Goal: Task Accomplishment & Management: Complete application form

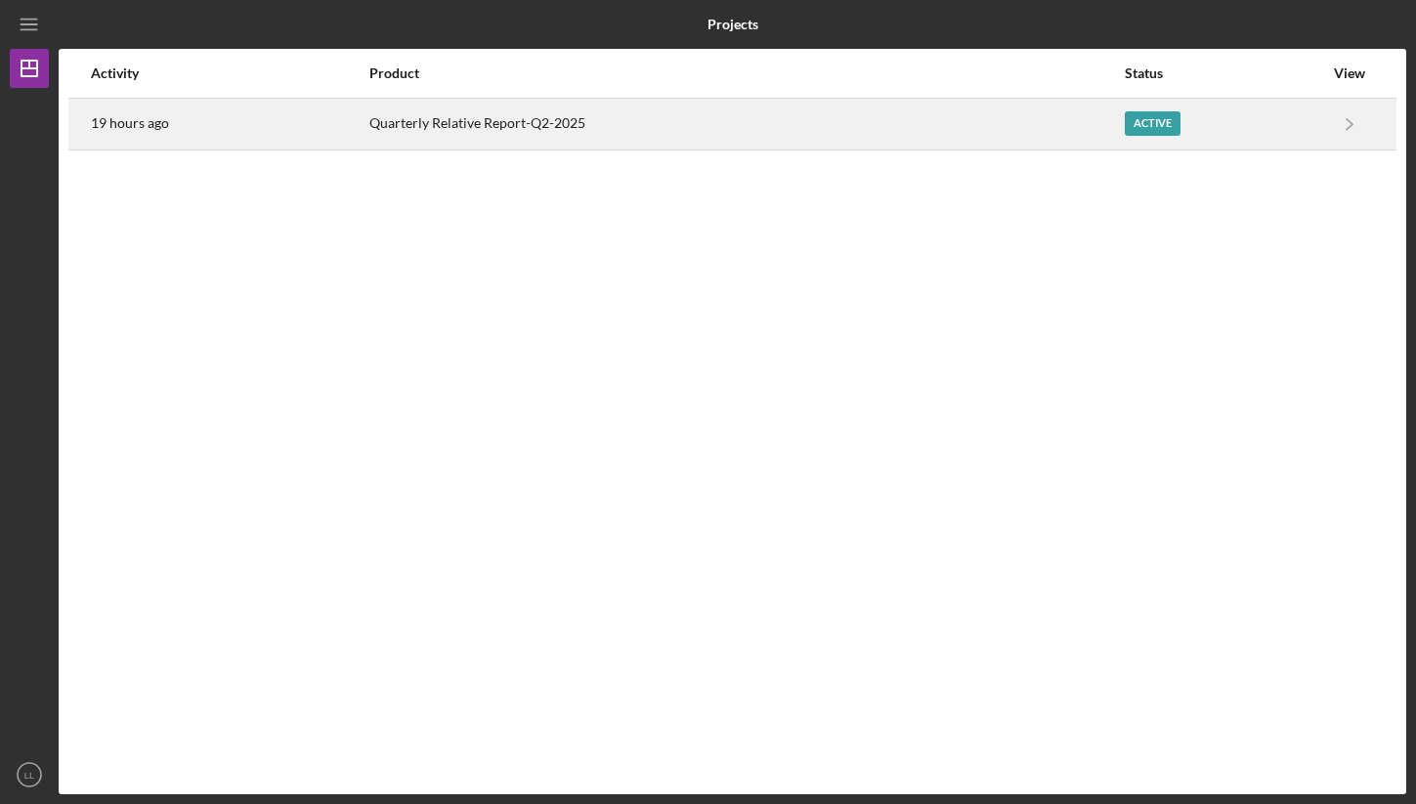
click at [884, 131] on div "Quarterly Relative Report-Q2-2025" at bounding box center [746, 124] width 754 height 49
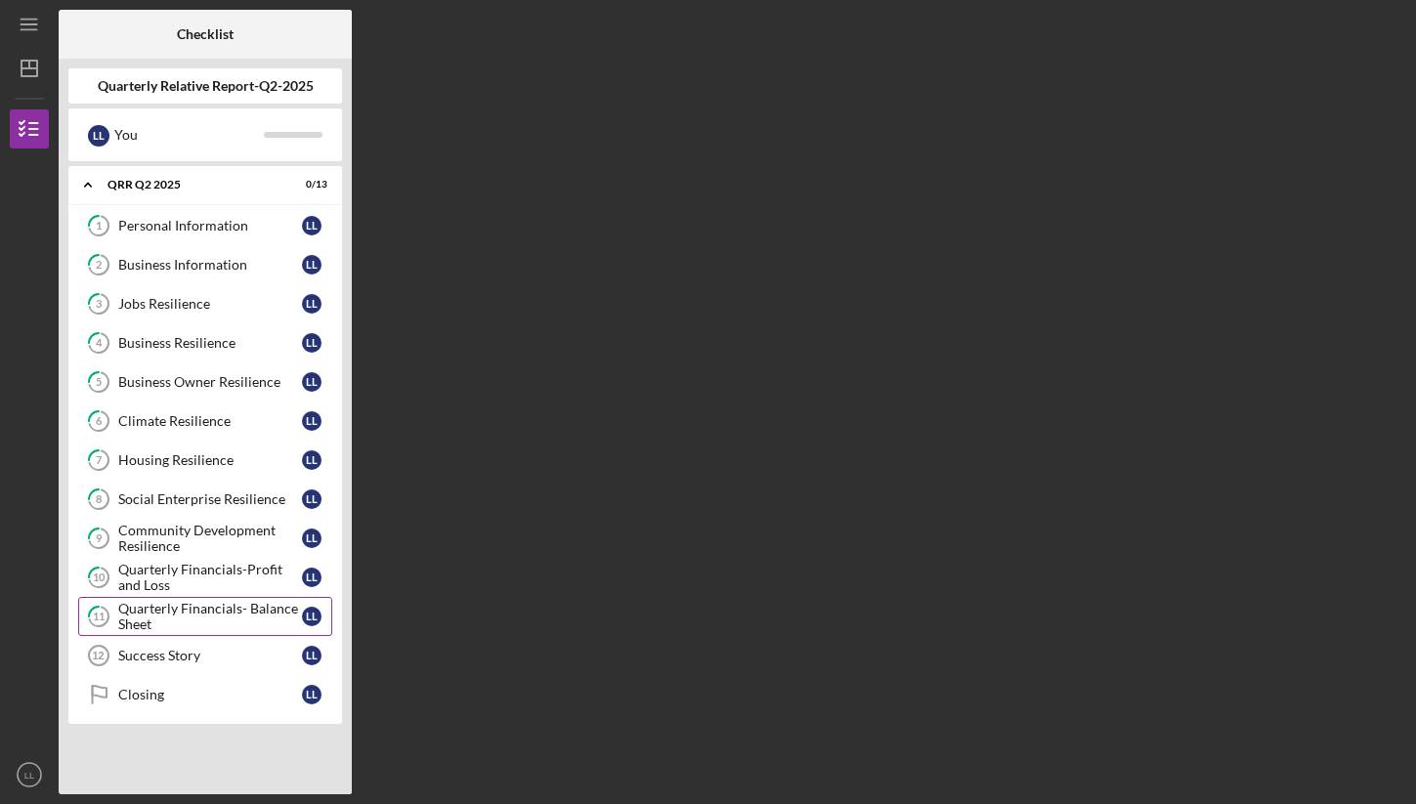
click at [197, 613] on div "Quarterly Financials- Balance Sheet" at bounding box center [210, 616] width 184 height 31
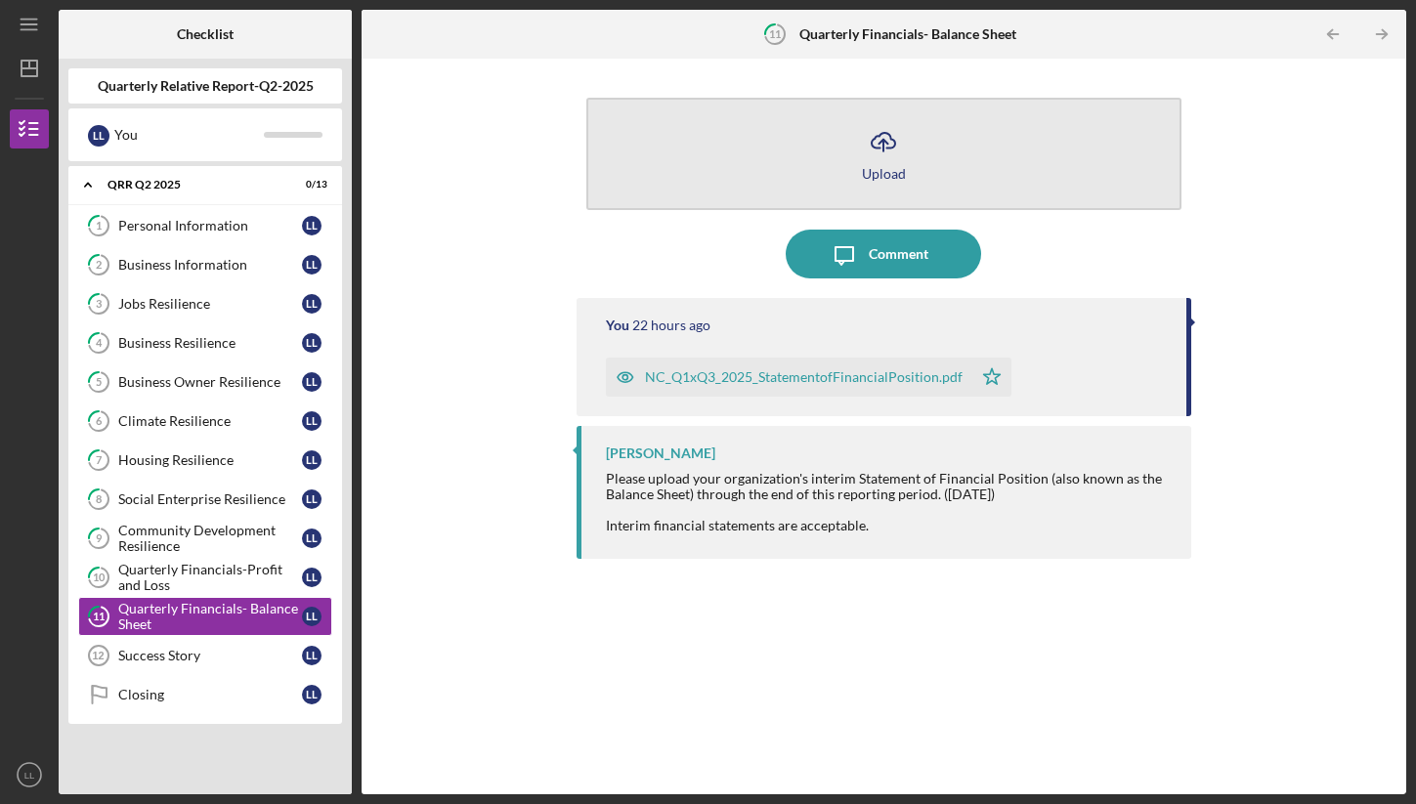
click at [801, 208] on div "Icon/Upload Upload" at bounding box center [883, 154] width 615 height 132
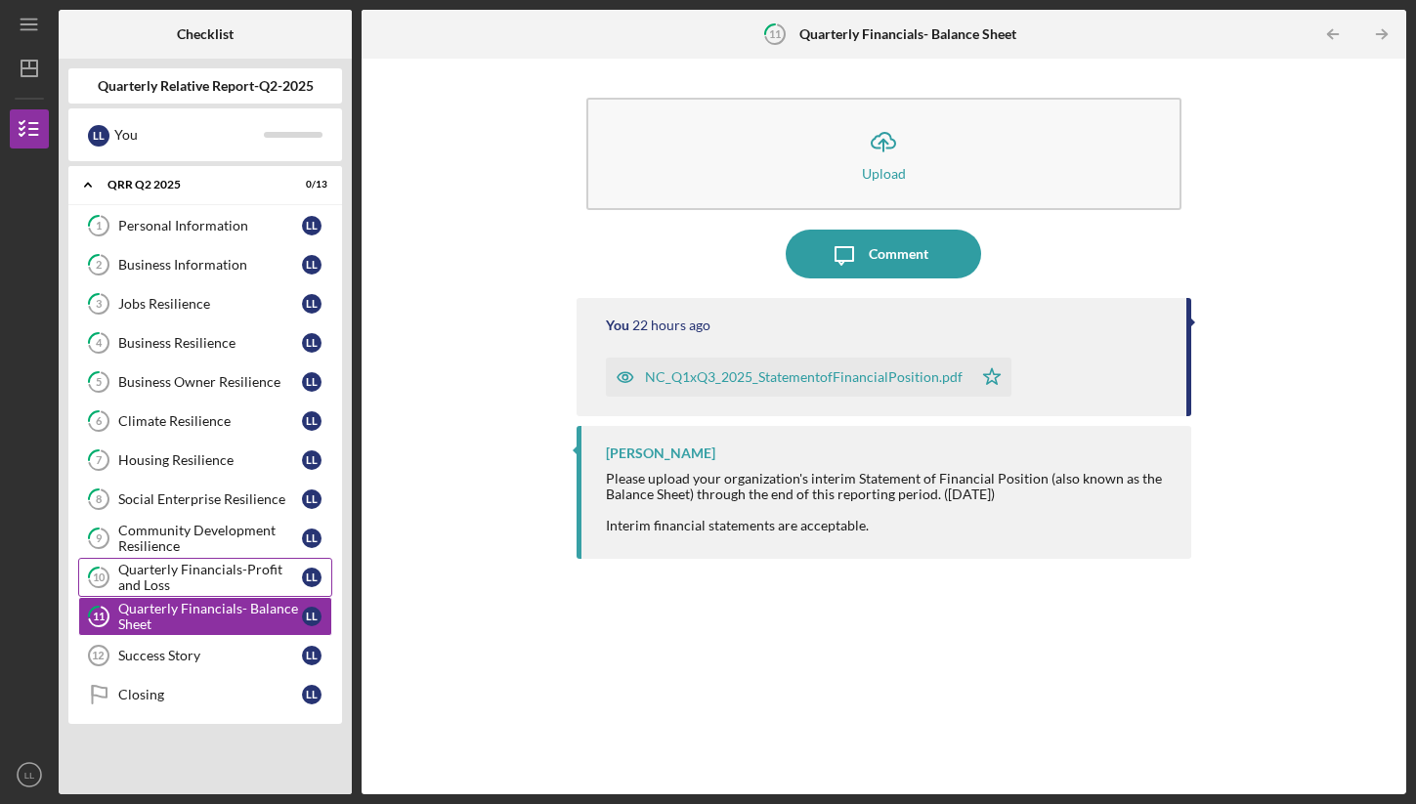
click at [203, 589] on div "Quarterly Financials-Profit and Loss" at bounding box center [210, 577] width 184 height 31
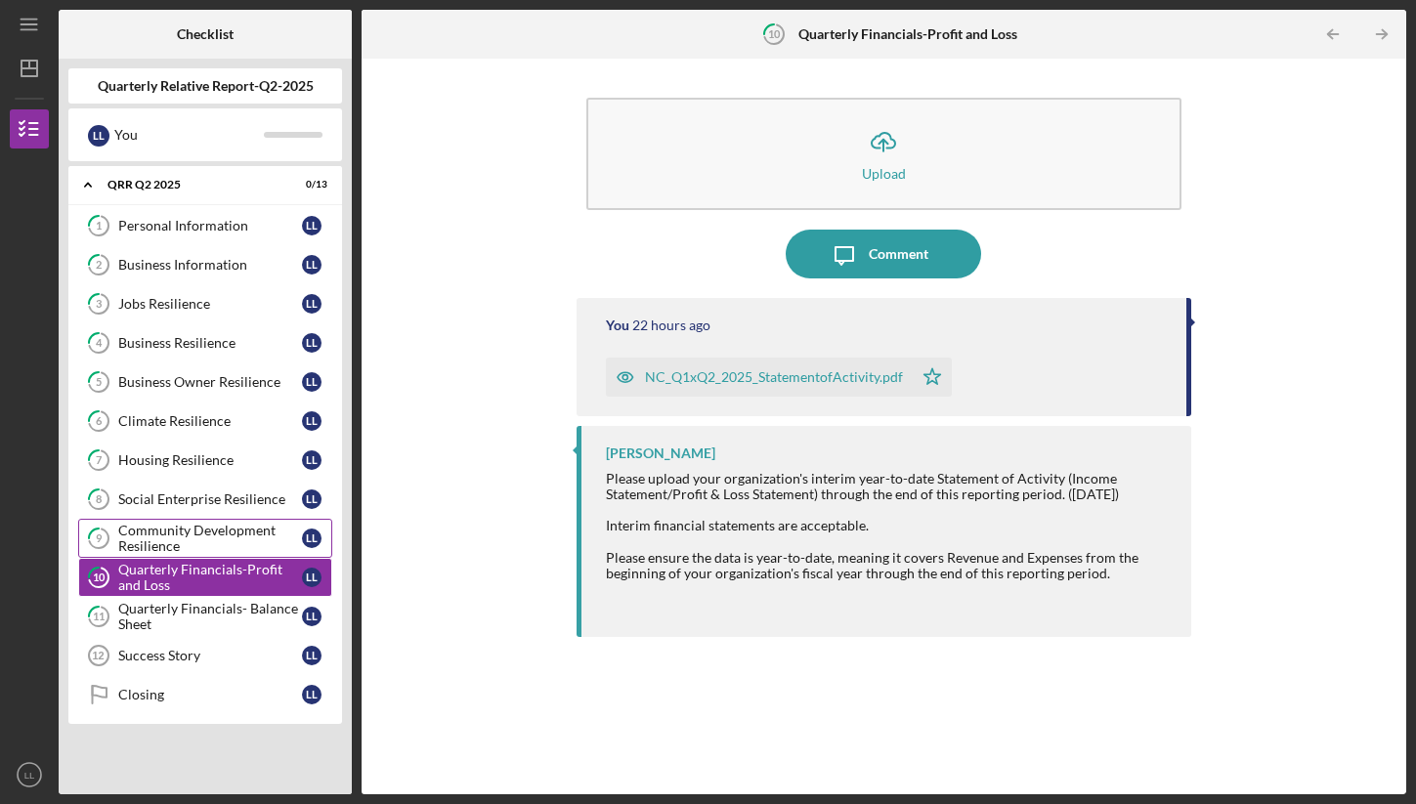
click at [232, 543] on div "Community Development Resilience" at bounding box center [210, 538] width 184 height 31
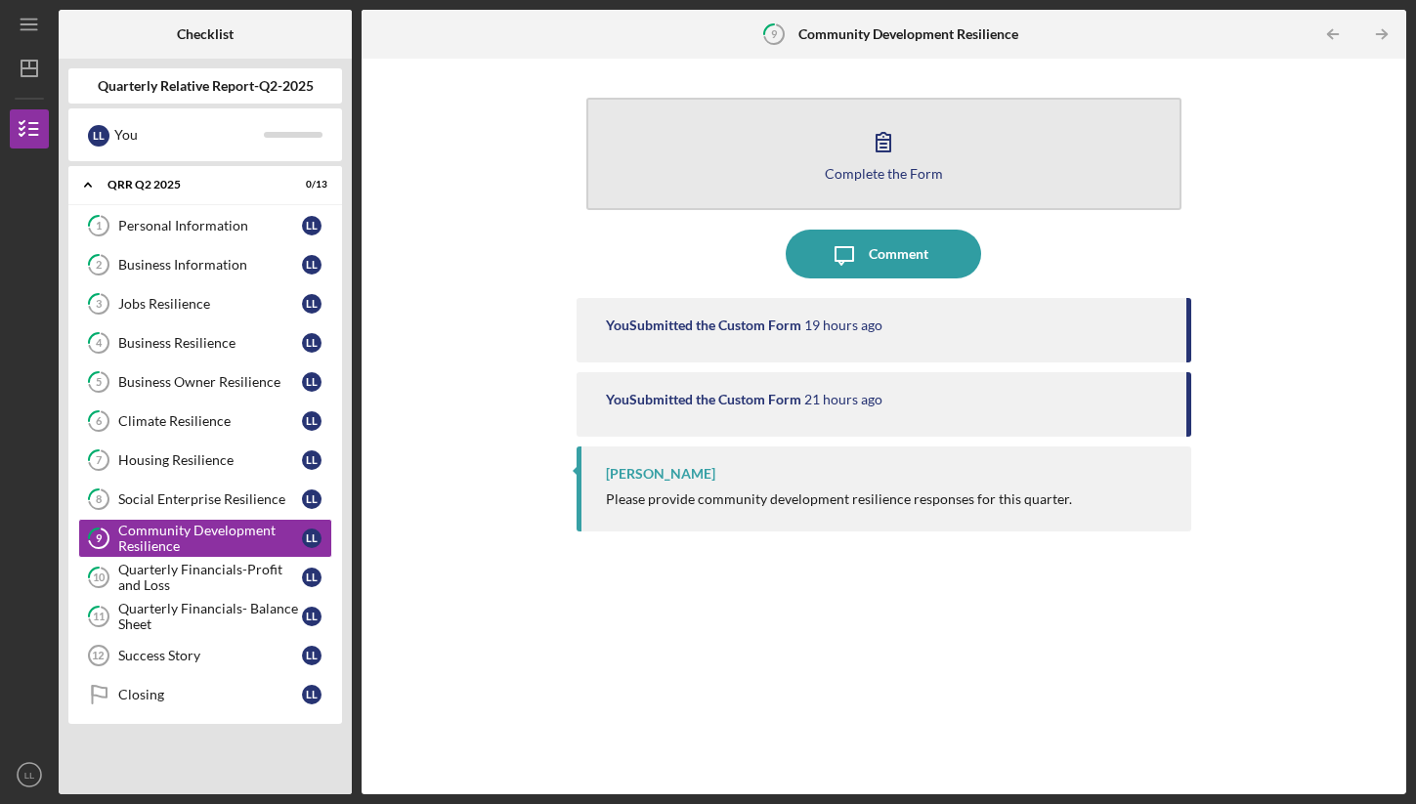
click at [850, 154] on button "Complete the Form Form" at bounding box center [883, 154] width 595 height 112
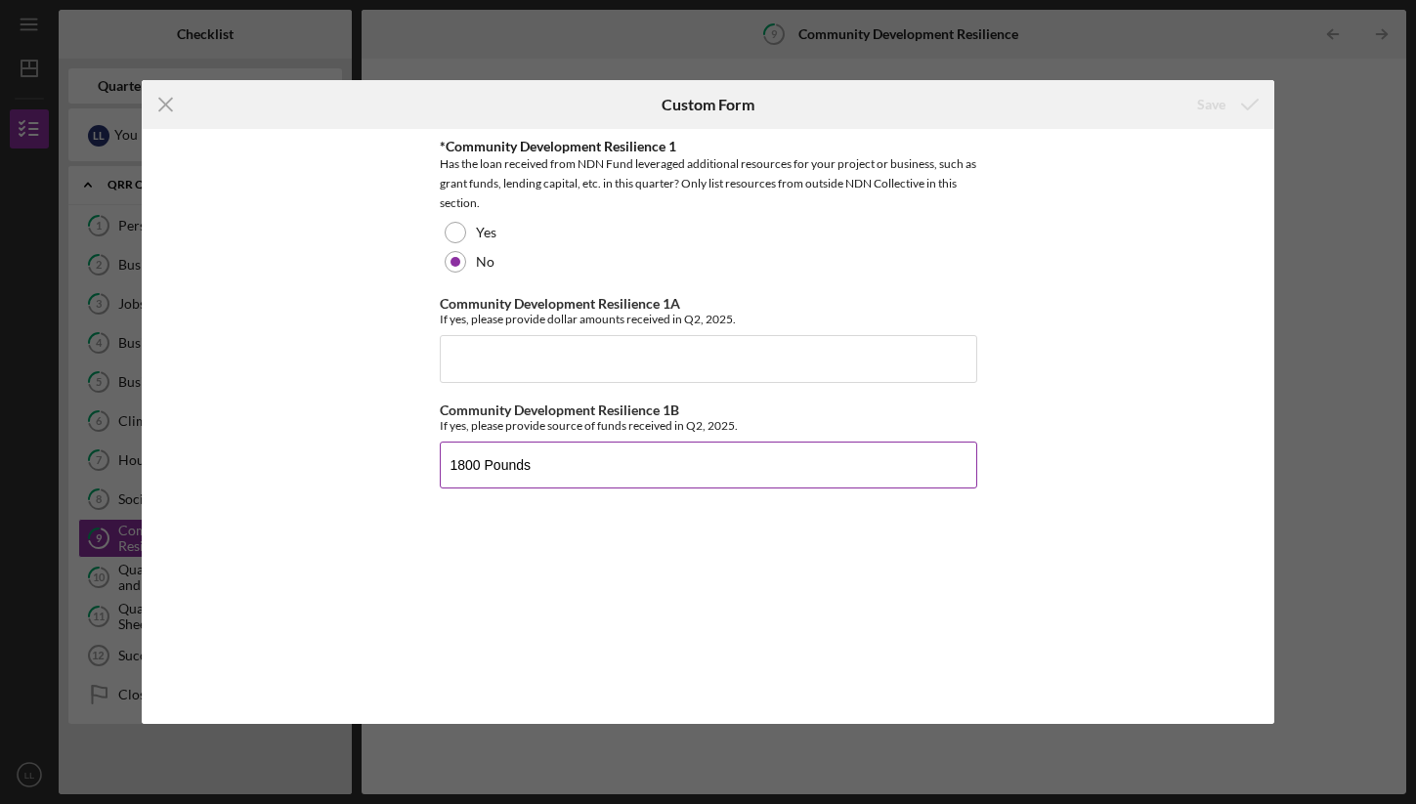
click at [520, 471] on input "1800 Pounds" at bounding box center [708, 465] width 537 height 47
click at [1231, 115] on icon "submit" at bounding box center [1249, 104] width 49 height 49
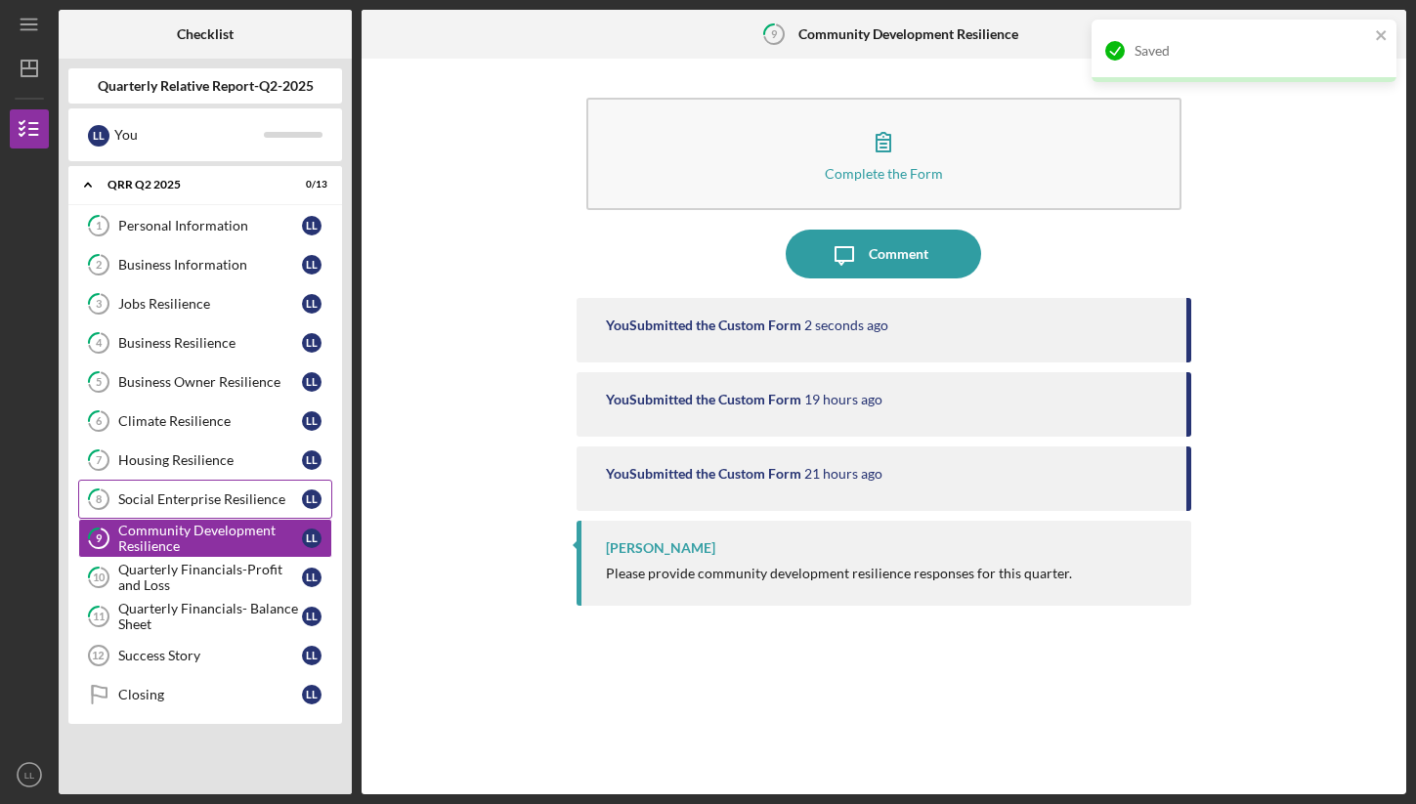
click at [229, 500] on div "Social Enterprise Resilience" at bounding box center [210, 499] width 184 height 16
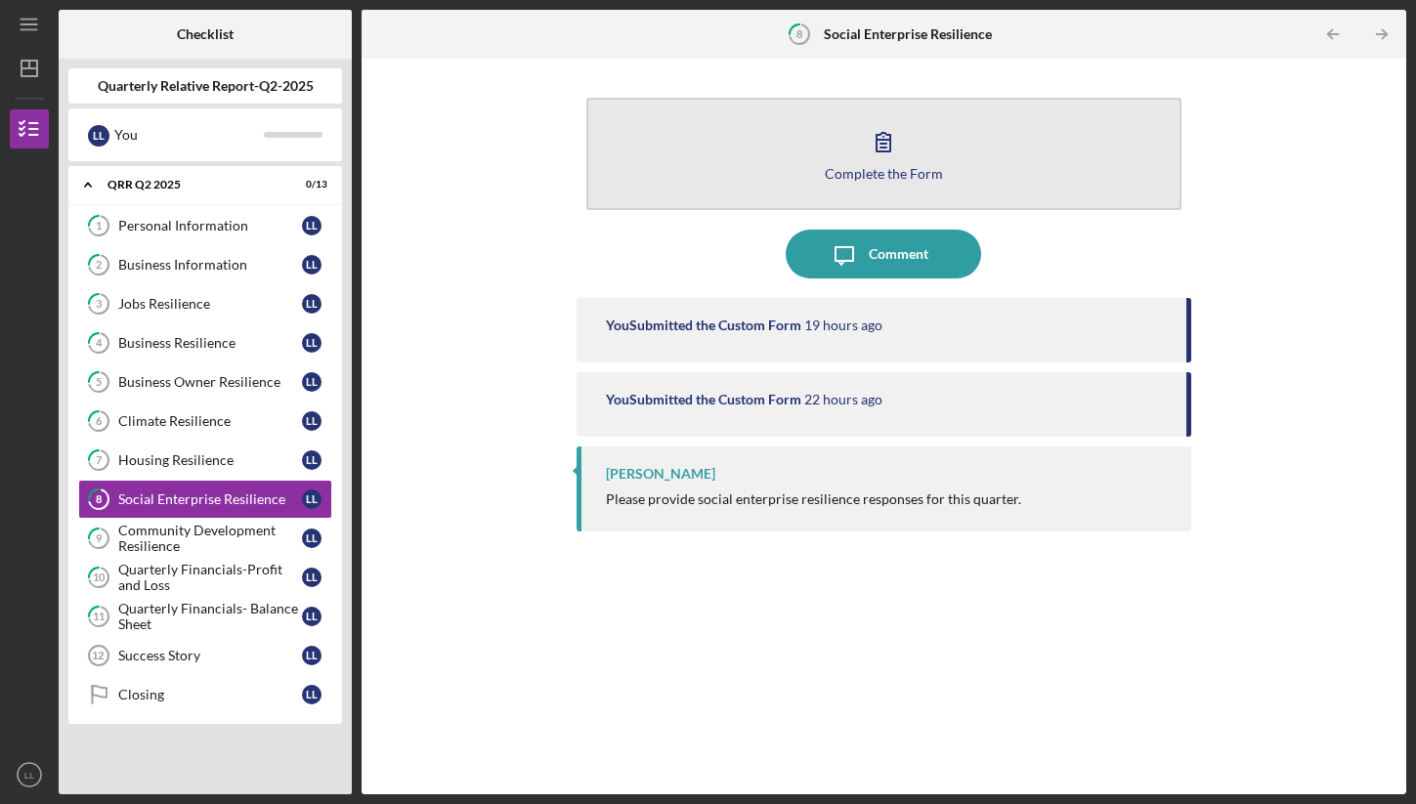
click at [893, 167] on div "Complete the Form" at bounding box center [884, 173] width 118 height 15
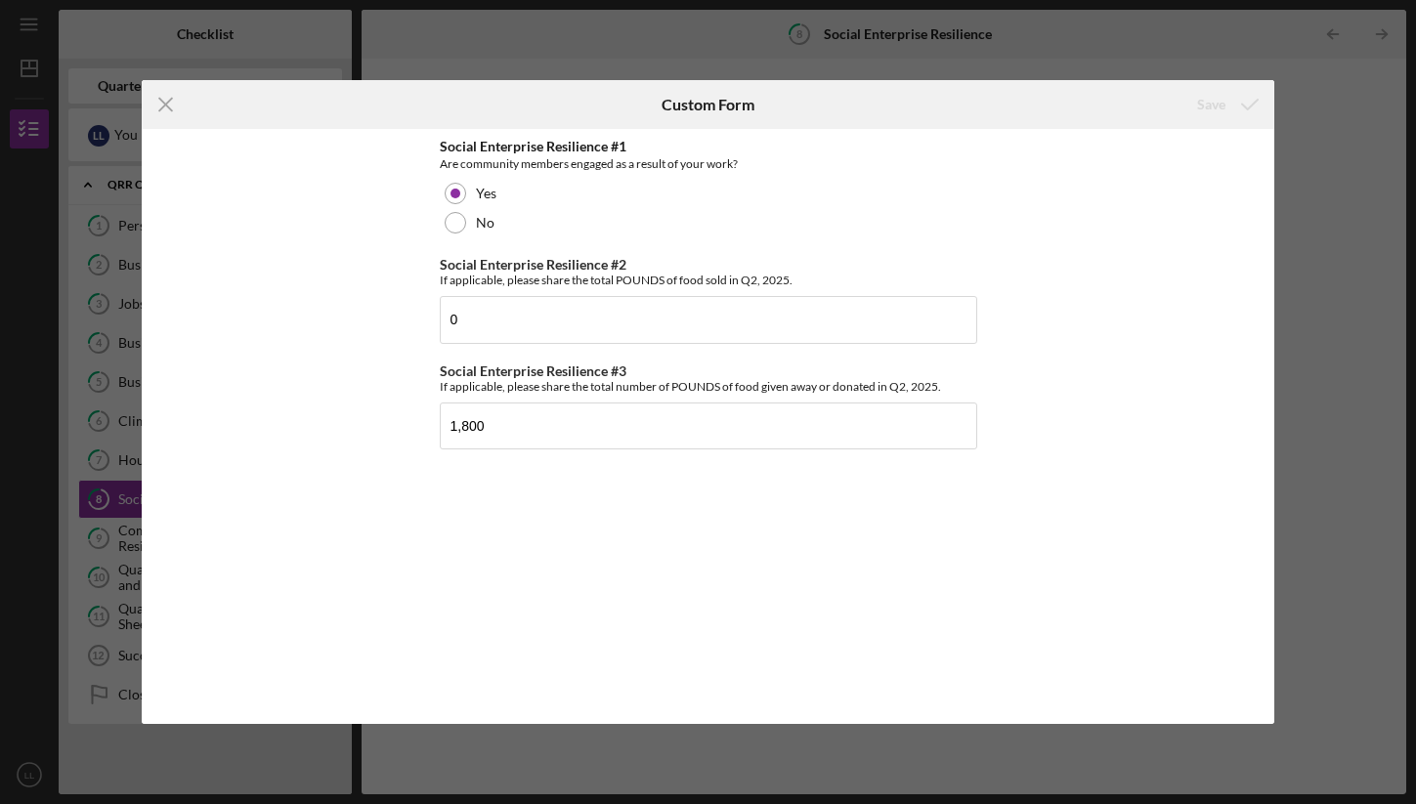
click at [1331, 266] on div "Icon/Menu Close Custom Form Save Social Enterprise Resilience #1 Are community …" at bounding box center [708, 402] width 1416 height 804
click at [175, 107] on icon "Icon/Menu Close" at bounding box center [166, 104] width 49 height 49
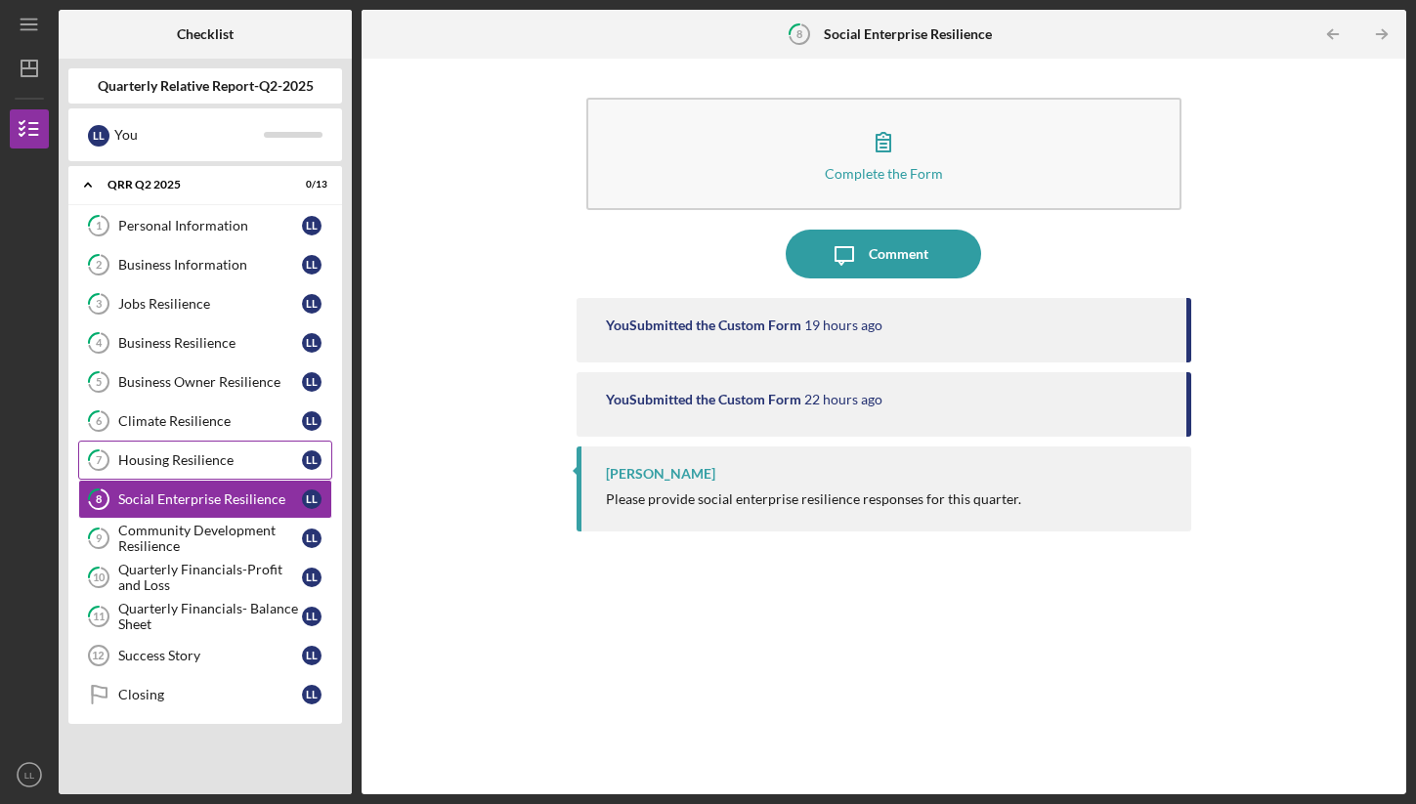
click at [159, 467] on div "Housing Resilience" at bounding box center [210, 460] width 184 height 16
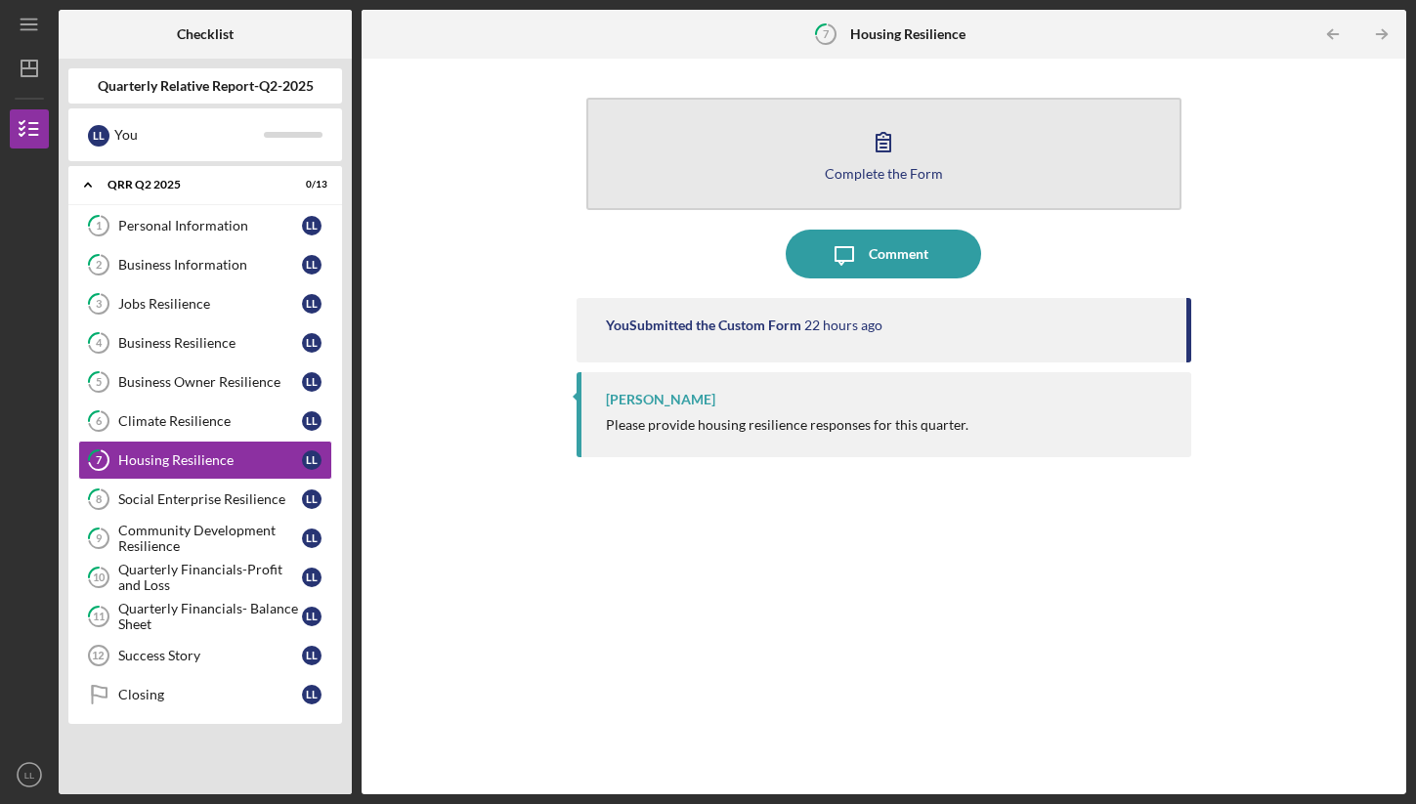
click at [867, 132] on icon "button" at bounding box center [883, 141] width 49 height 49
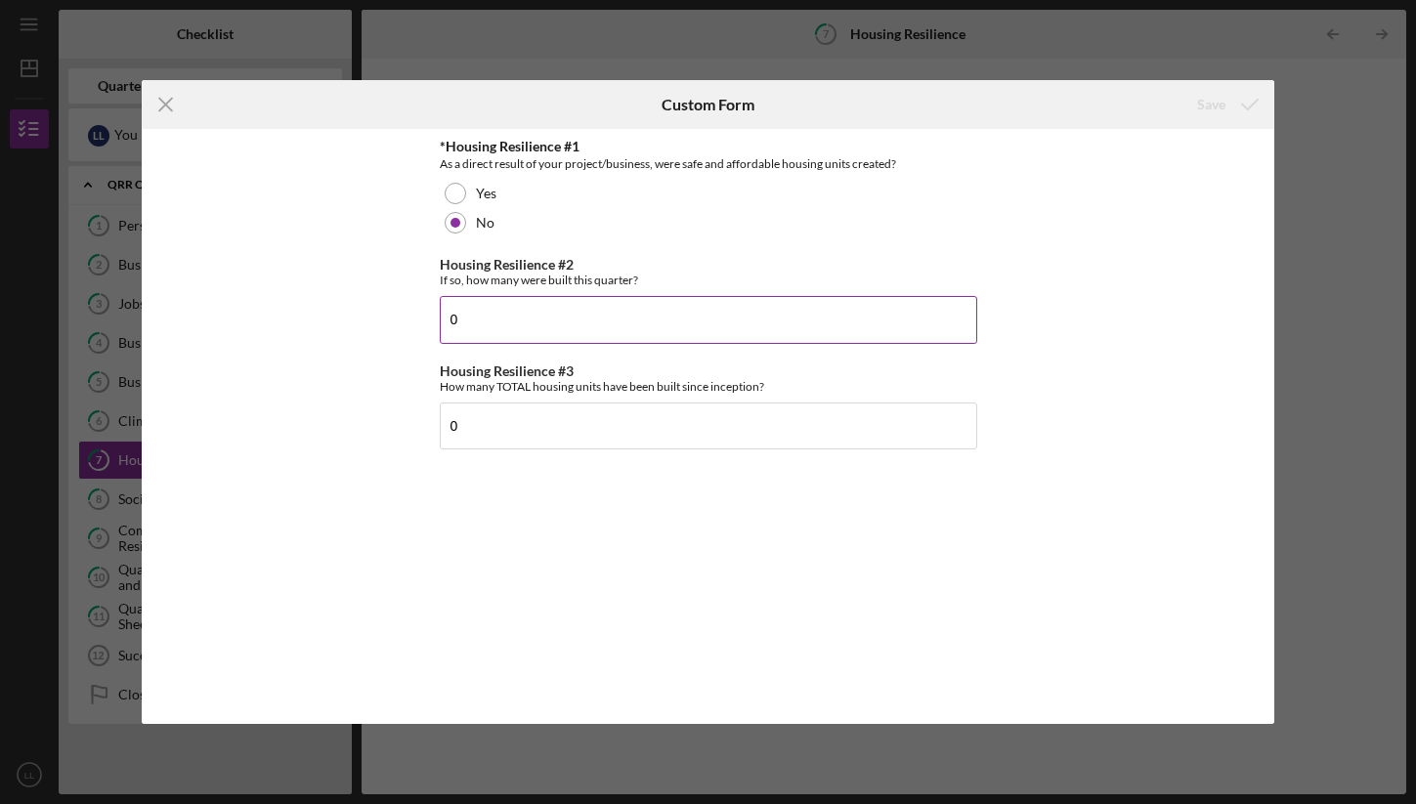
click at [619, 322] on input "0" at bounding box center [708, 319] width 537 height 47
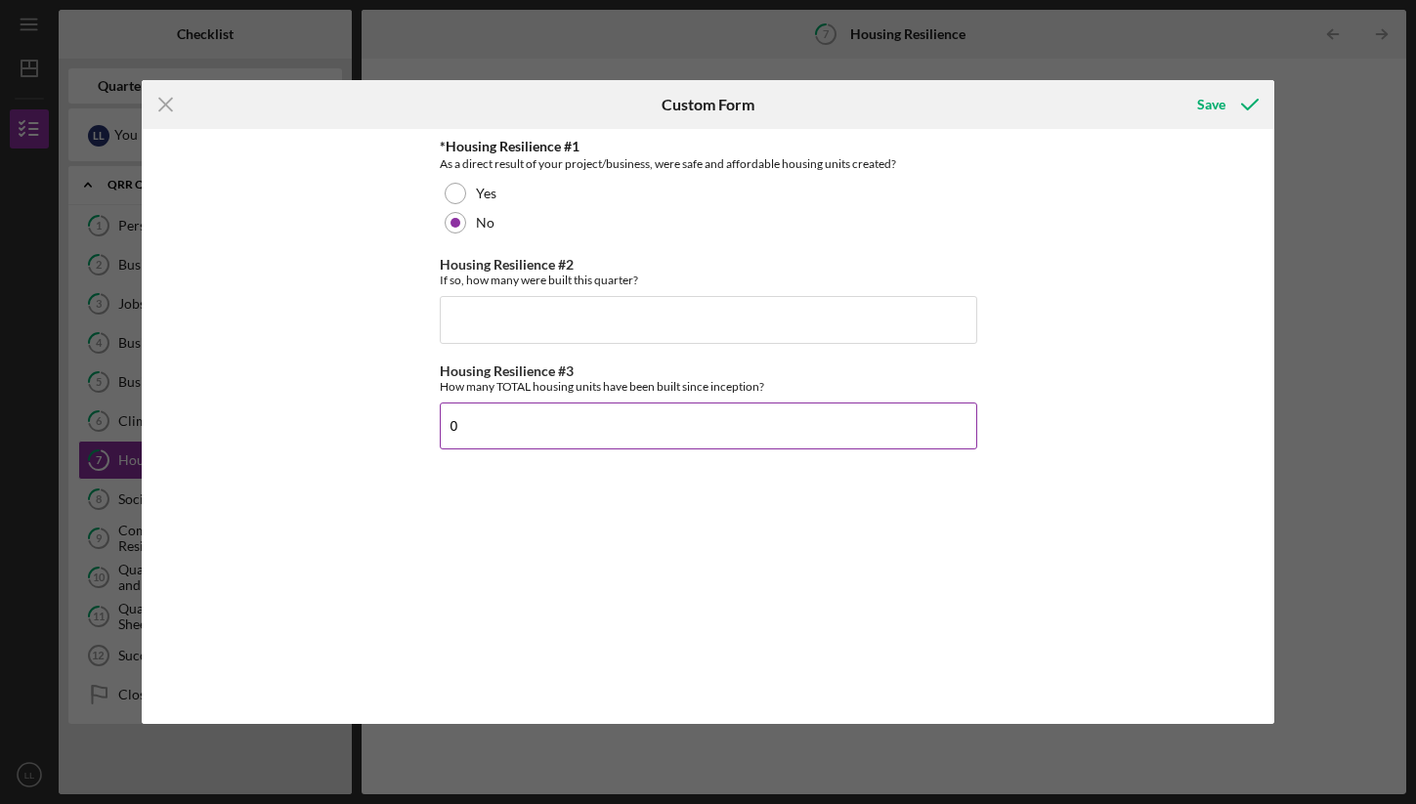
click at [618, 435] on input "0" at bounding box center [708, 426] width 537 height 47
click at [1007, 357] on div "*Housing Resilience #1 As a direct result of your project/business, were safe a…" at bounding box center [708, 426] width 1132 height 594
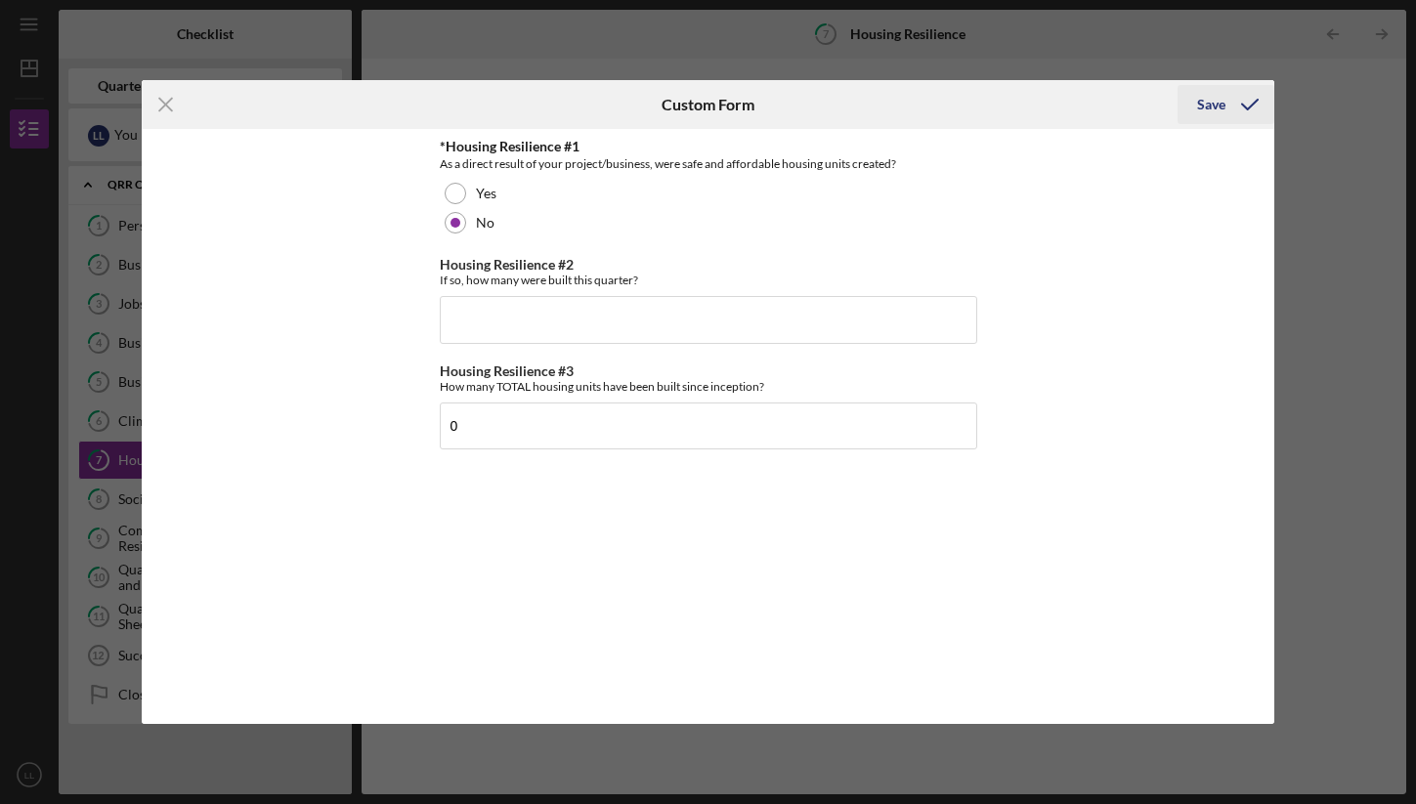
click at [1244, 100] on icon "submit" at bounding box center [1249, 104] width 49 height 49
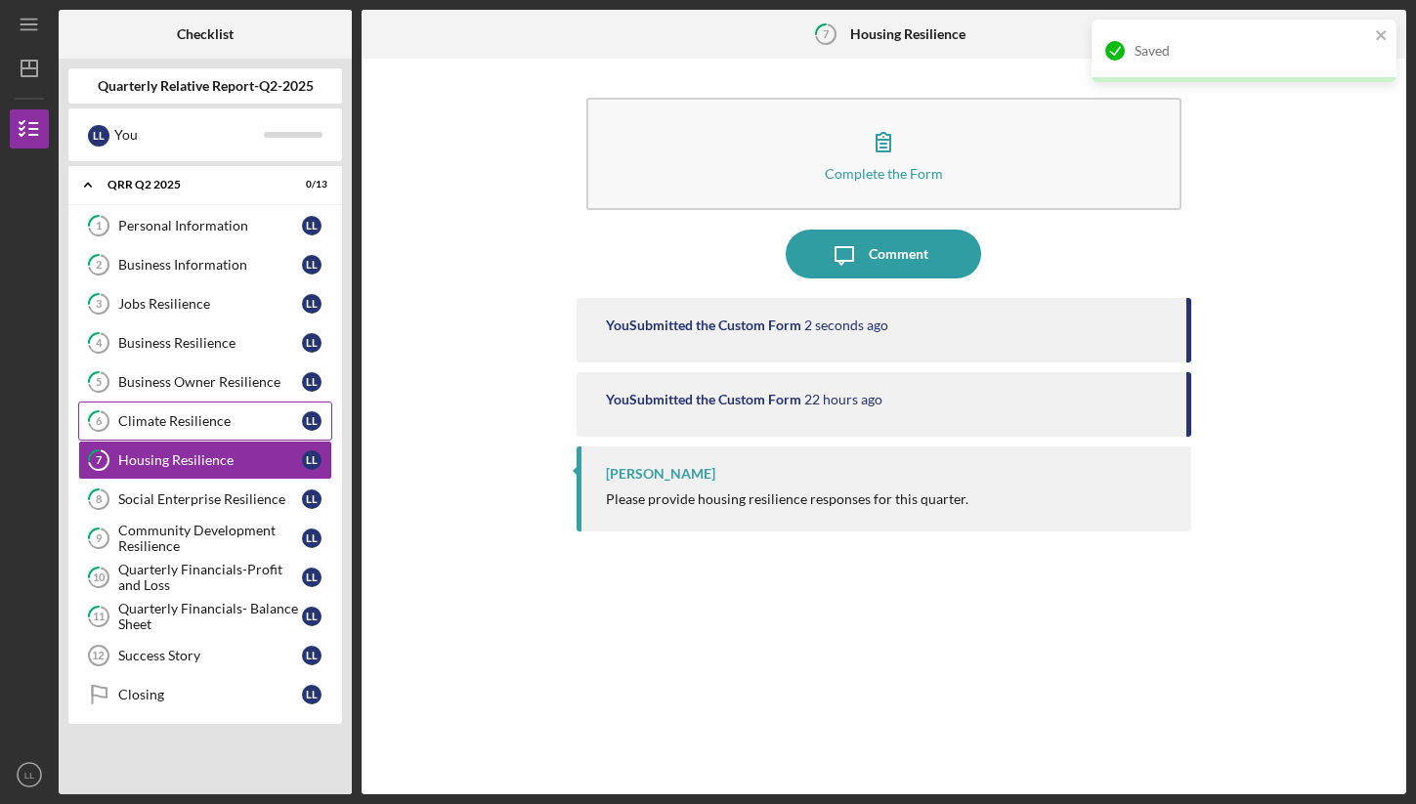
click at [252, 427] on div "Climate Resilience" at bounding box center [210, 421] width 184 height 16
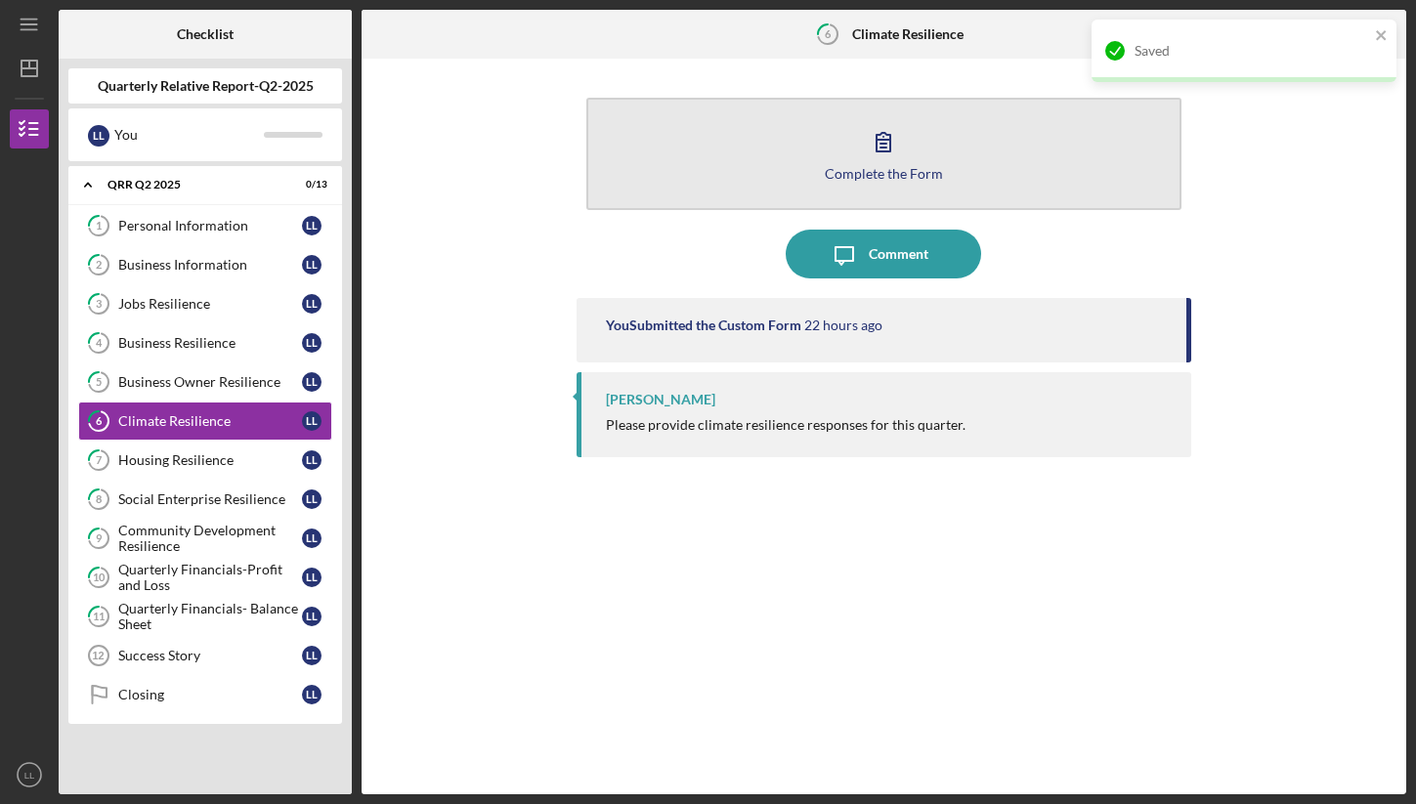
click at [828, 163] on button "Complete the Form Form" at bounding box center [883, 154] width 595 height 112
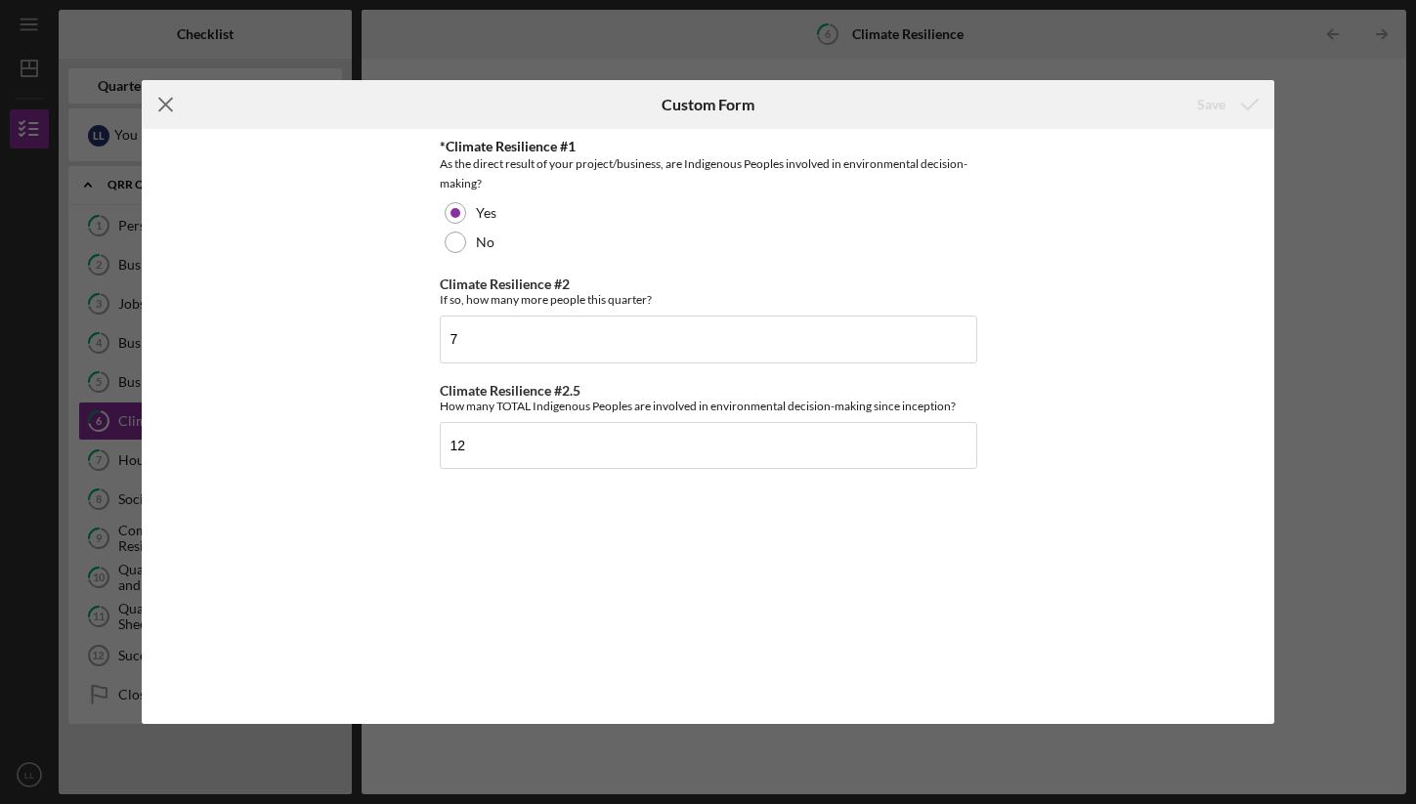
click at [159, 109] on line at bounding box center [165, 105] width 13 height 13
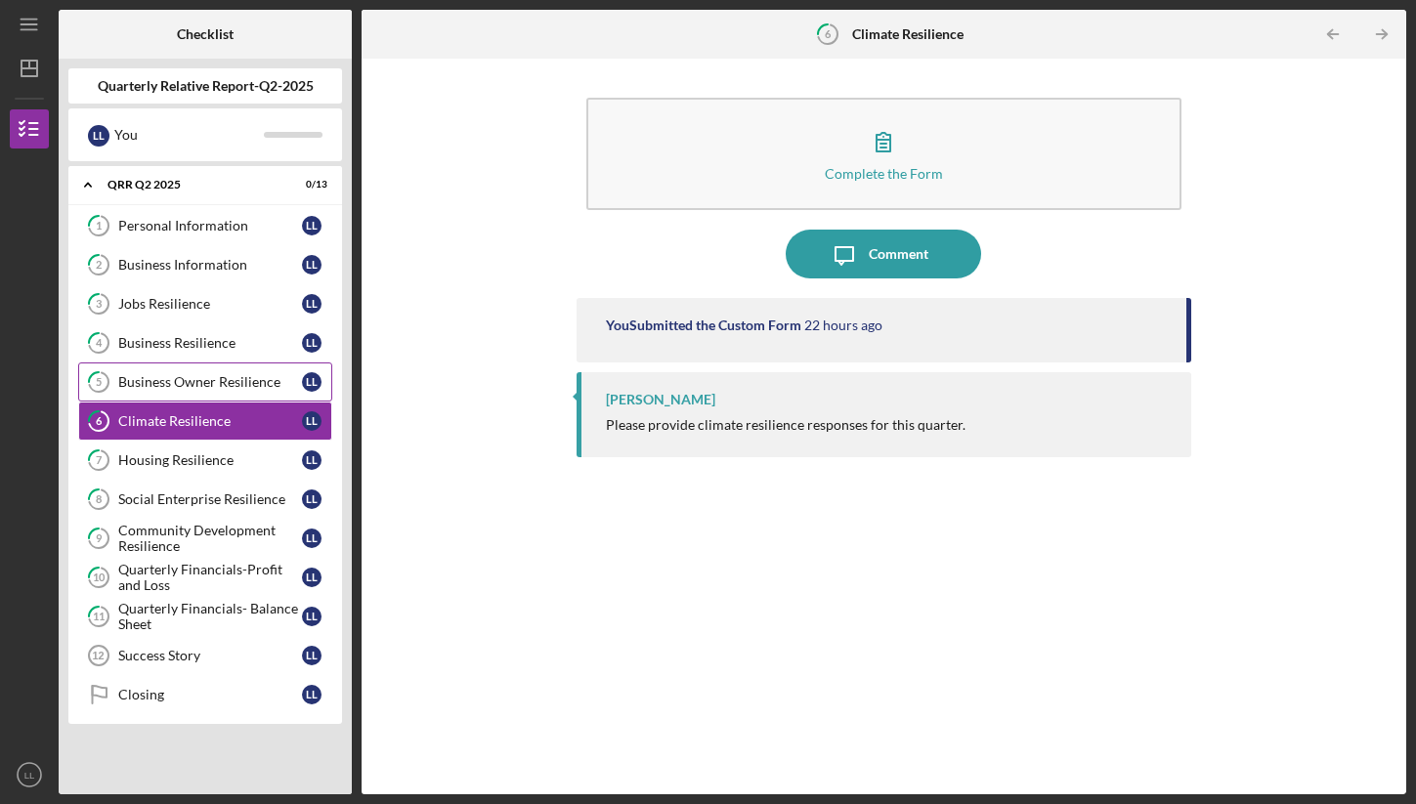
click at [203, 372] on link "5 Business Owner Resilience L L" at bounding box center [205, 381] width 254 height 39
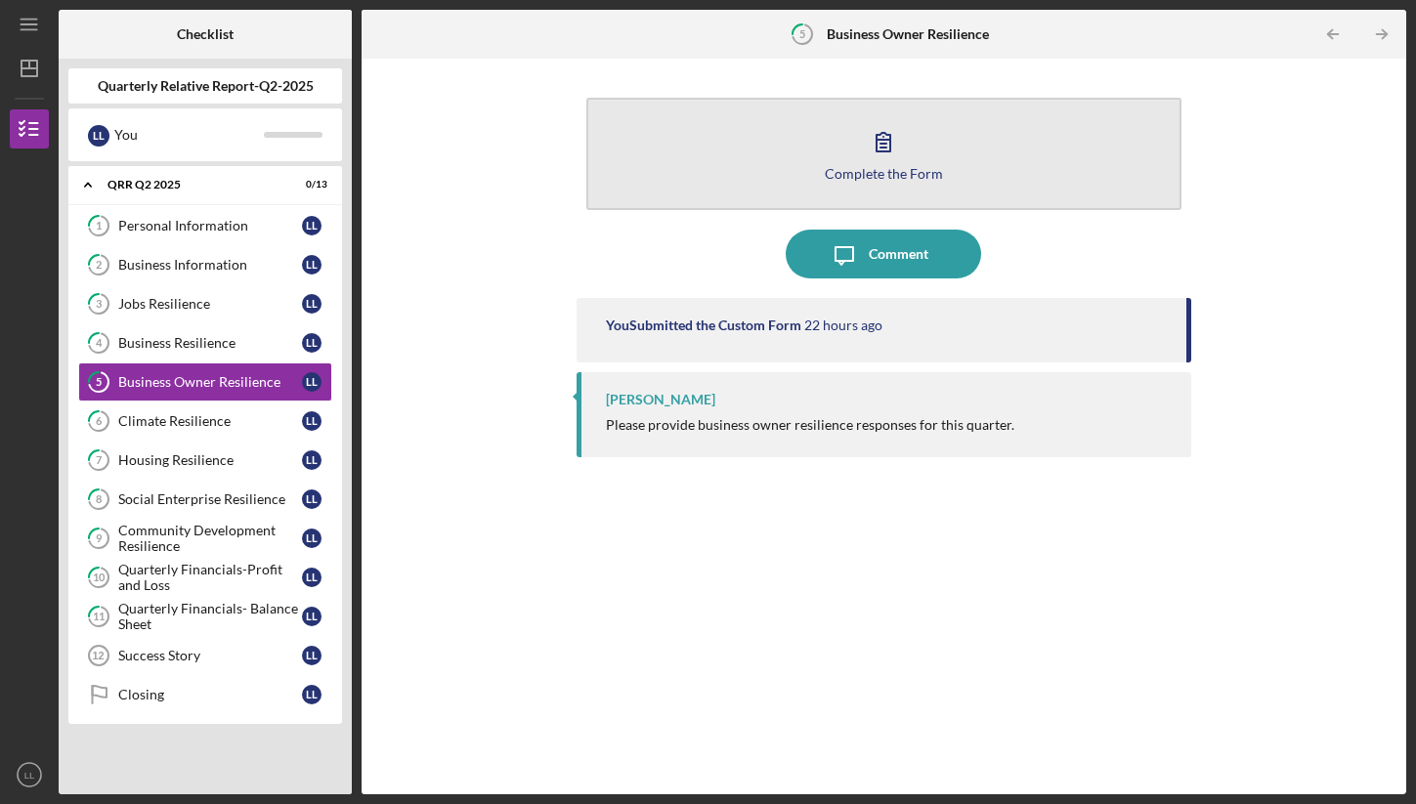
click at [771, 190] on button "Complete the Form Form" at bounding box center [883, 154] width 595 height 112
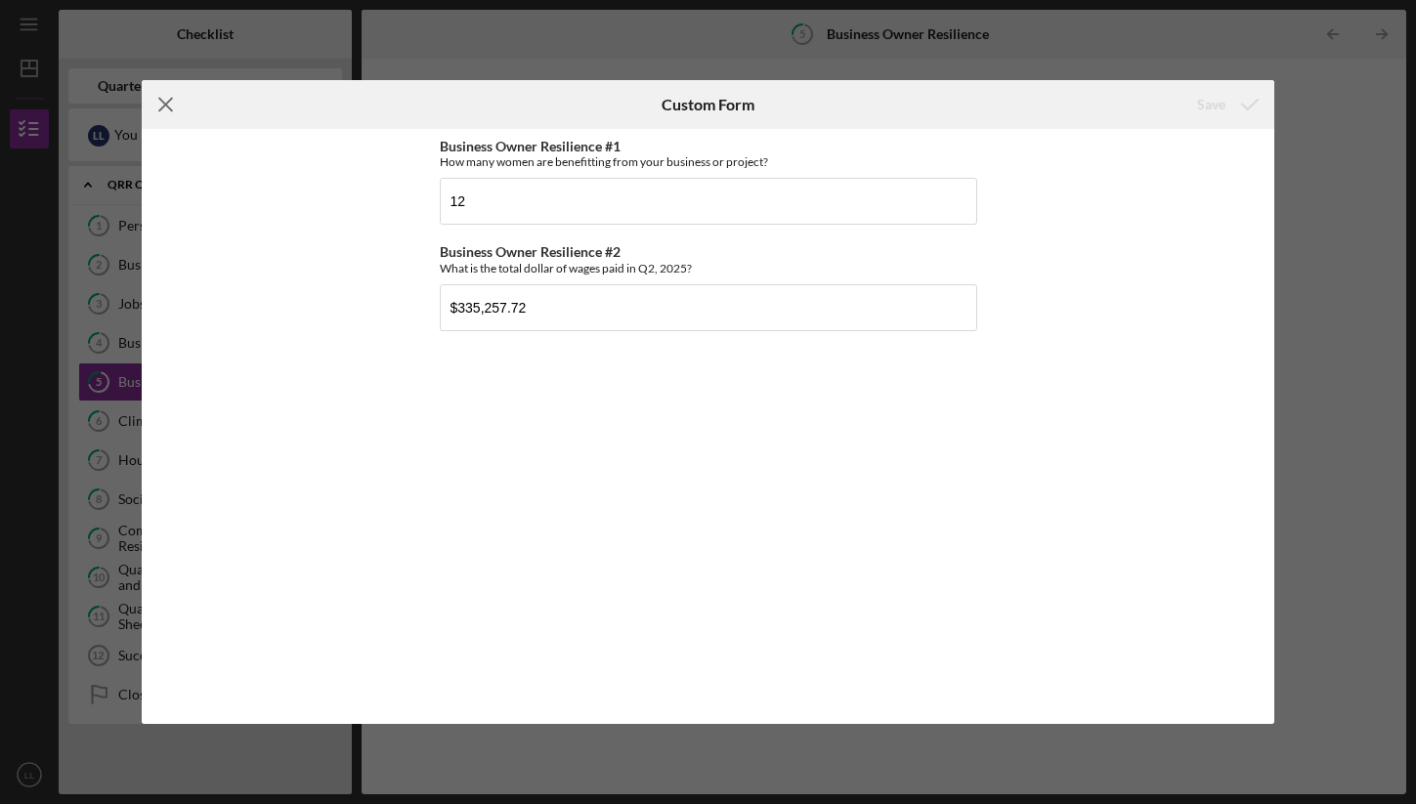
click at [163, 104] on icon "Icon/Menu Close" at bounding box center [166, 104] width 49 height 49
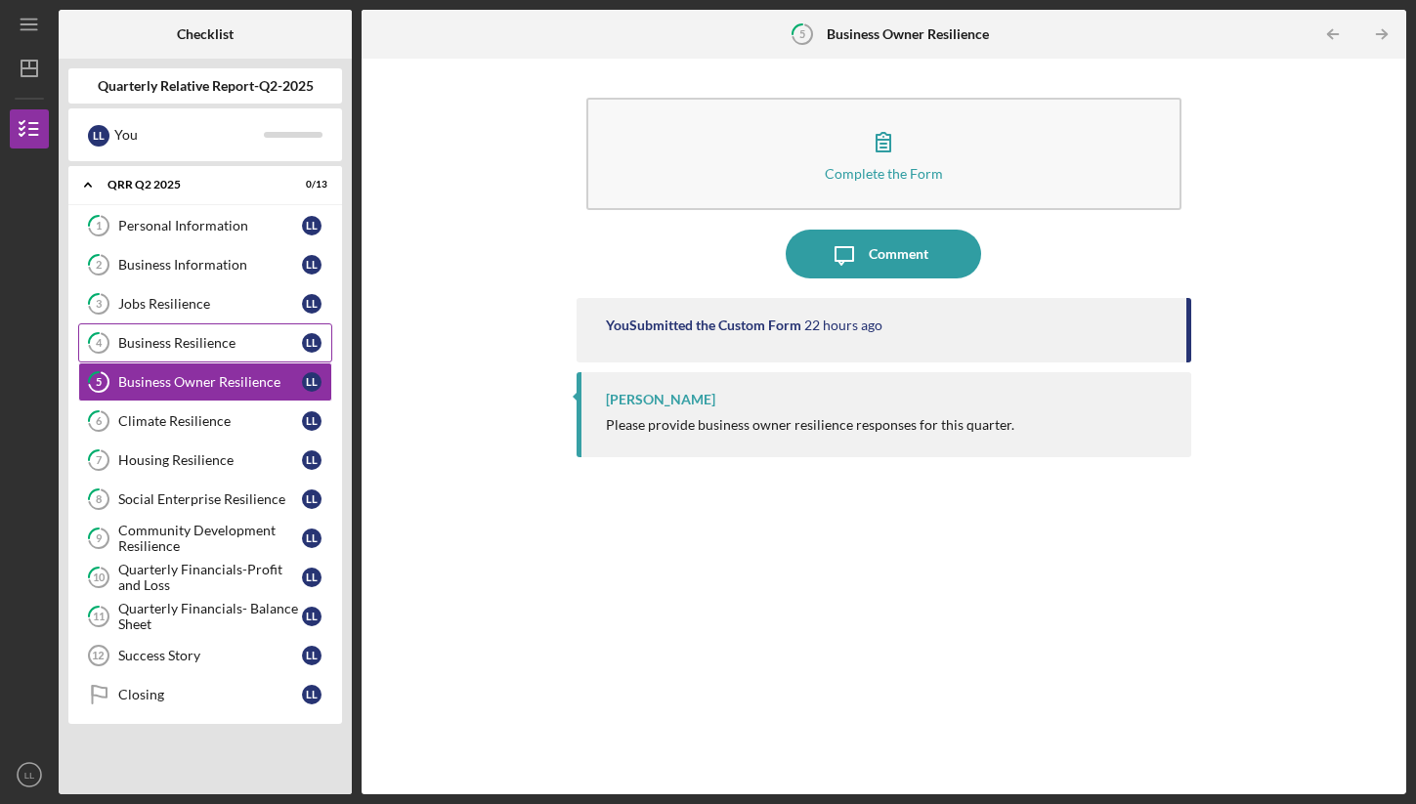
click at [165, 332] on link "4 Business Resilience L L" at bounding box center [205, 342] width 254 height 39
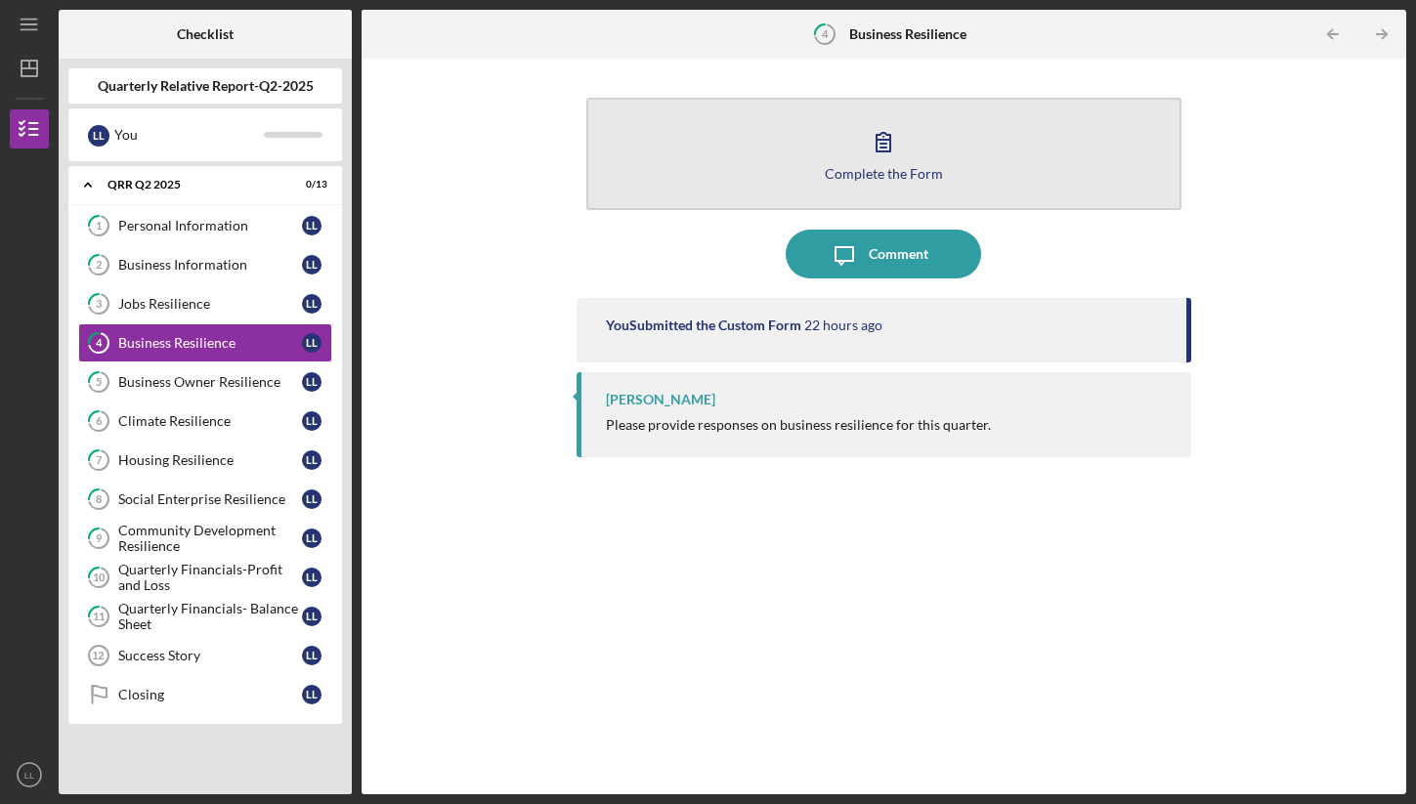
click at [814, 117] on button "Complete the Form Form" at bounding box center [883, 154] width 595 height 112
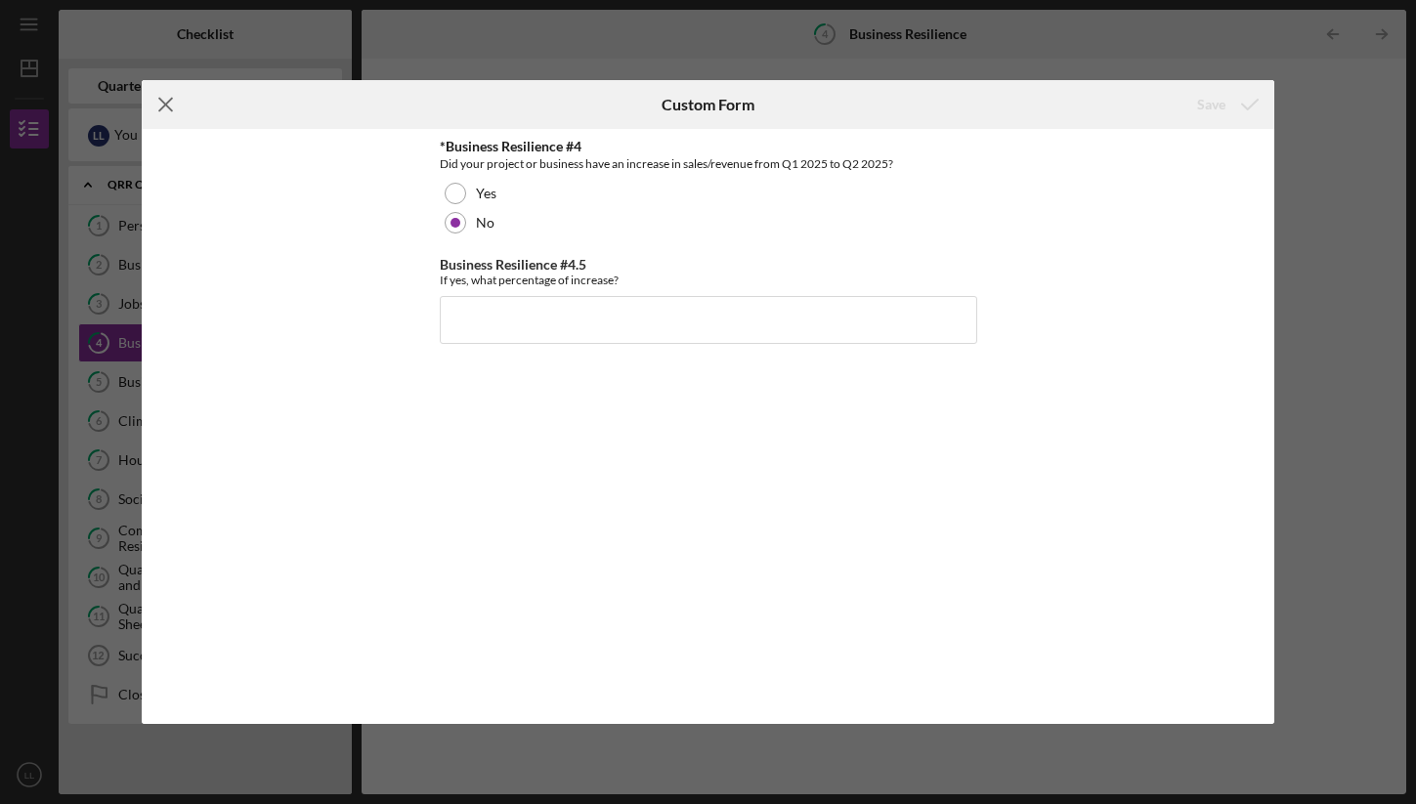
click at [166, 106] on line at bounding box center [165, 105] width 13 height 13
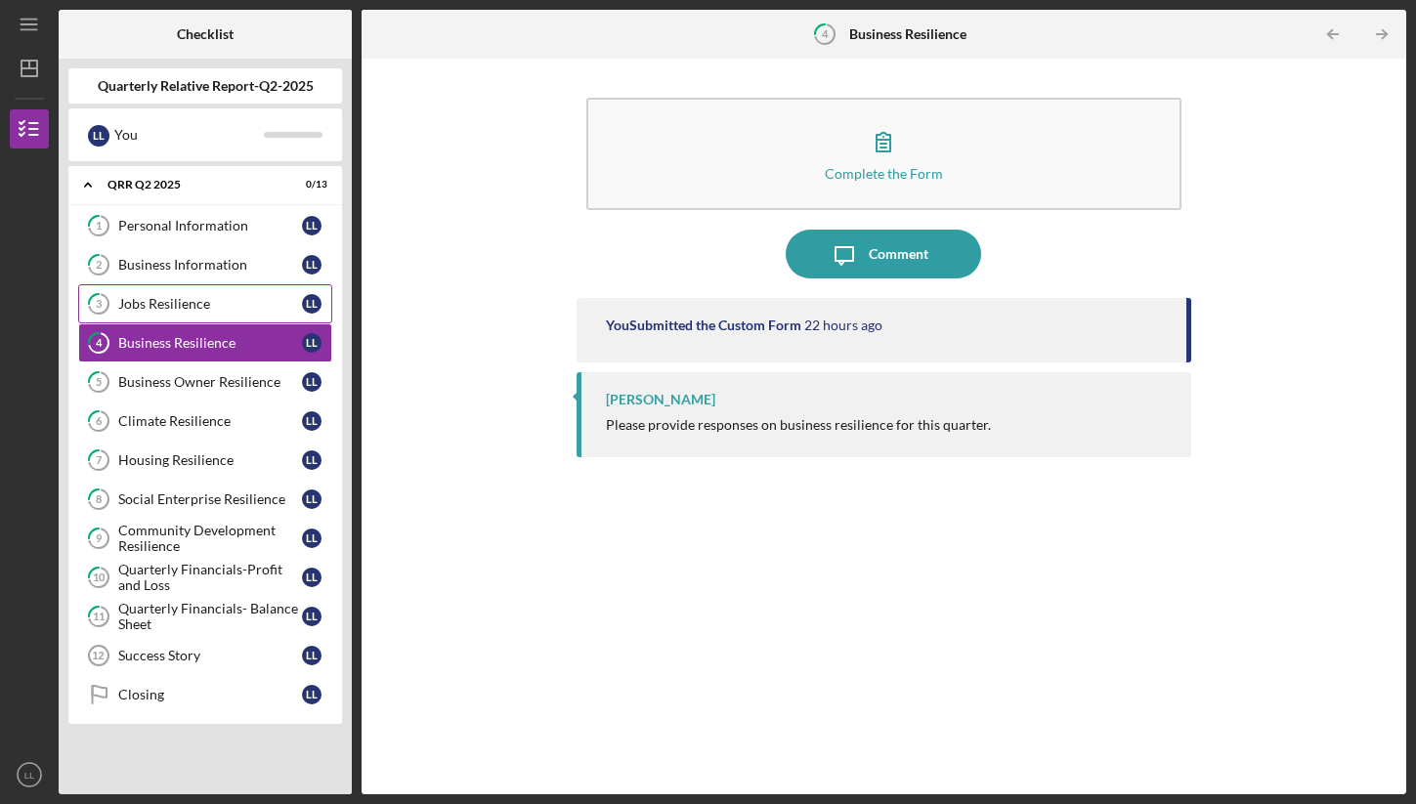
click at [165, 287] on link "3 Jobs Resilience L L" at bounding box center [205, 303] width 254 height 39
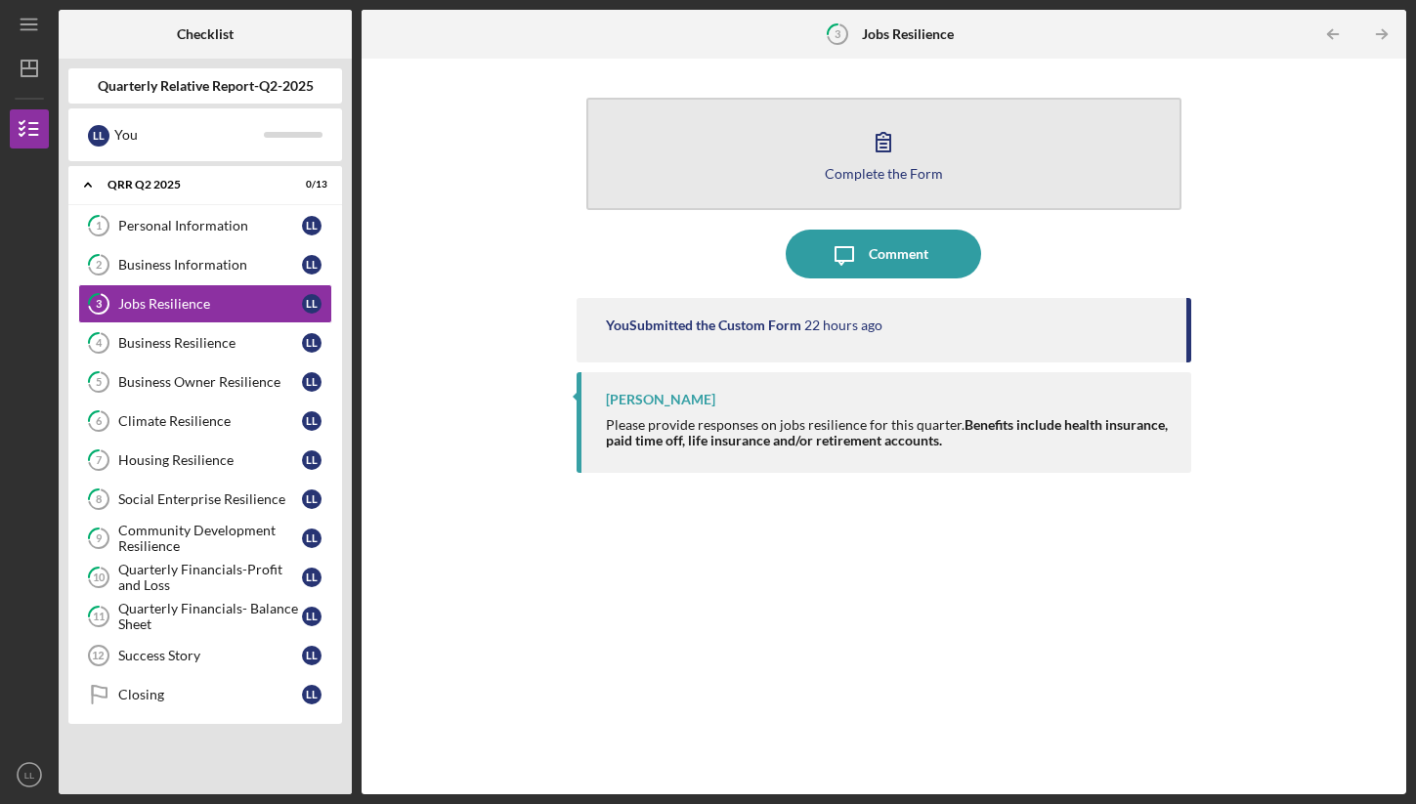
click at [731, 145] on button "Complete the Form Form" at bounding box center [883, 154] width 595 height 112
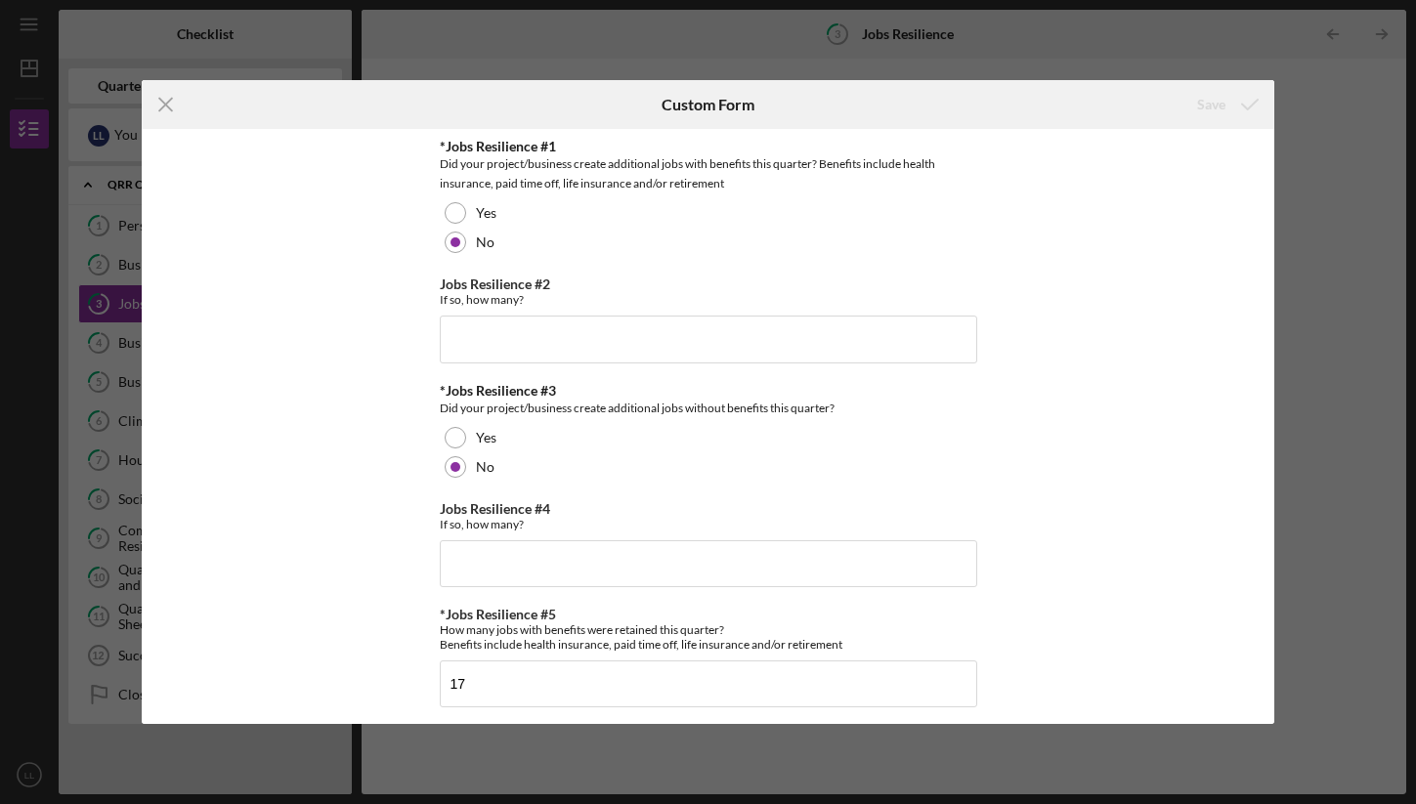
click at [467, 181] on div "Did your project/business create additional jobs with benefits this quarter? Be…" at bounding box center [708, 173] width 537 height 39
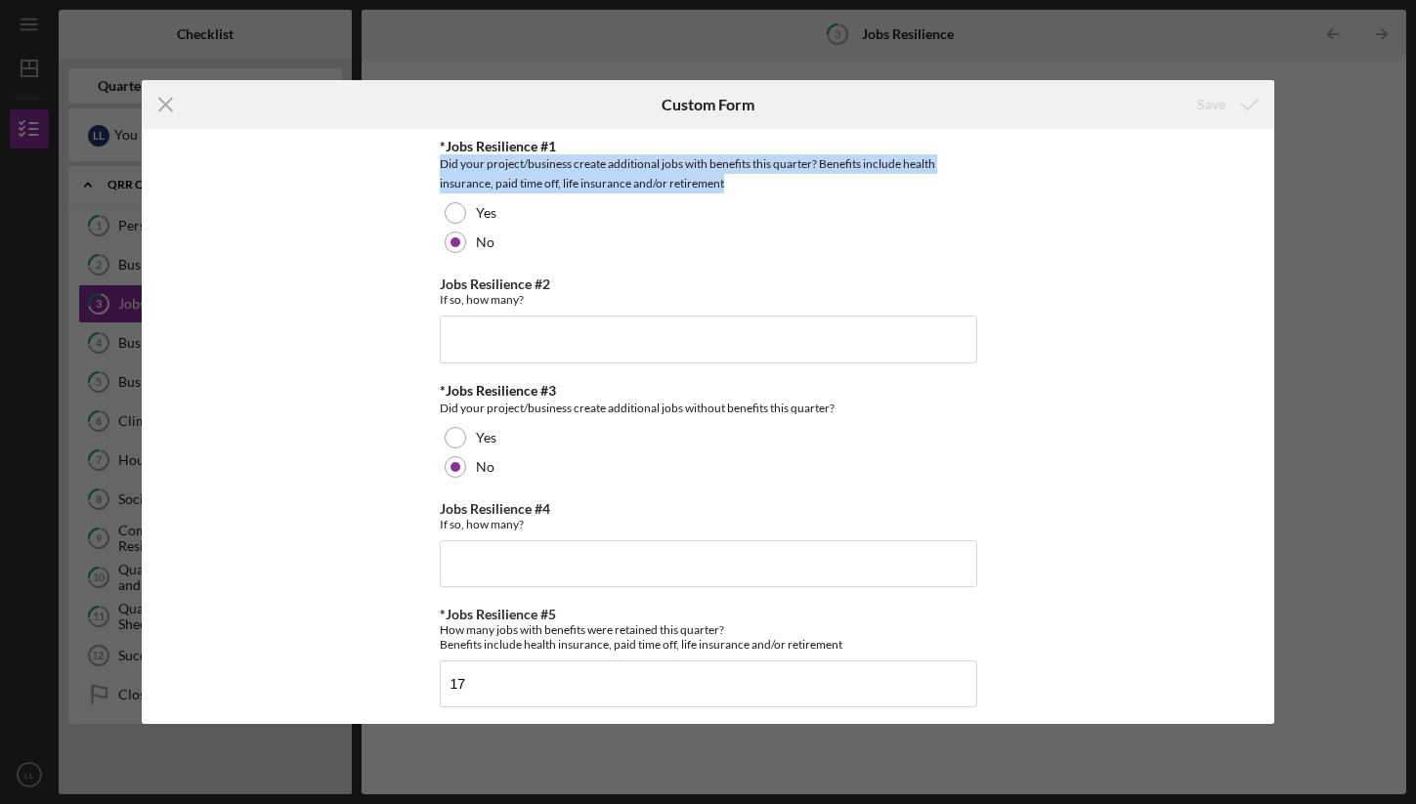
click at [467, 181] on div "Did your project/business create additional jobs with benefits this quarter? Be…" at bounding box center [708, 173] width 537 height 39
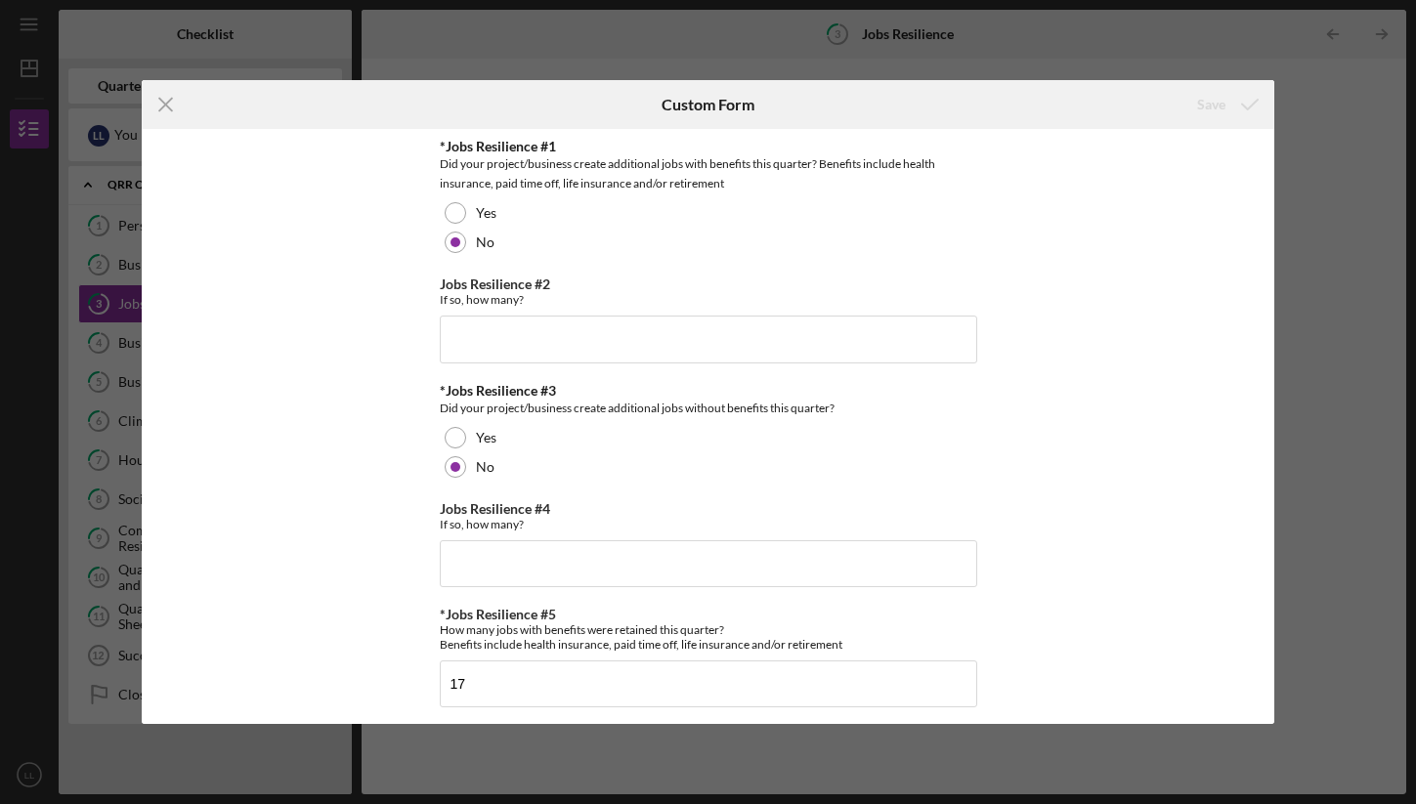
click at [474, 181] on div "Did your project/business create additional jobs with benefits this quarter? Be…" at bounding box center [708, 173] width 537 height 39
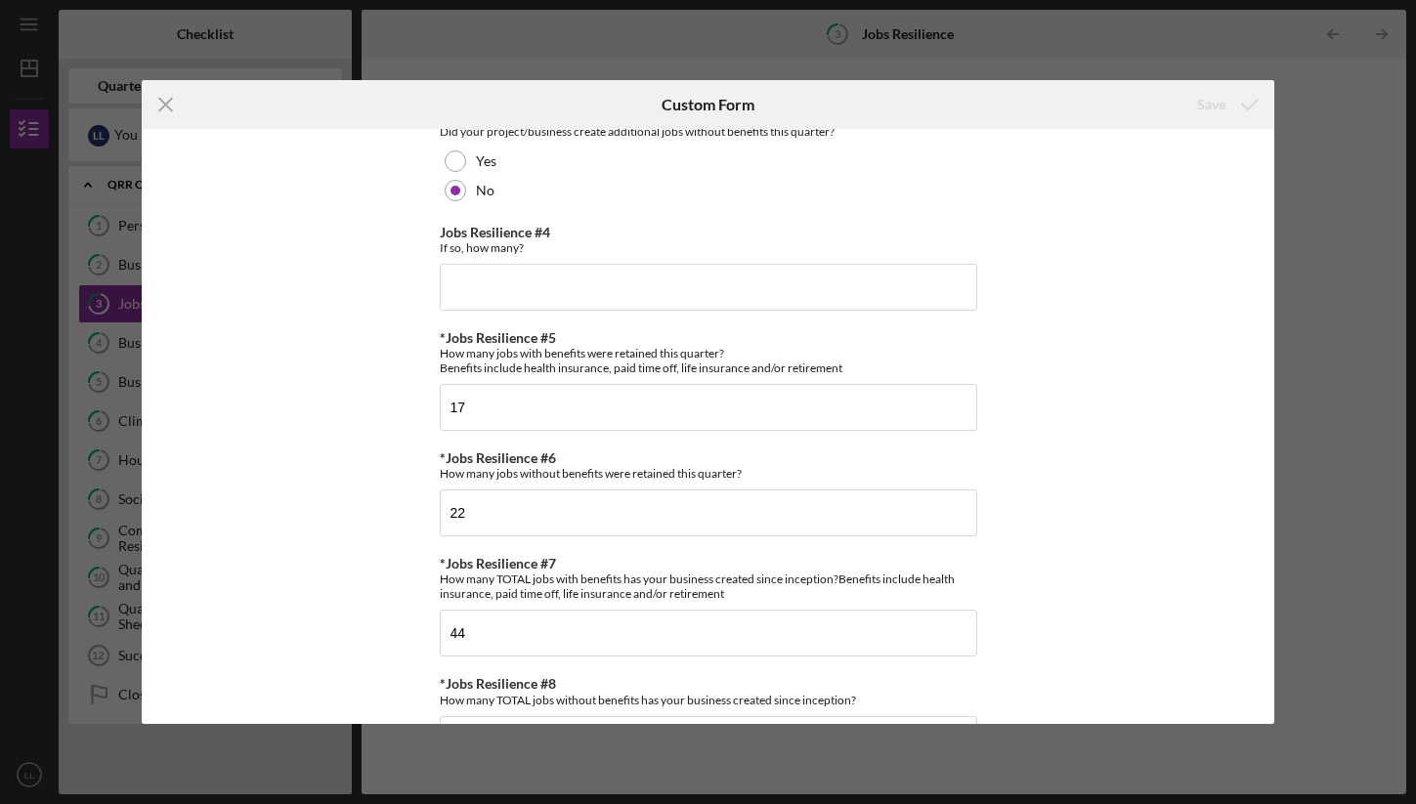
scroll to position [345, 0]
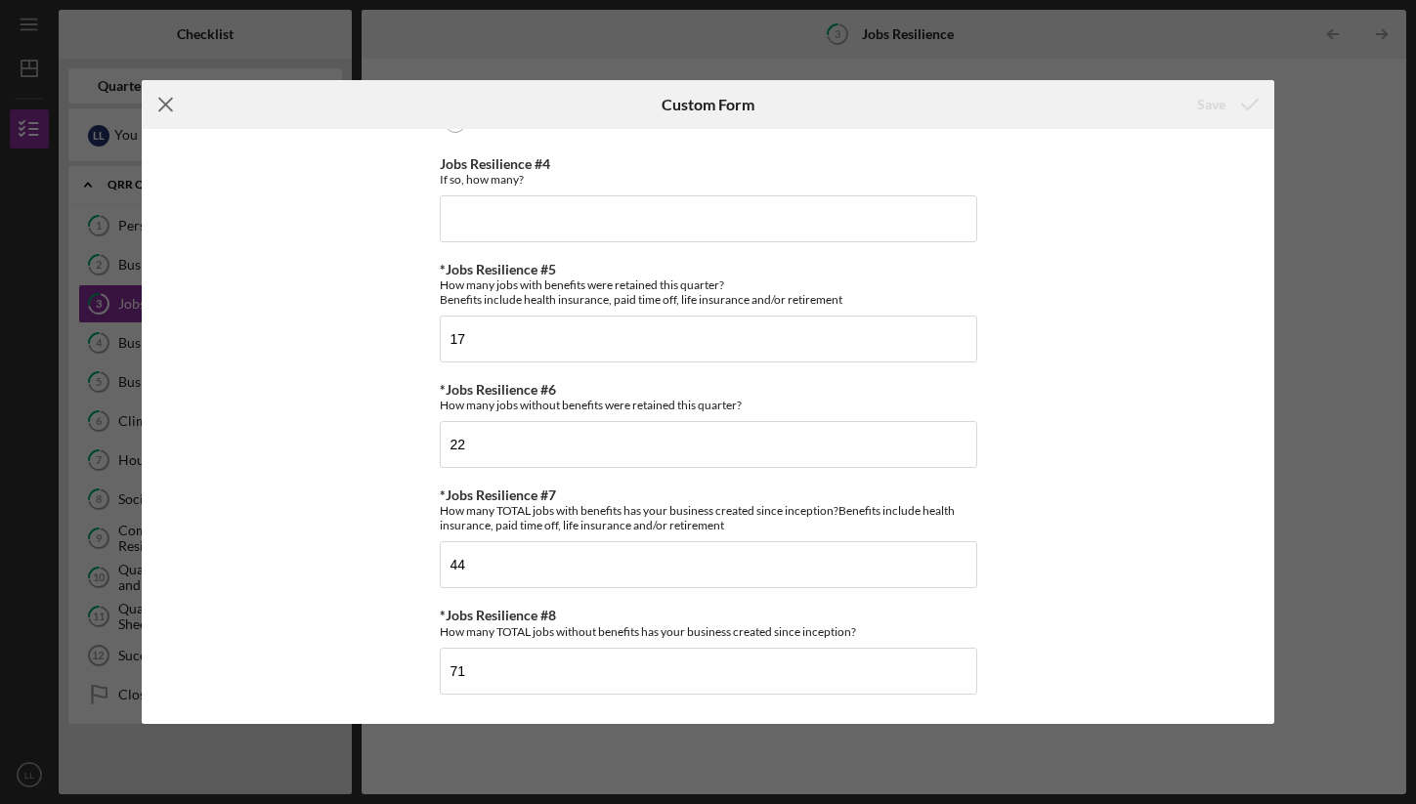
click at [165, 106] on icon "Icon/Menu Close" at bounding box center [166, 104] width 49 height 49
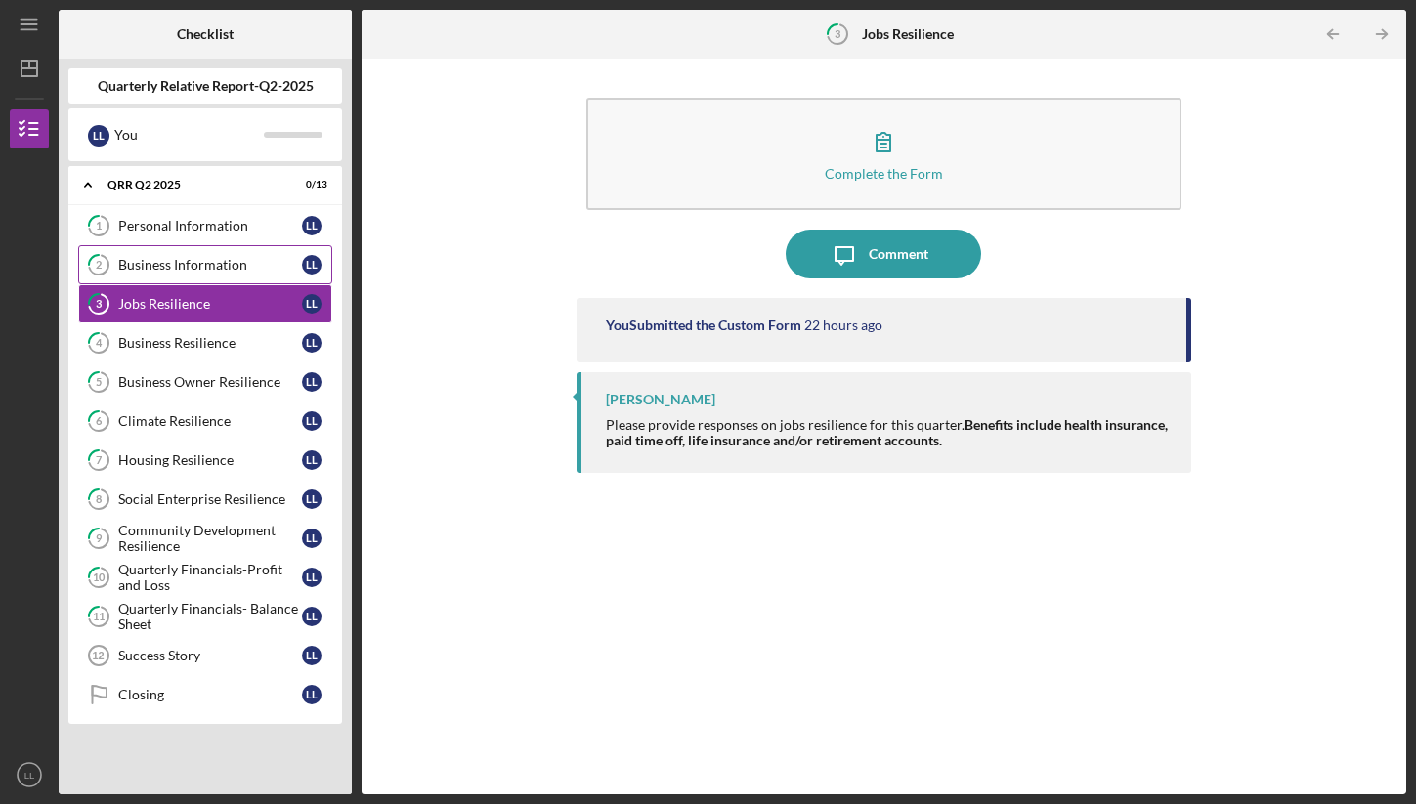
click at [164, 262] on div "Business Information" at bounding box center [210, 265] width 184 height 16
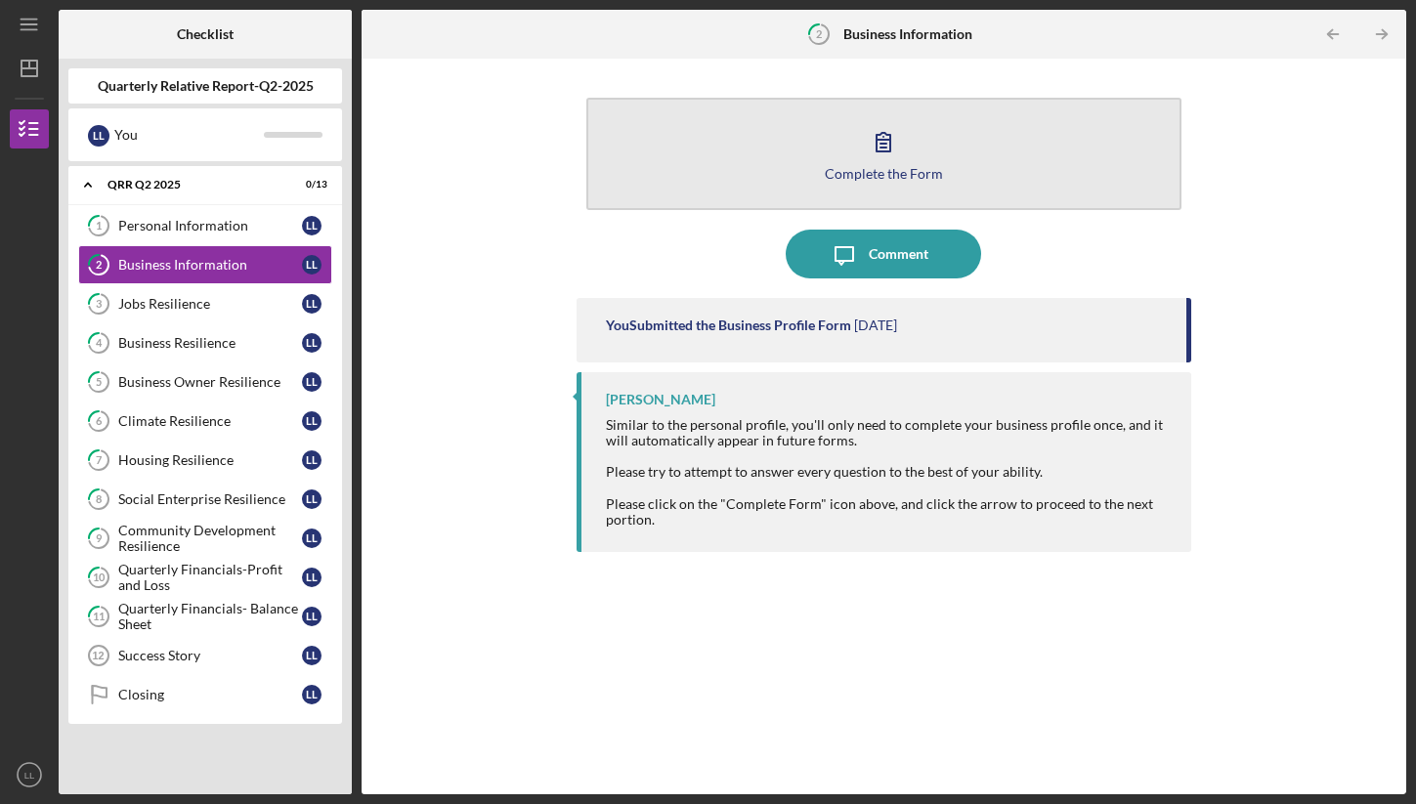
click at [786, 154] on button "Complete the Form Form" at bounding box center [883, 154] width 595 height 112
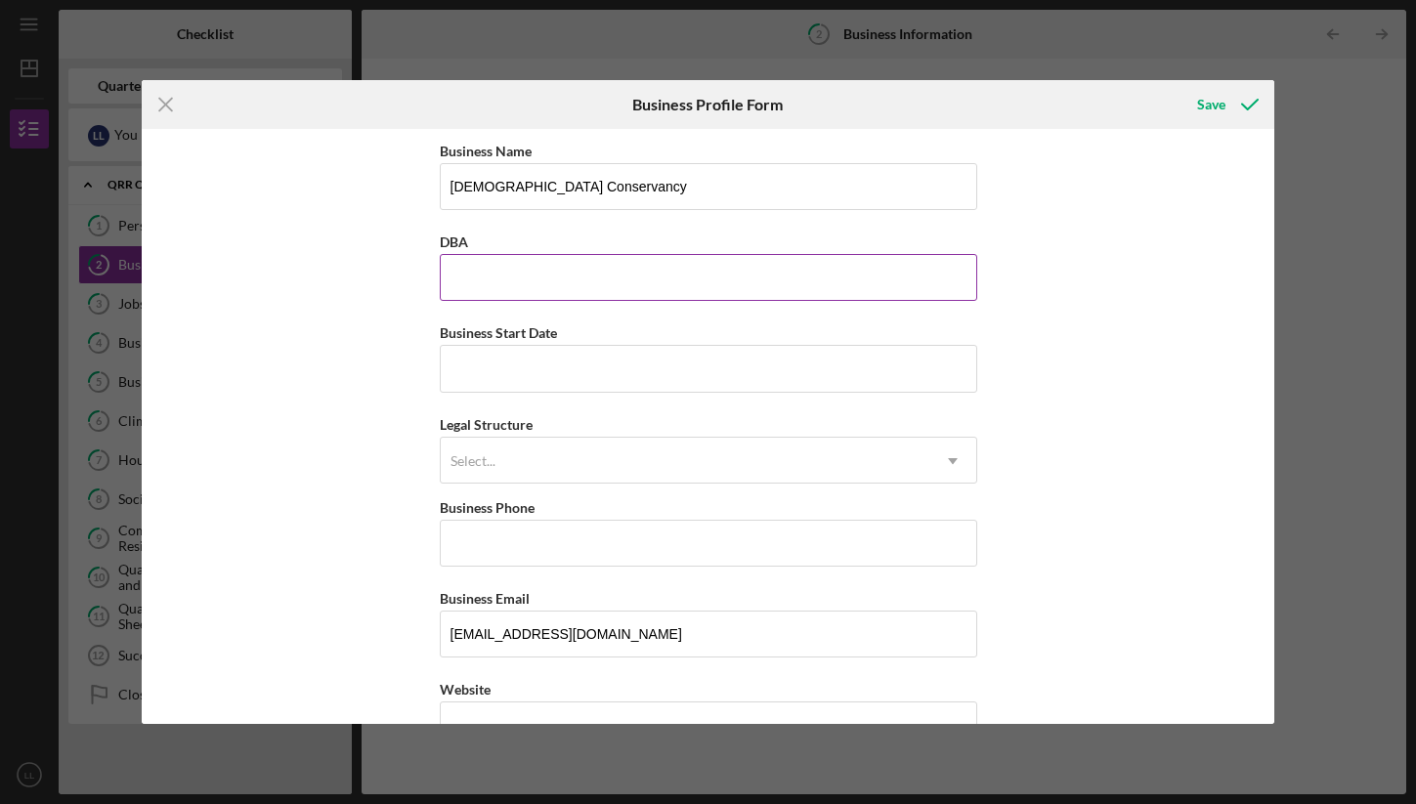
click at [781, 266] on input "DBA" at bounding box center [708, 277] width 537 height 47
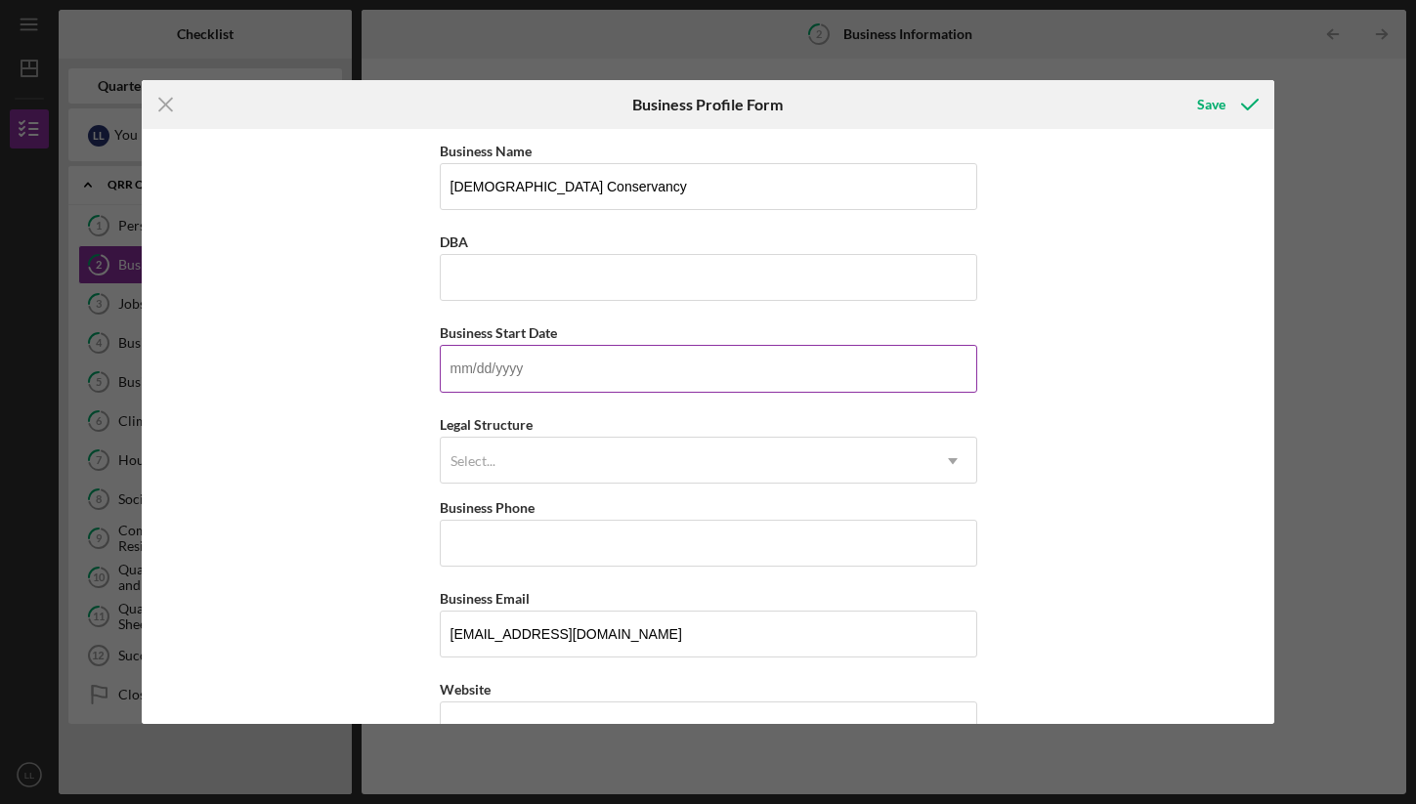
click at [863, 378] on input "Business Start Date" at bounding box center [708, 368] width 537 height 47
click at [1055, 409] on div "Business Name Native Conservancy DBA Business Start Date Legal Structure Select…" at bounding box center [708, 426] width 1132 height 594
click at [863, 434] on div "Legal Structure Select... Icon/Dropdown Arrow" at bounding box center [708, 447] width 537 height 71
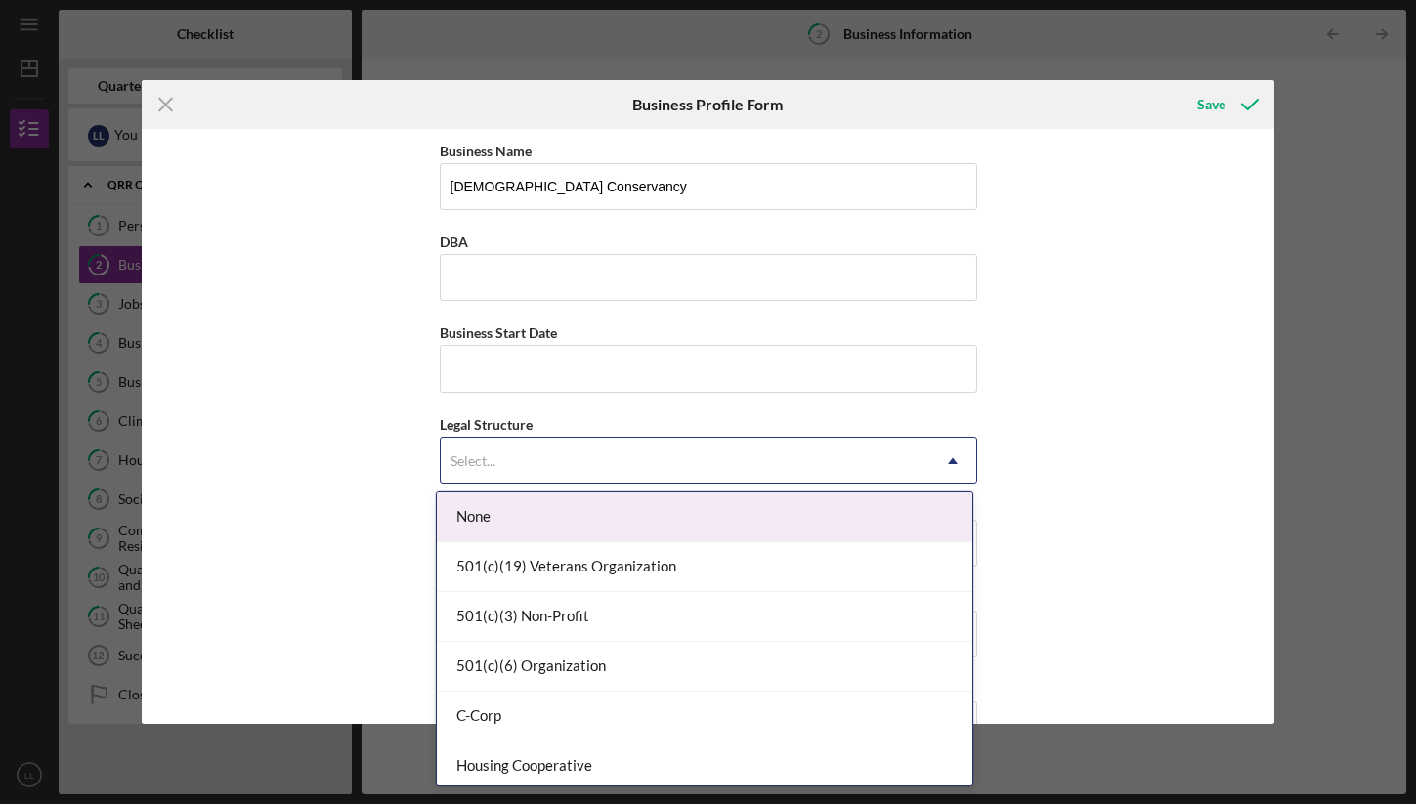
click at [845, 454] on div "Select..." at bounding box center [685, 461] width 489 height 45
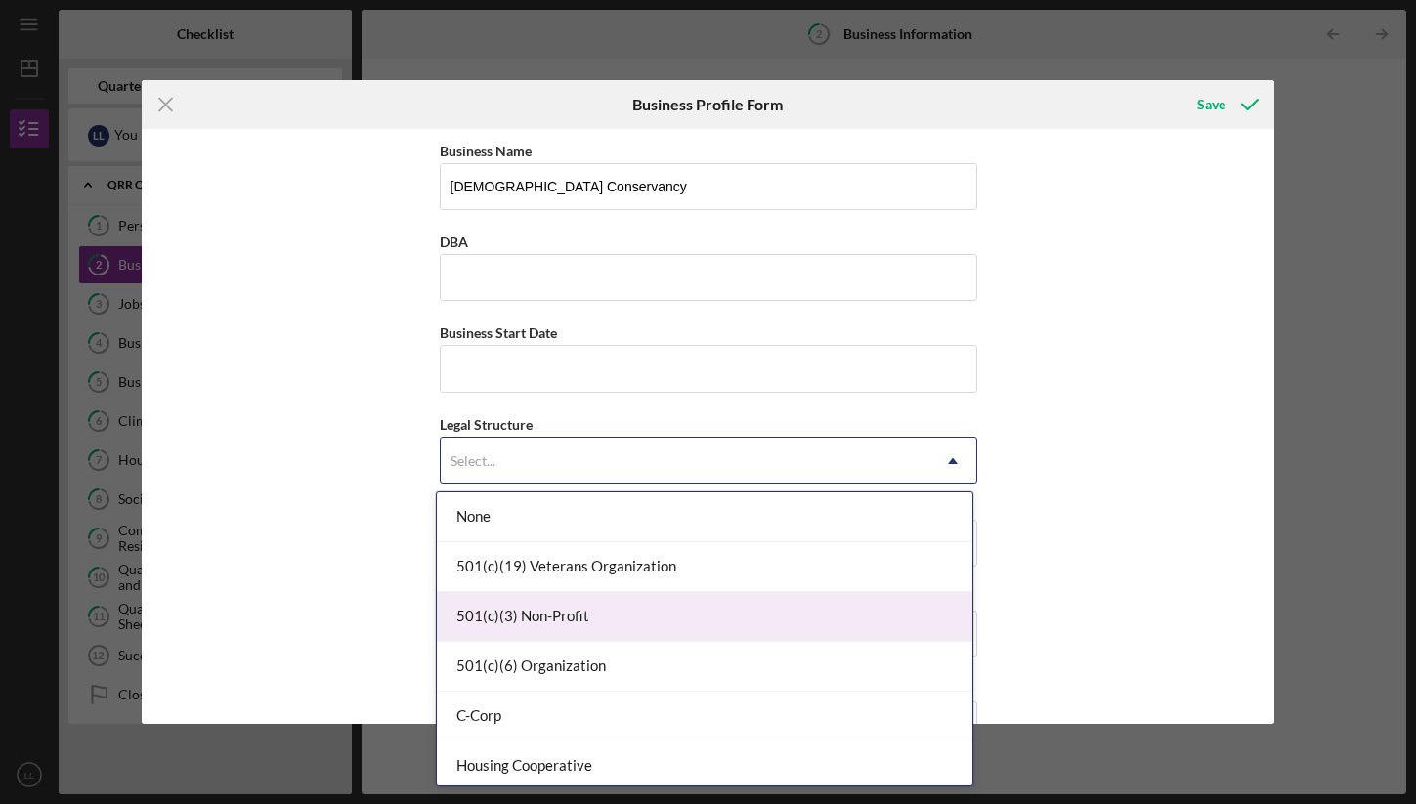
click at [762, 598] on div "501(c)(3) Non-Profit" at bounding box center [704, 617] width 535 height 50
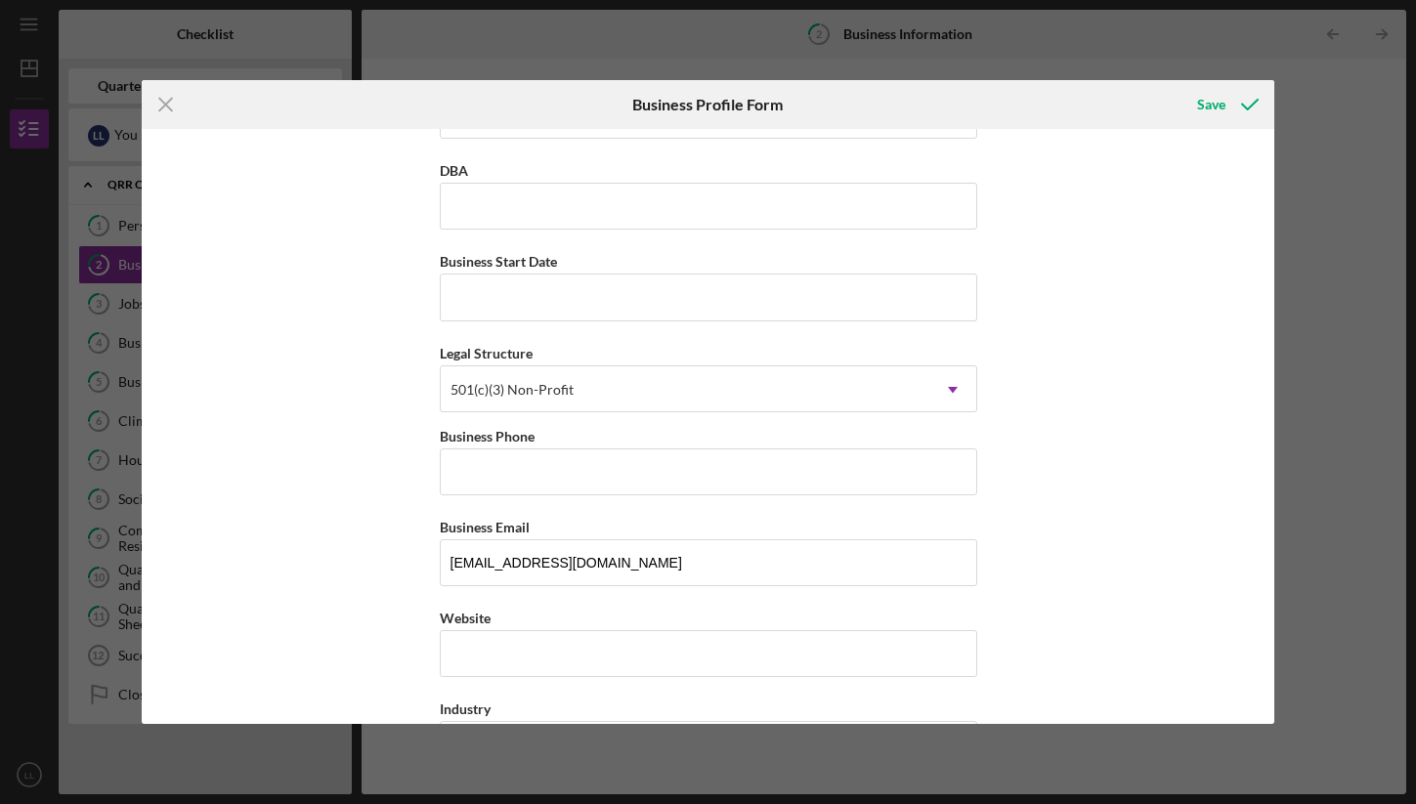
scroll to position [71, 0]
click at [914, 478] on input "Business Phone" at bounding box center [708, 471] width 537 height 47
paste input "[PHONE_NUMBER]"
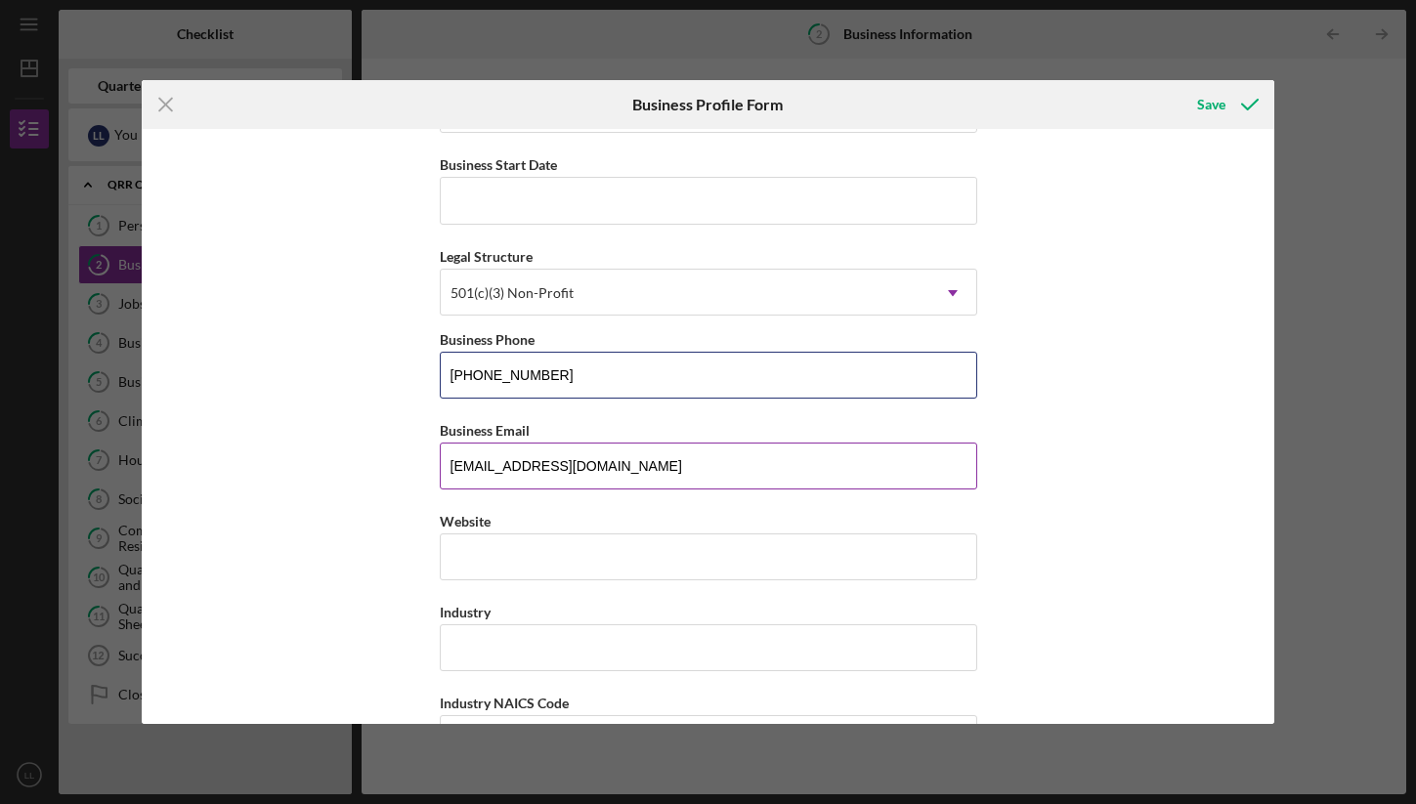
scroll to position [174, 0]
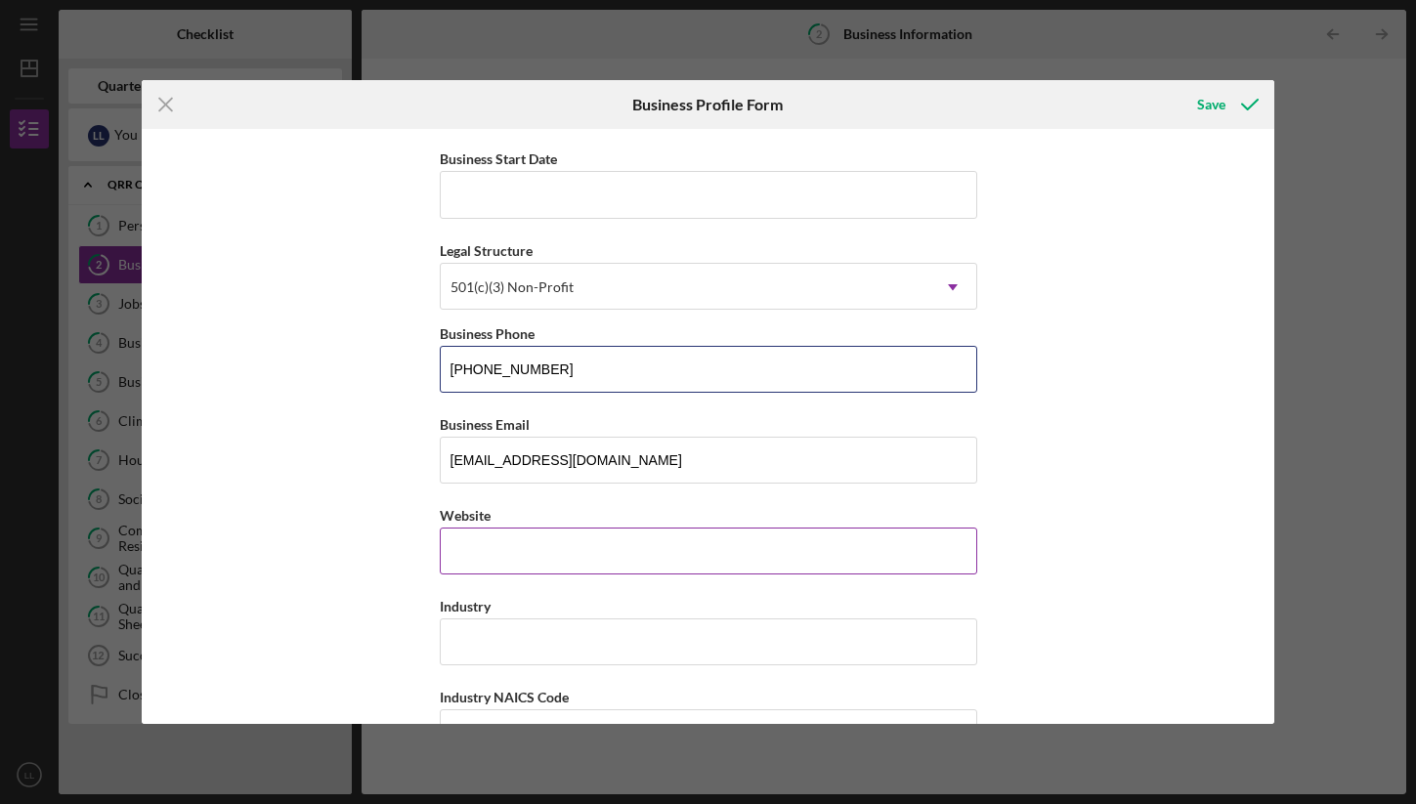
type input "[PHONE_NUMBER]"
click at [792, 565] on input "Website" at bounding box center [708, 551] width 537 height 47
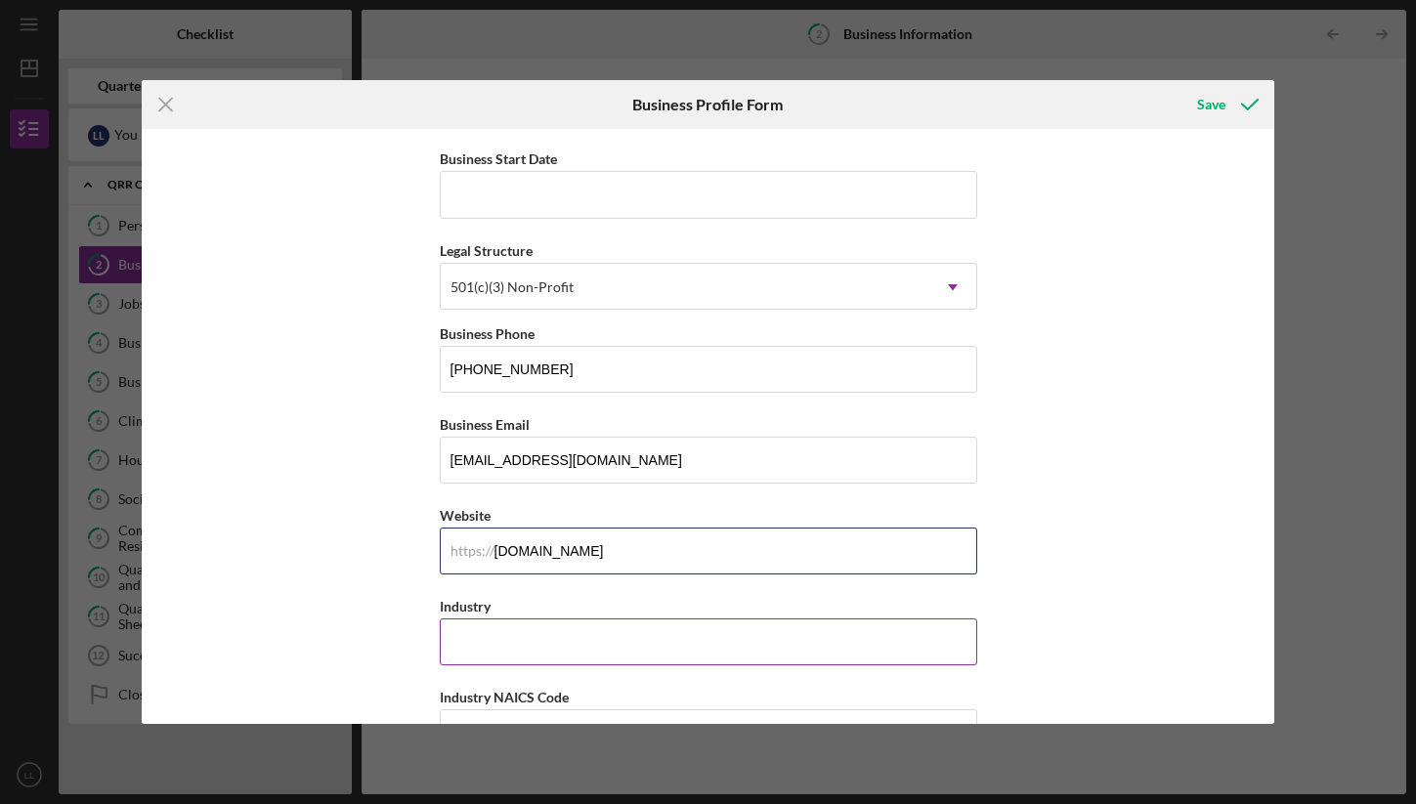
type input "[DOMAIN_NAME]"
click at [764, 649] on input "Industry" at bounding box center [708, 641] width 537 height 47
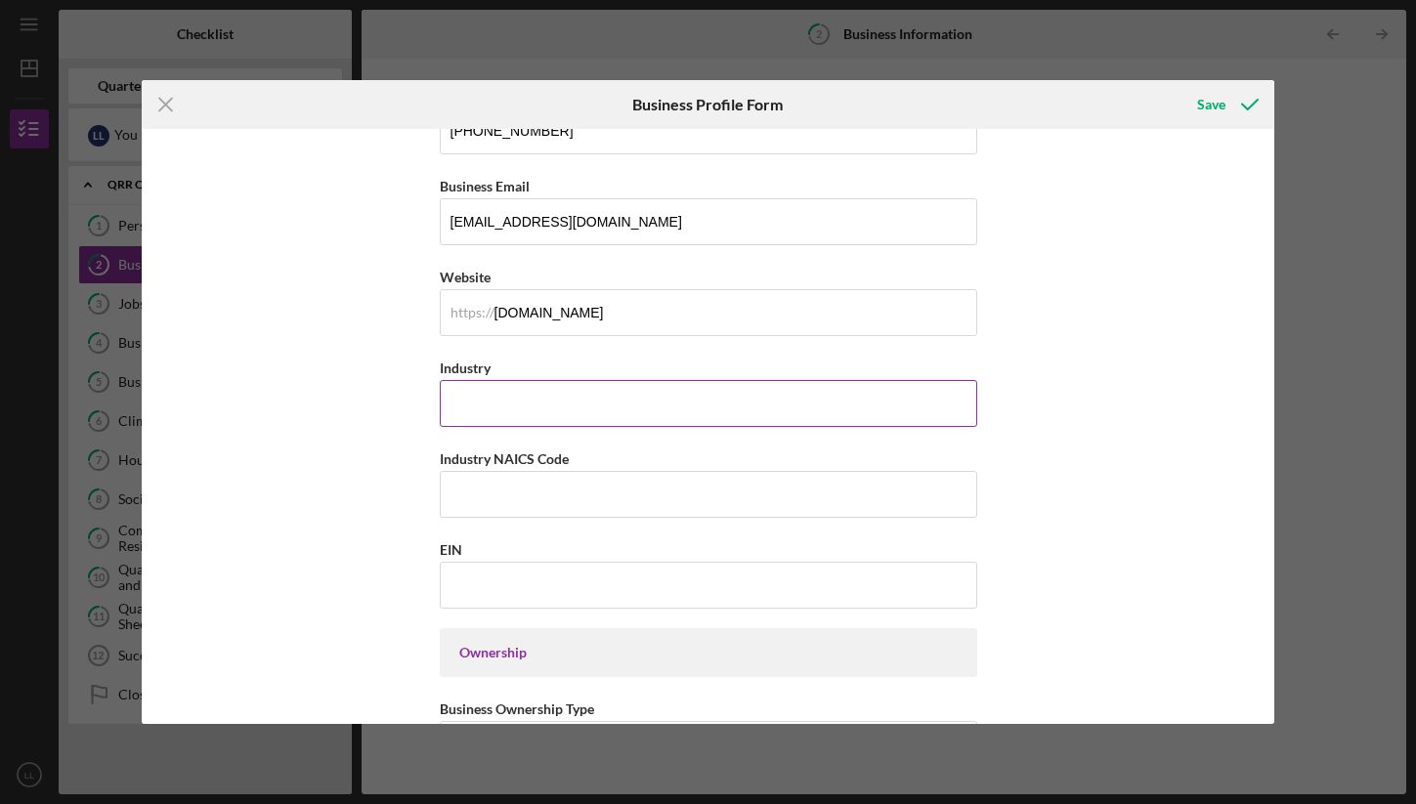
scroll to position [441, 0]
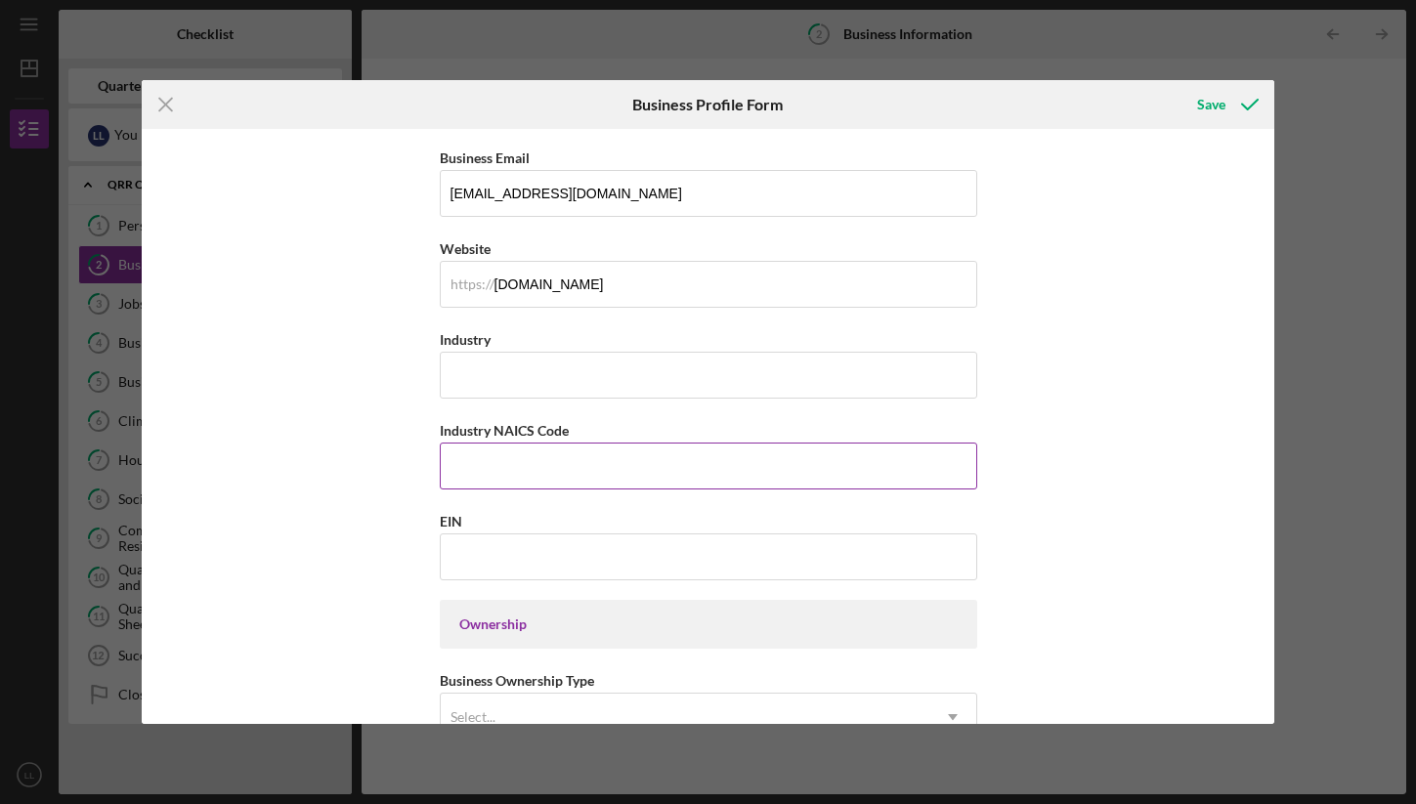
click at [792, 465] on input "Industry NAICS Code" at bounding box center [708, 466] width 537 height 47
click at [528, 433] on label "Industry NAICS Code" at bounding box center [504, 430] width 129 height 17
click at [528, 443] on input "Industry NAICS Code" at bounding box center [708, 466] width 537 height 47
click at [528, 433] on label "Industry NAICS Code" at bounding box center [504, 430] width 129 height 17
click at [528, 443] on input "Industry NAICS Code" at bounding box center [708, 466] width 537 height 47
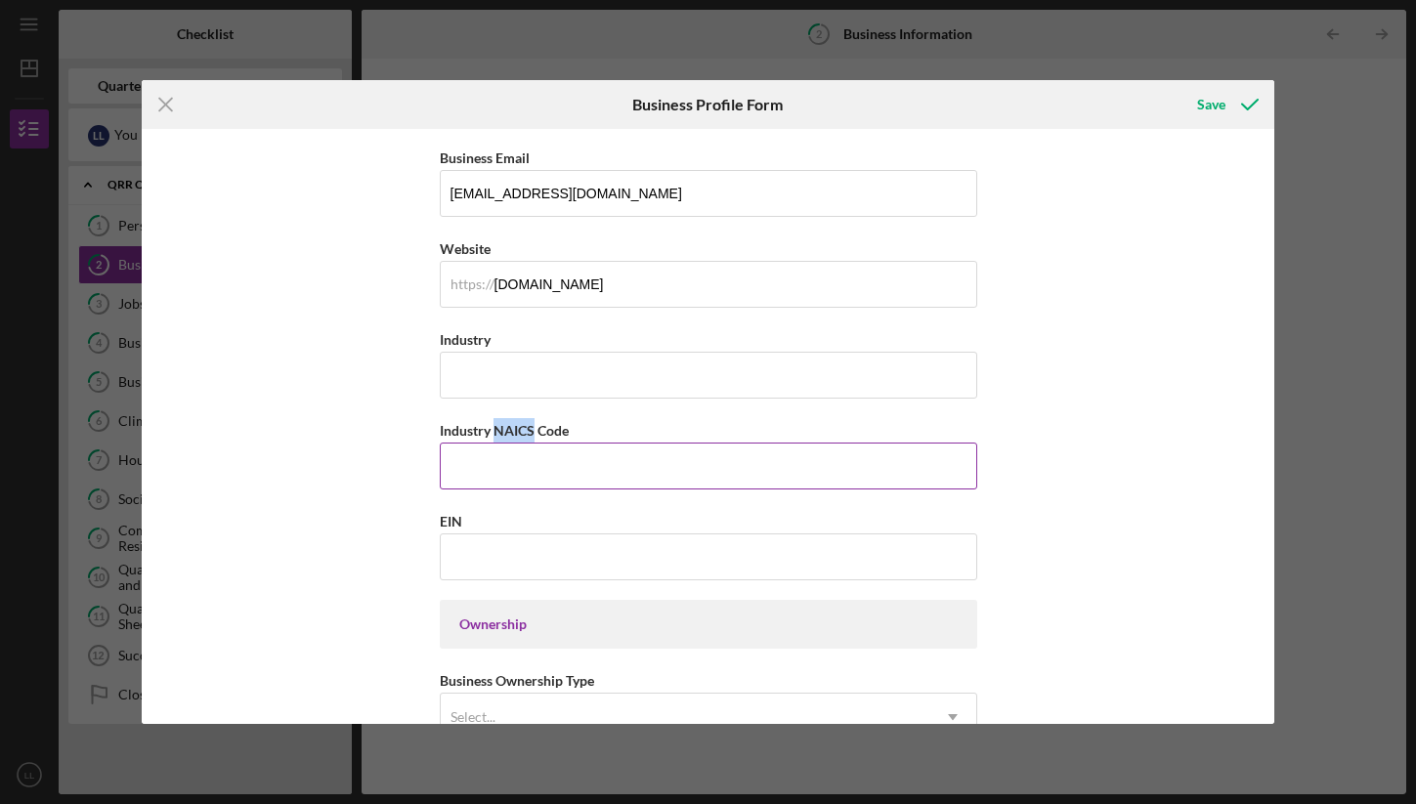
copy label "NAICS"
click at [489, 582] on div "Business Name Native Conservancy DBA Business Start Date Legal Structure 501(c)…" at bounding box center [708, 687] width 537 height 1978
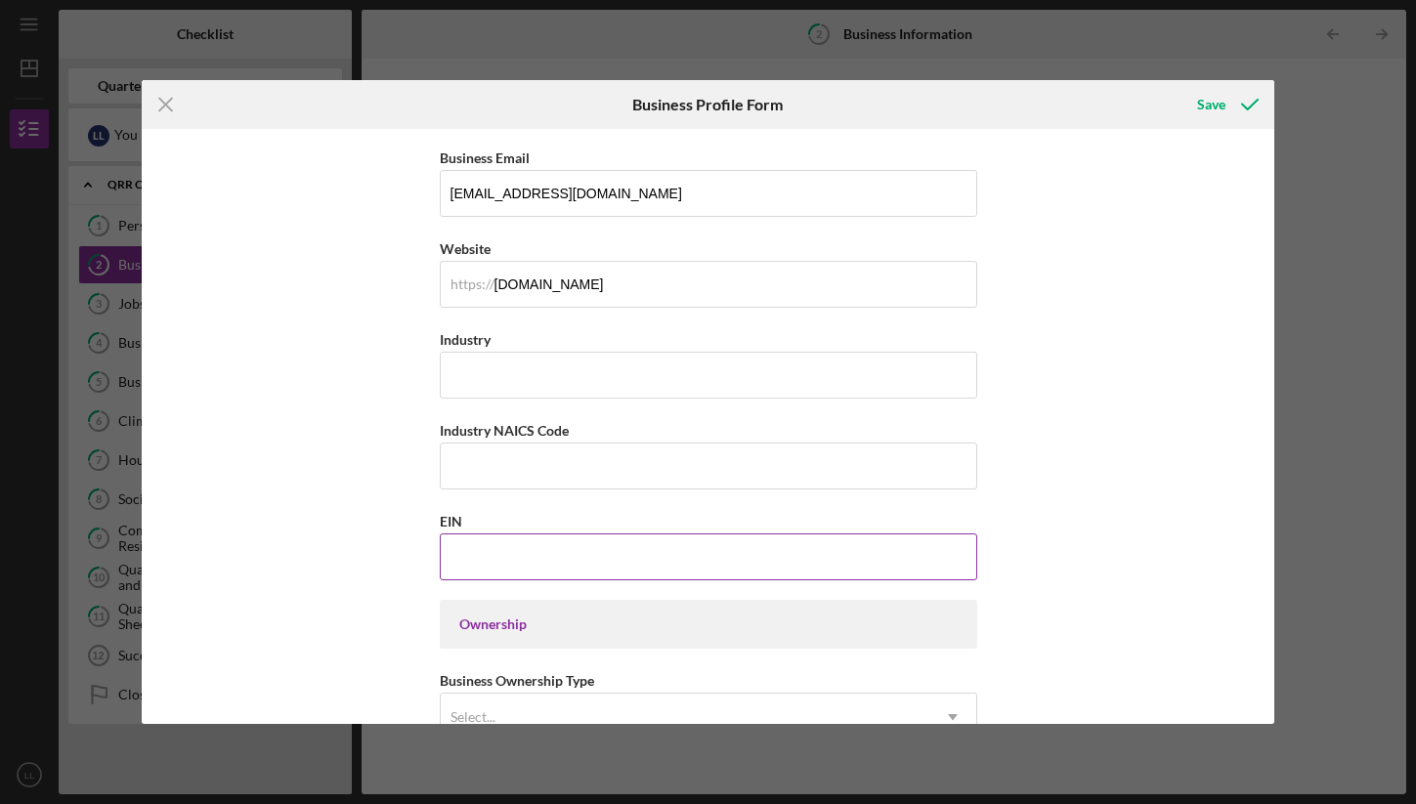
click at [489, 570] on input "EIN" at bounding box center [708, 556] width 537 height 47
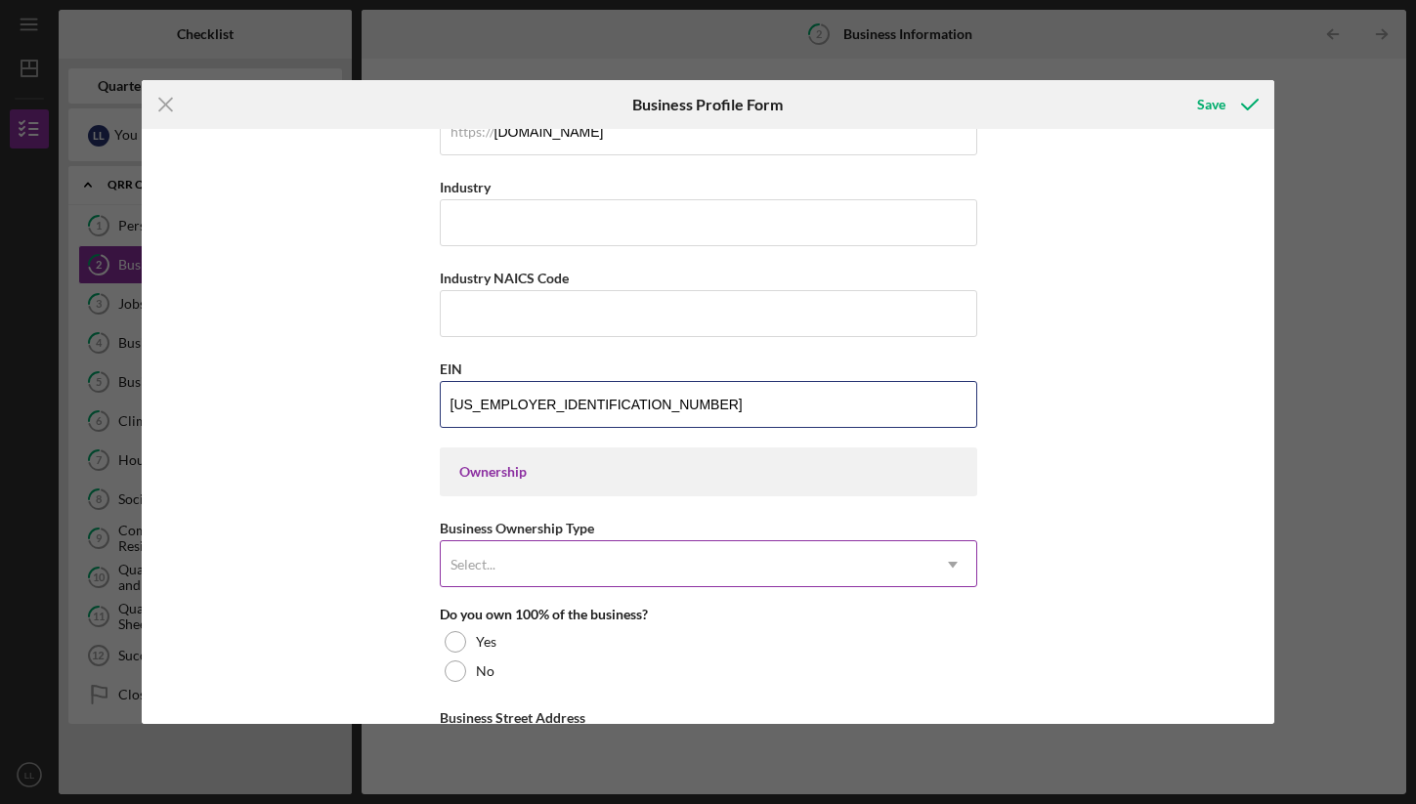
scroll to position [594, 0]
type input "[US_EMPLOYER_IDENTIFICATION_NUMBER]"
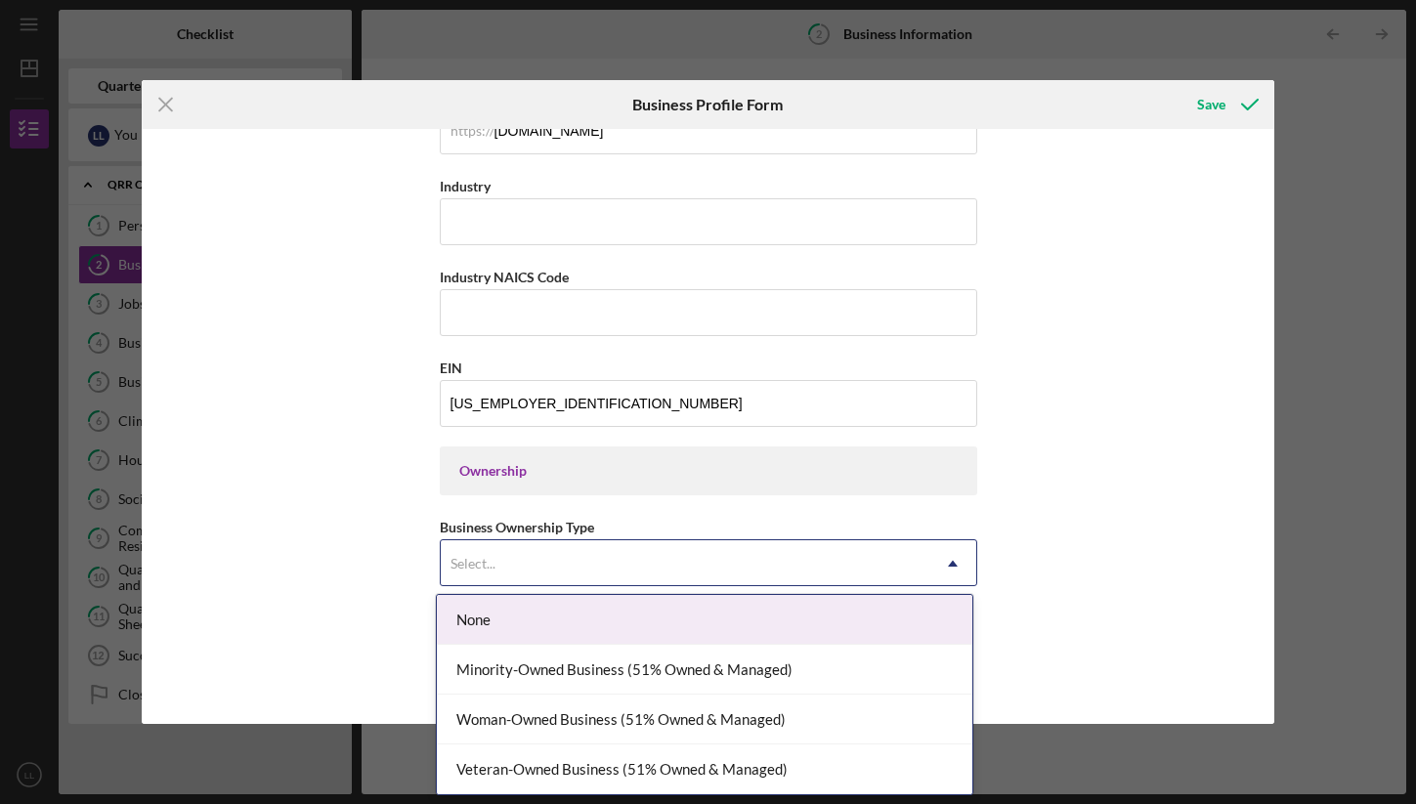
click at [539, 553] on div "Select..." at bounding box center [685, 563] width 489 height 45
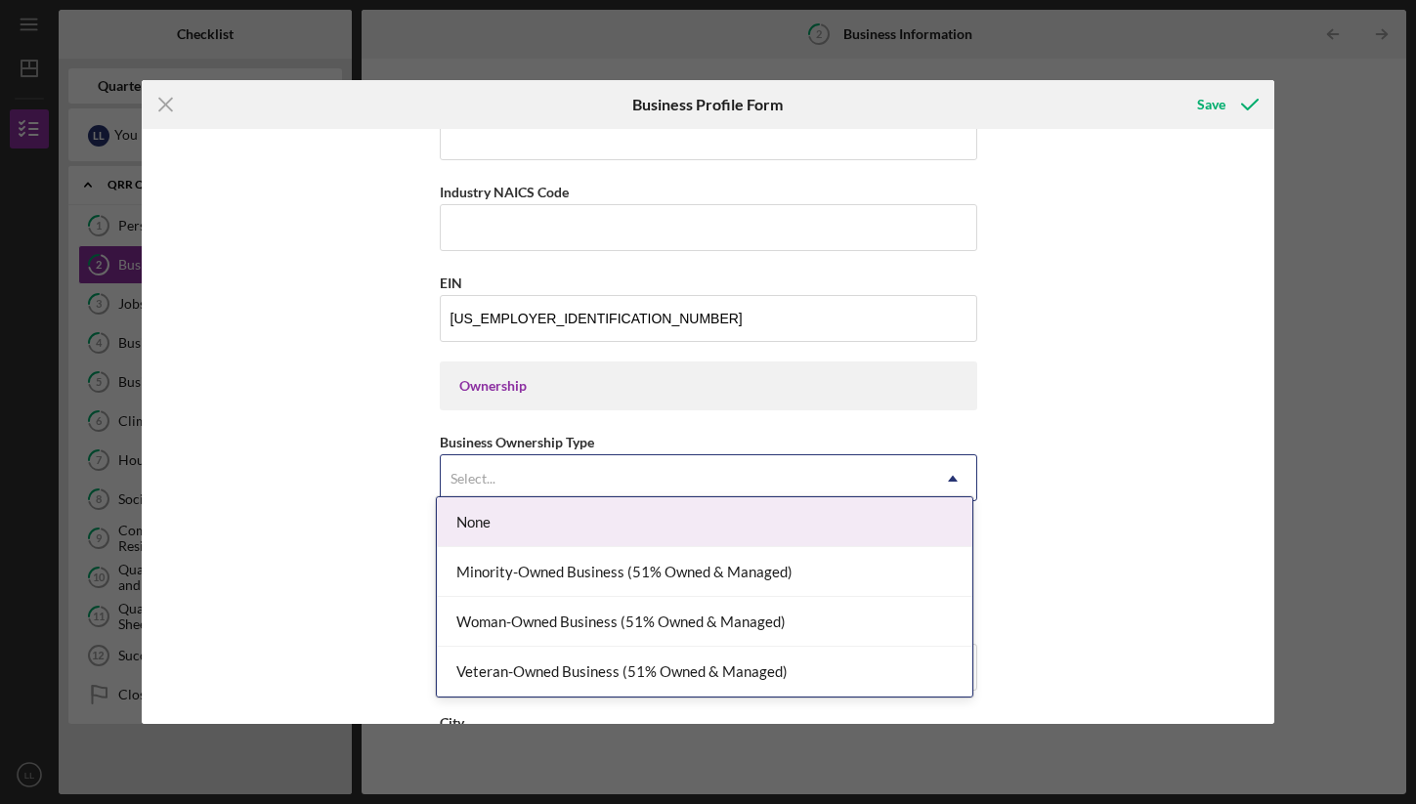
scroll to position [696, 0]
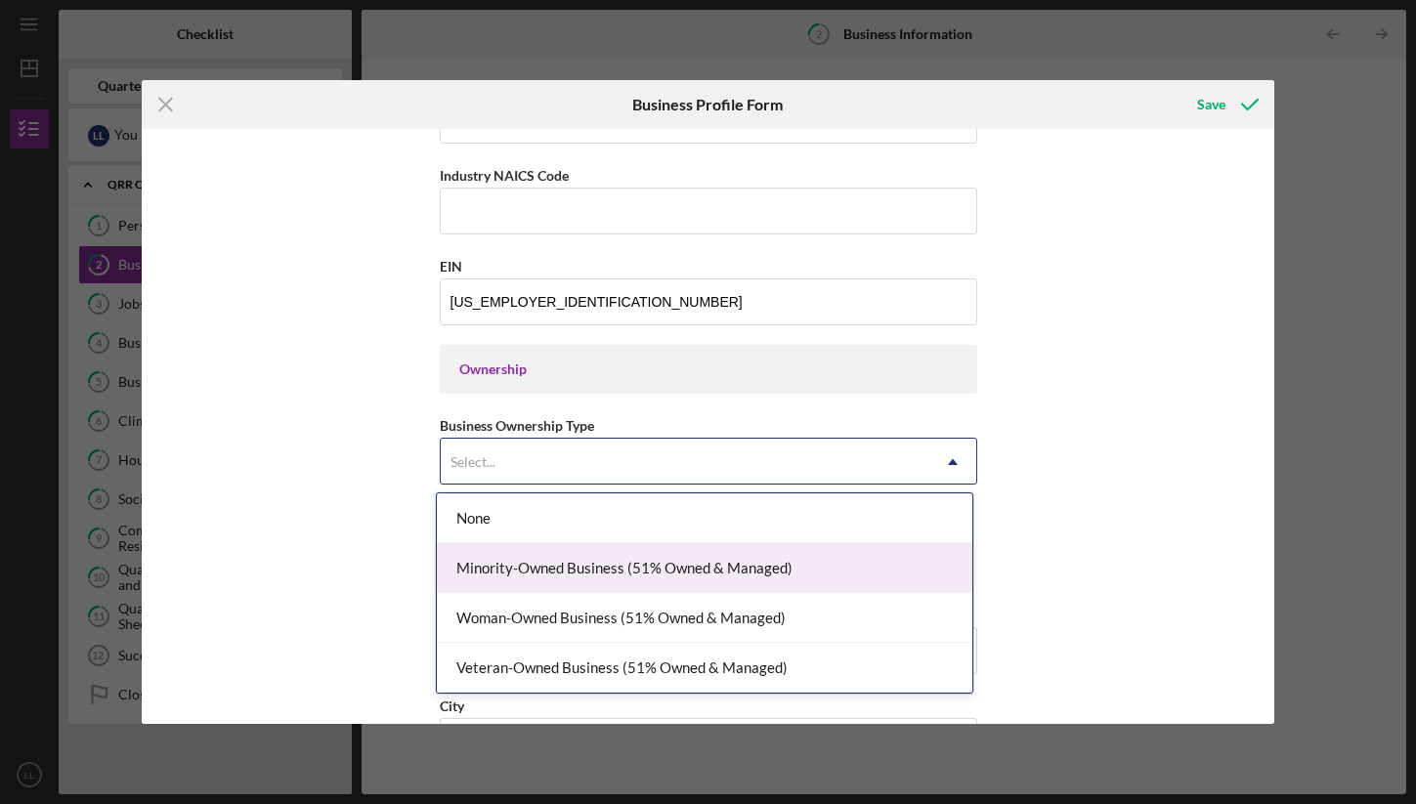
click at [845, 570] on div "Minority-Owned Business (51% Owned & Managed)" at bounding box center [704, 568] width 535 height 50
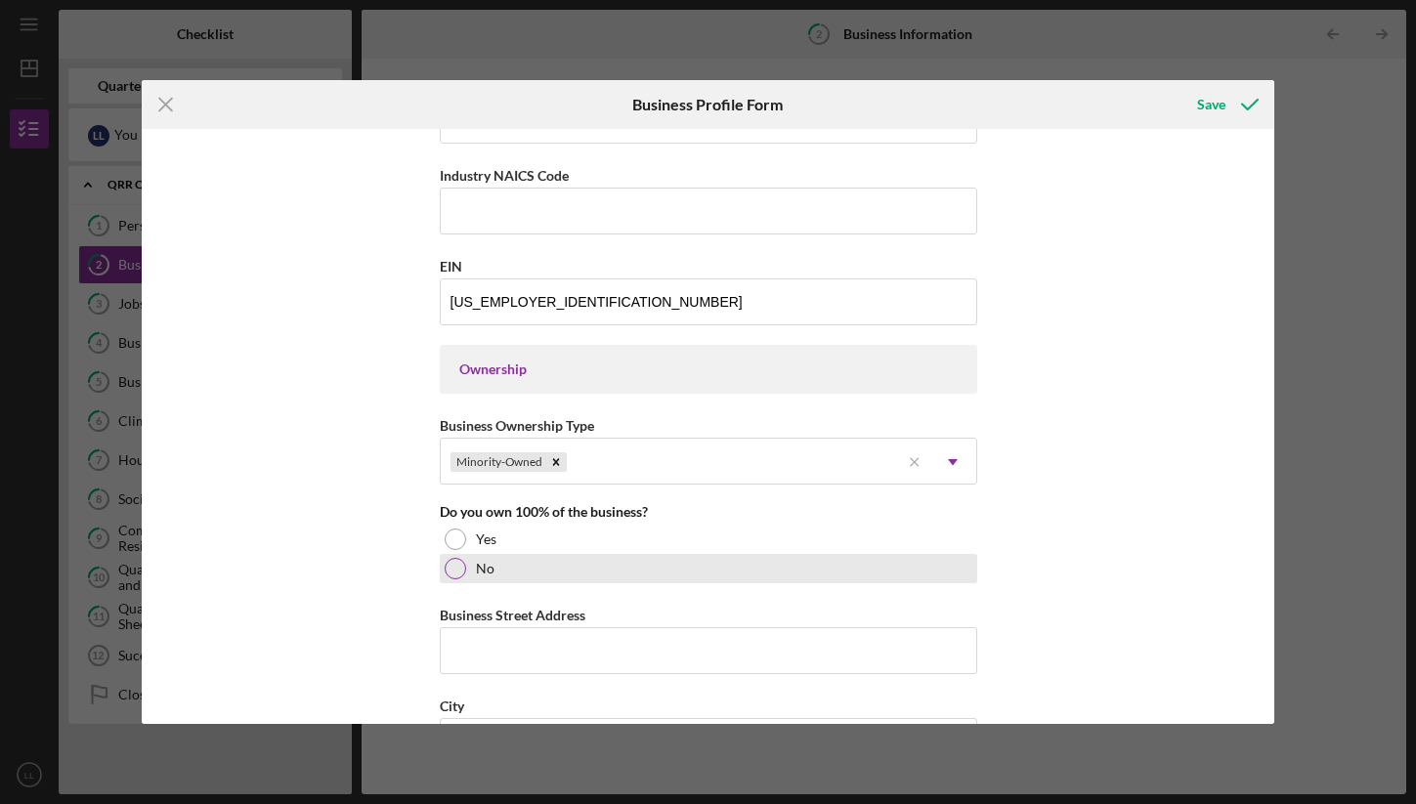
click at [841, 554] on div "No" at bounding box center [708, 568] width 537 height 29
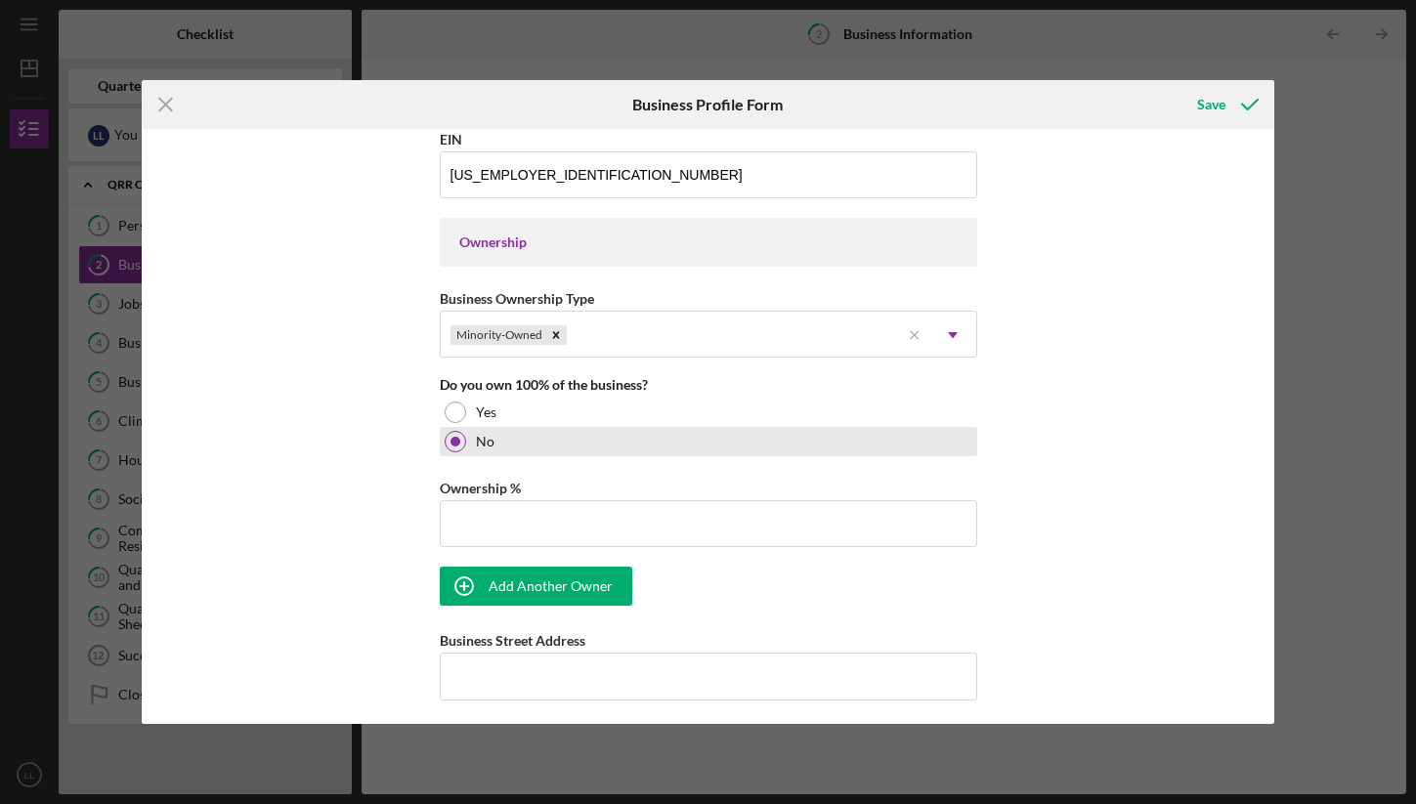
scroll to position [816, 0]
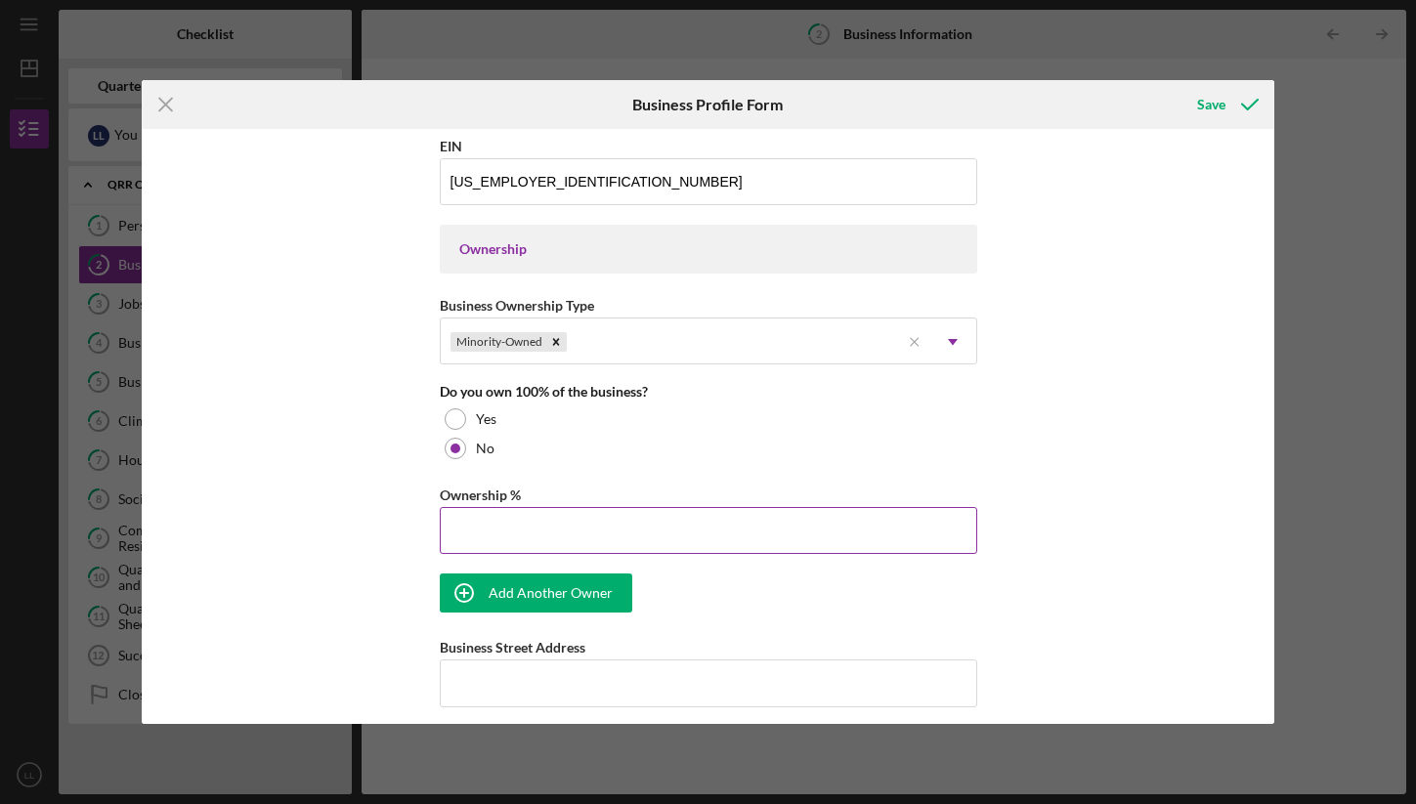
click at [856, 513] on input "Ownership %" at bounding box center [708, 530] width 537 height 47
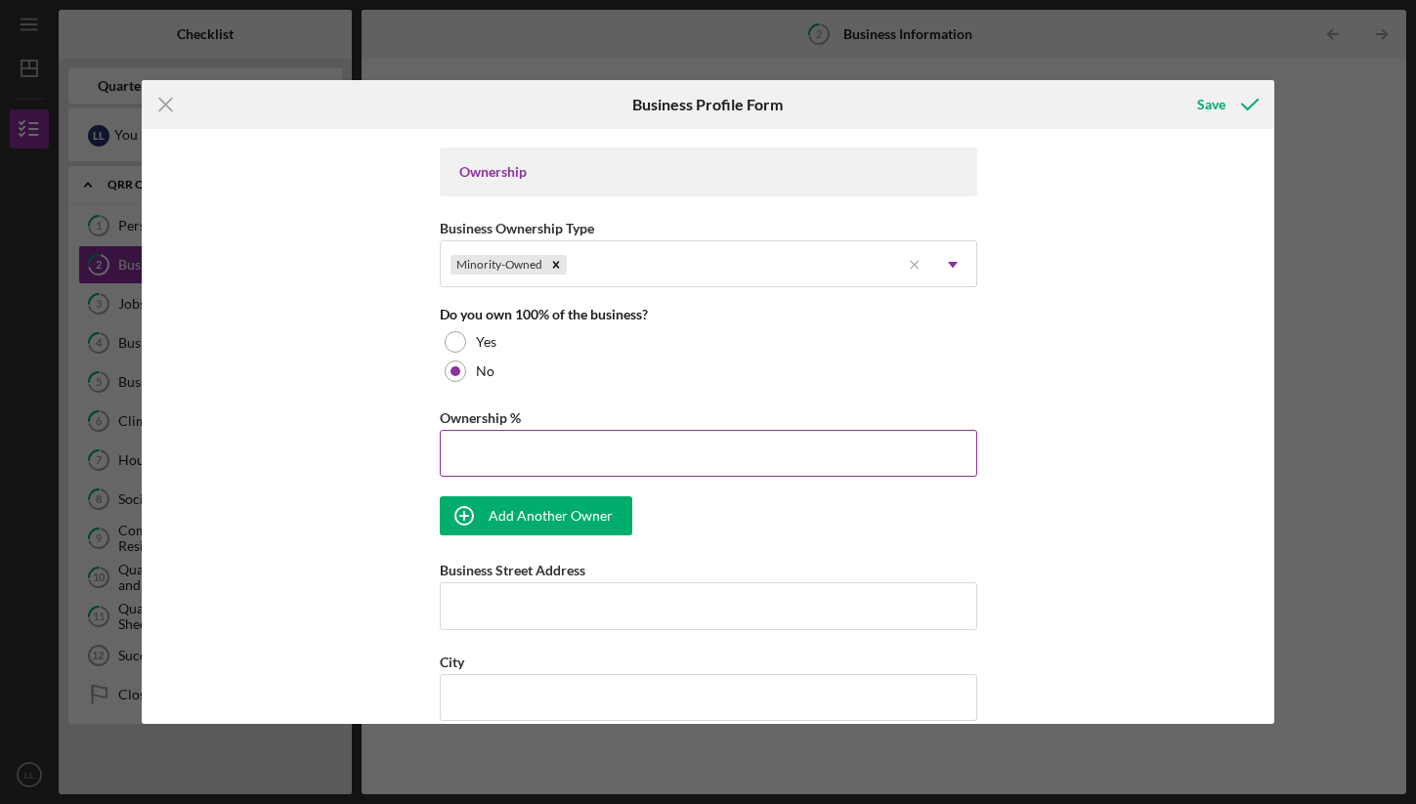
click at [714, 463] on input "Ownership %" at bounding box center [708, 453] width 537 height 47
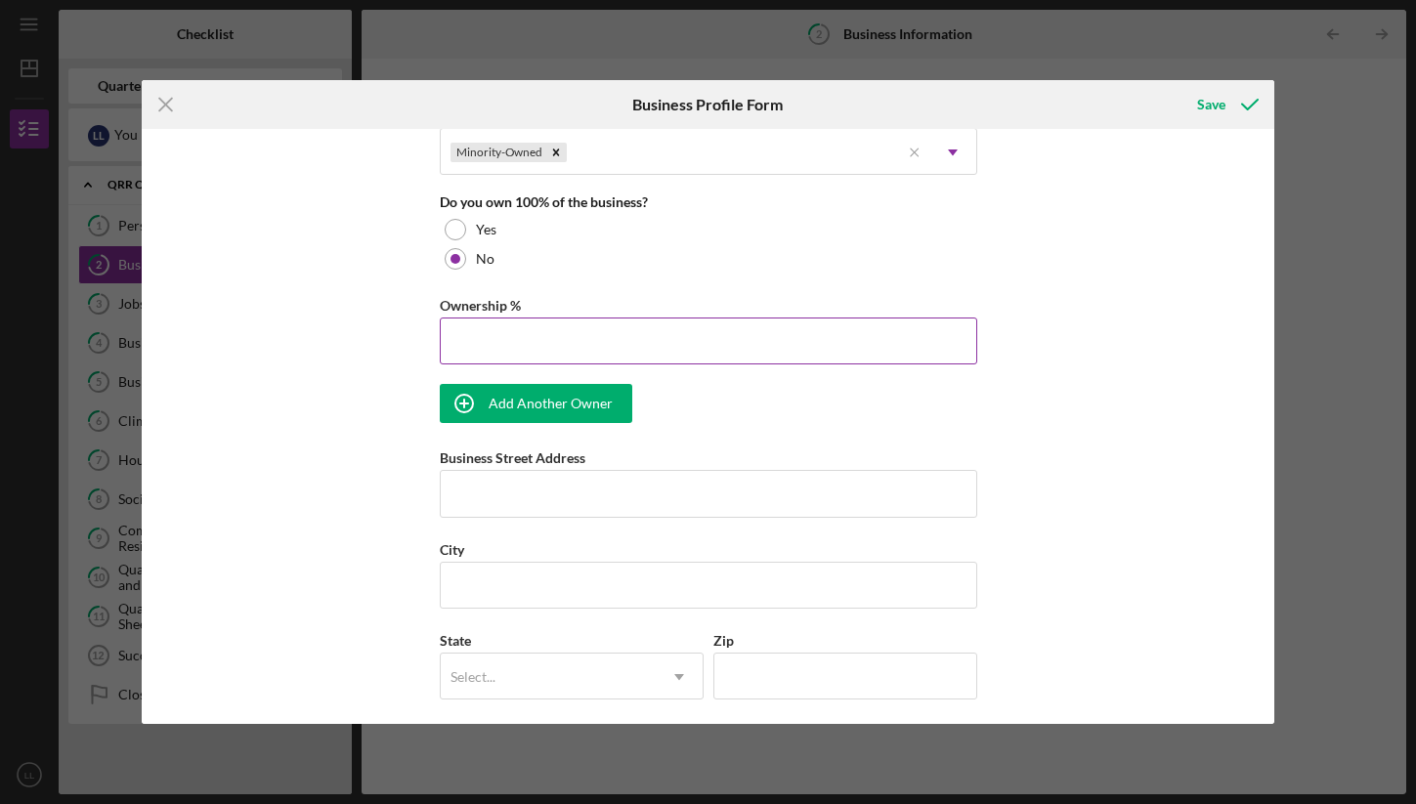
scroll to position [1021, 0]
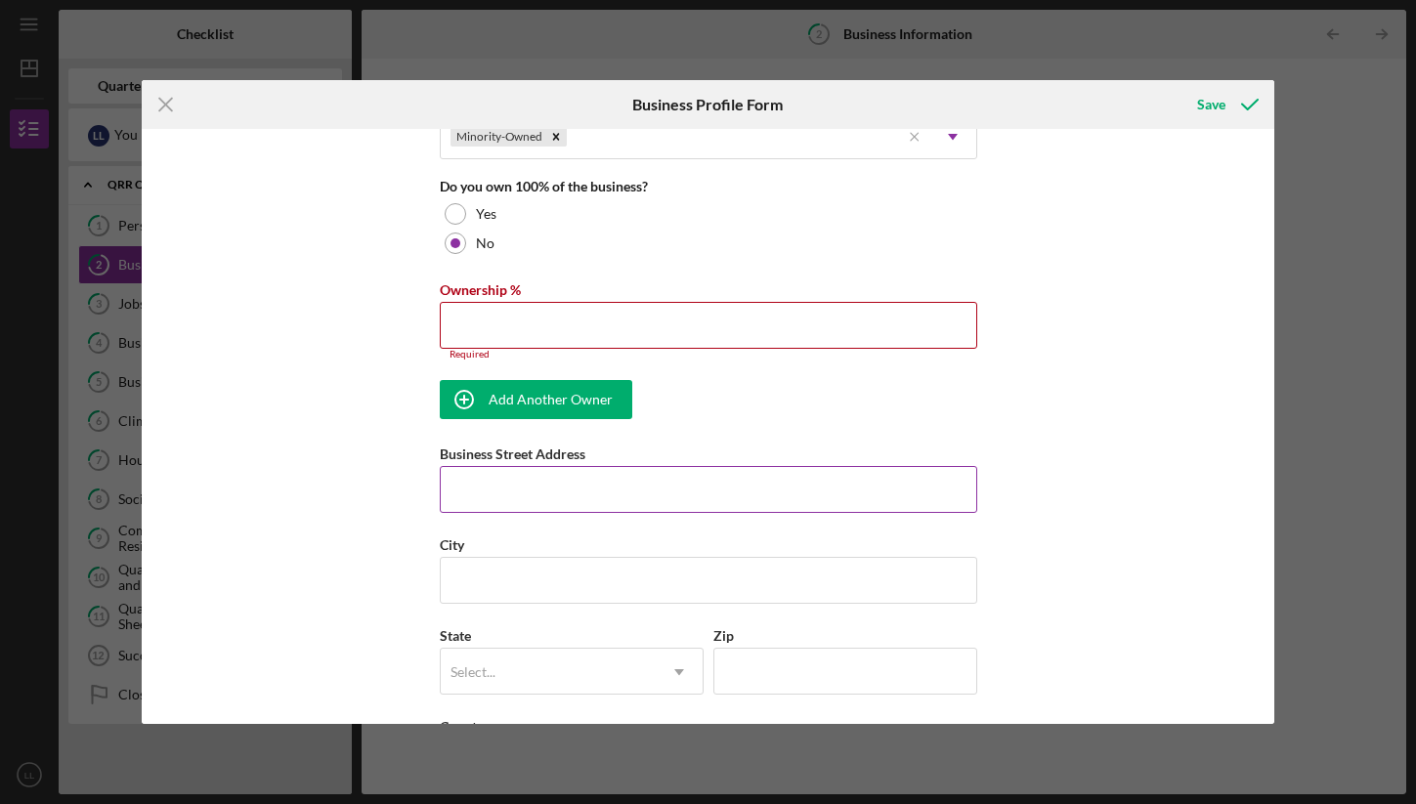
click at [595, 488] on input "Business Street Address" at bounding box center [708, 489] width 537 height 47
type input "P.O. Box 456"
type input "[PERSON_NAME]"
type input "99574"
type input "[US_STATE]"
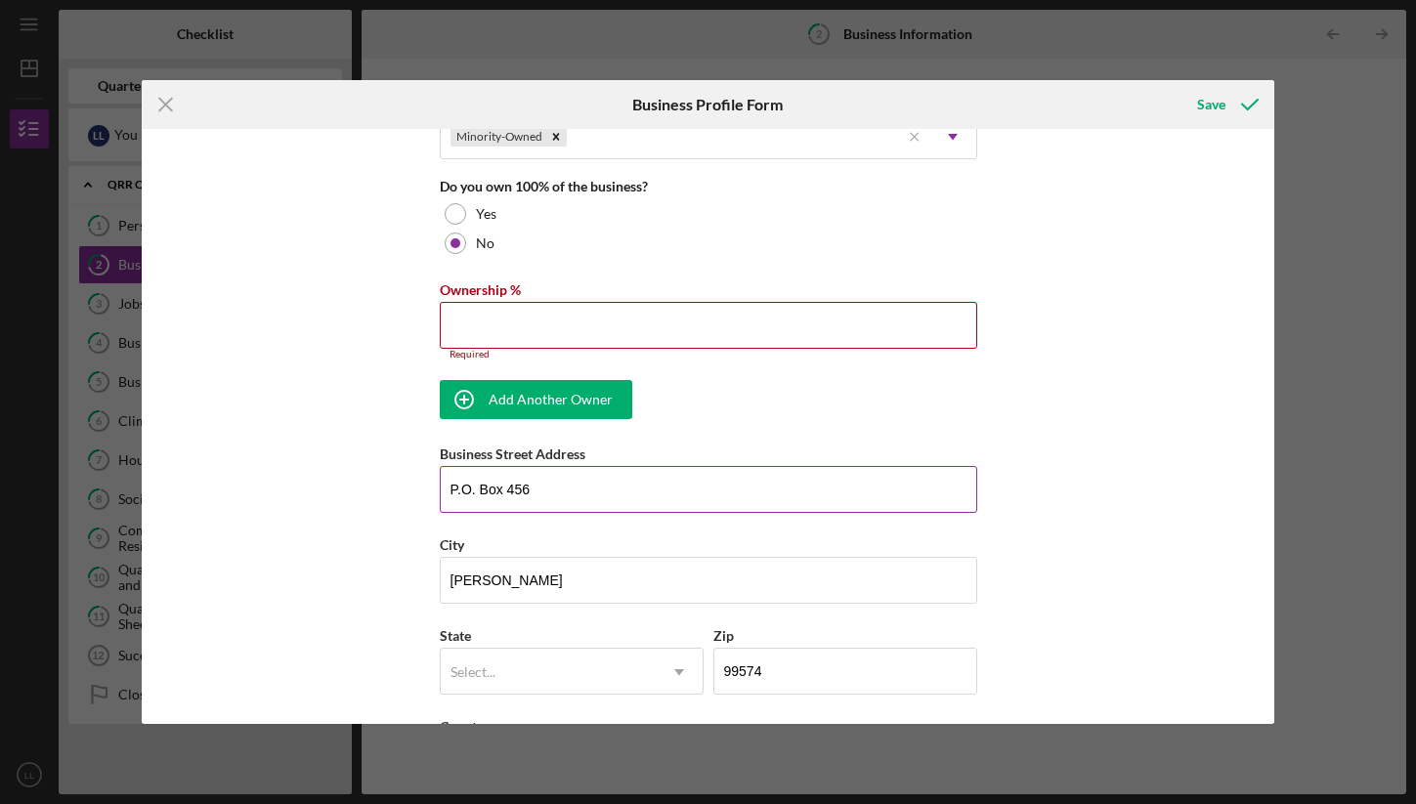
click at [614, 492] on input "P.O. Box 456" at bounding box center [708, 489] width 537 height 47
type input "[STREET_ADDRESS]"
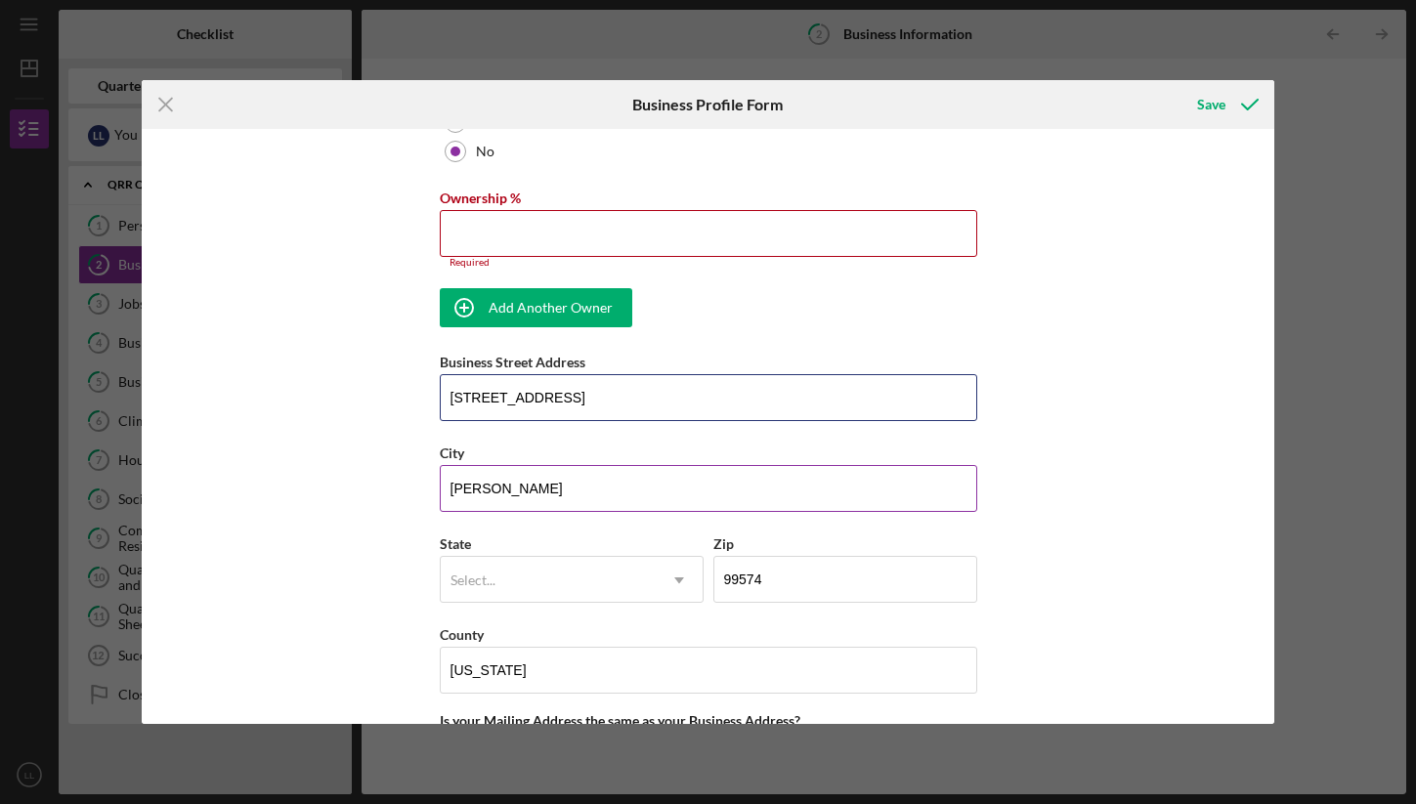
scroll to position [1118, 0]
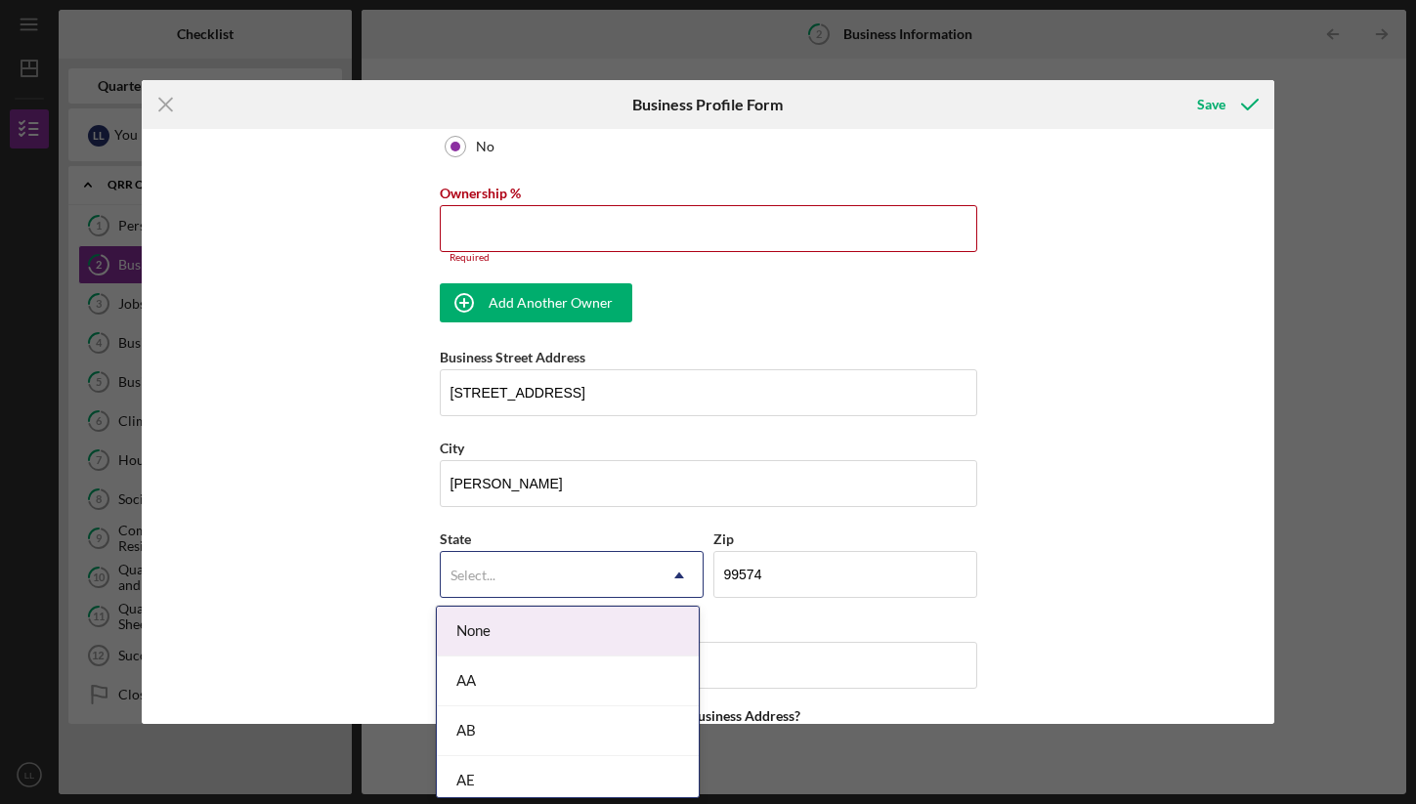
click at [606, 586] on div "Select..." at bounding box center [548, 575] width 215 height 45
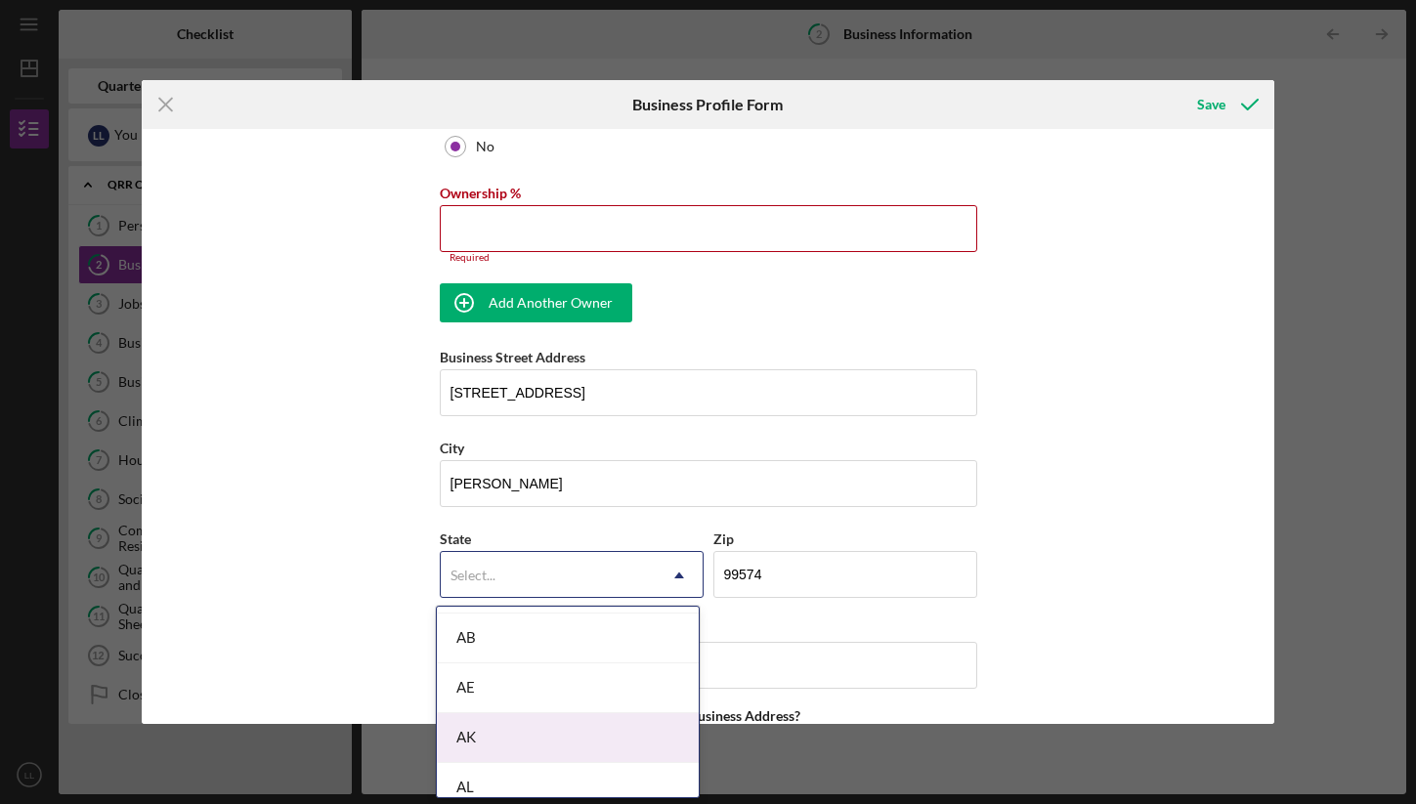
scroll to position [92, 0]
click at [554, 744] on div "AK" at bounding box center [568, 739] width 262 height 50
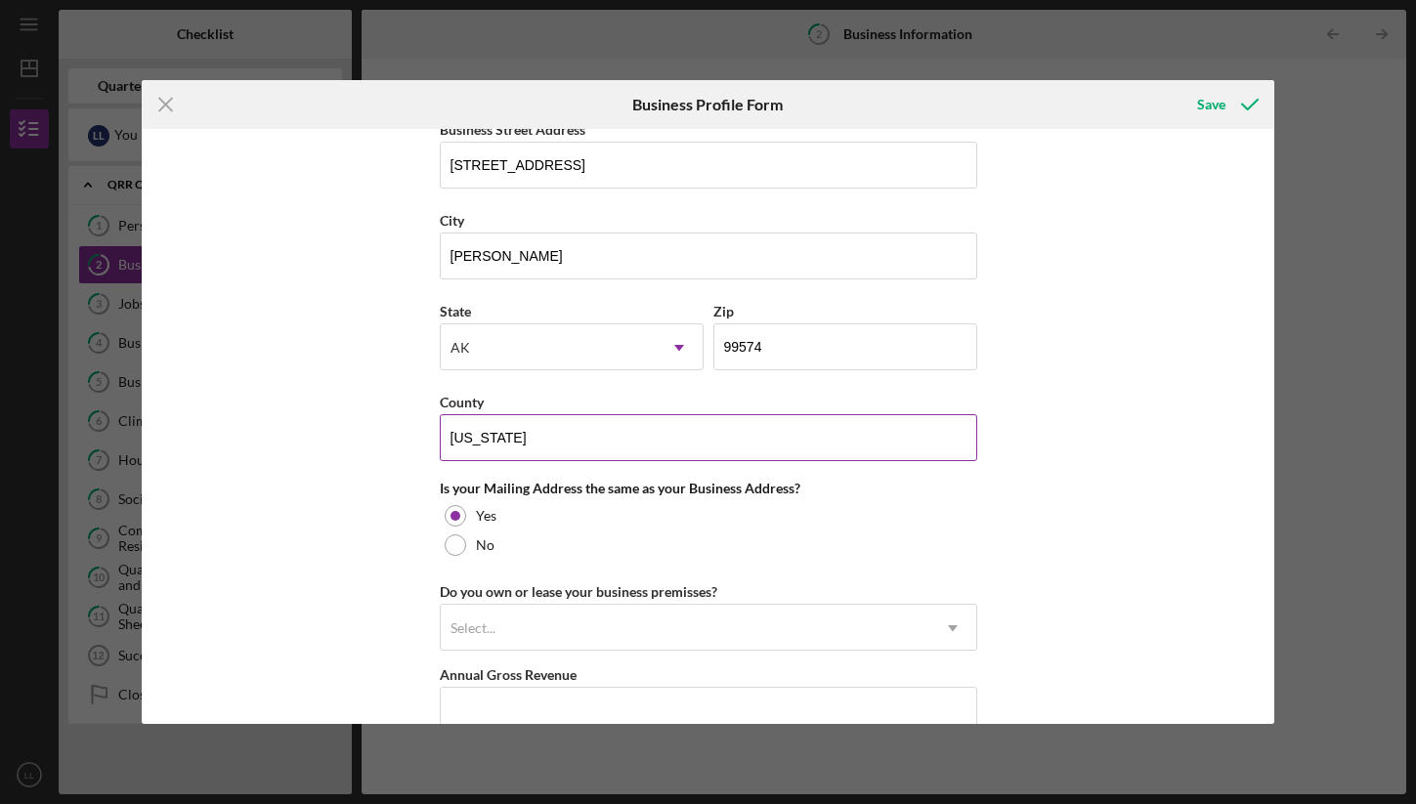
scroll to position [1349, 0]
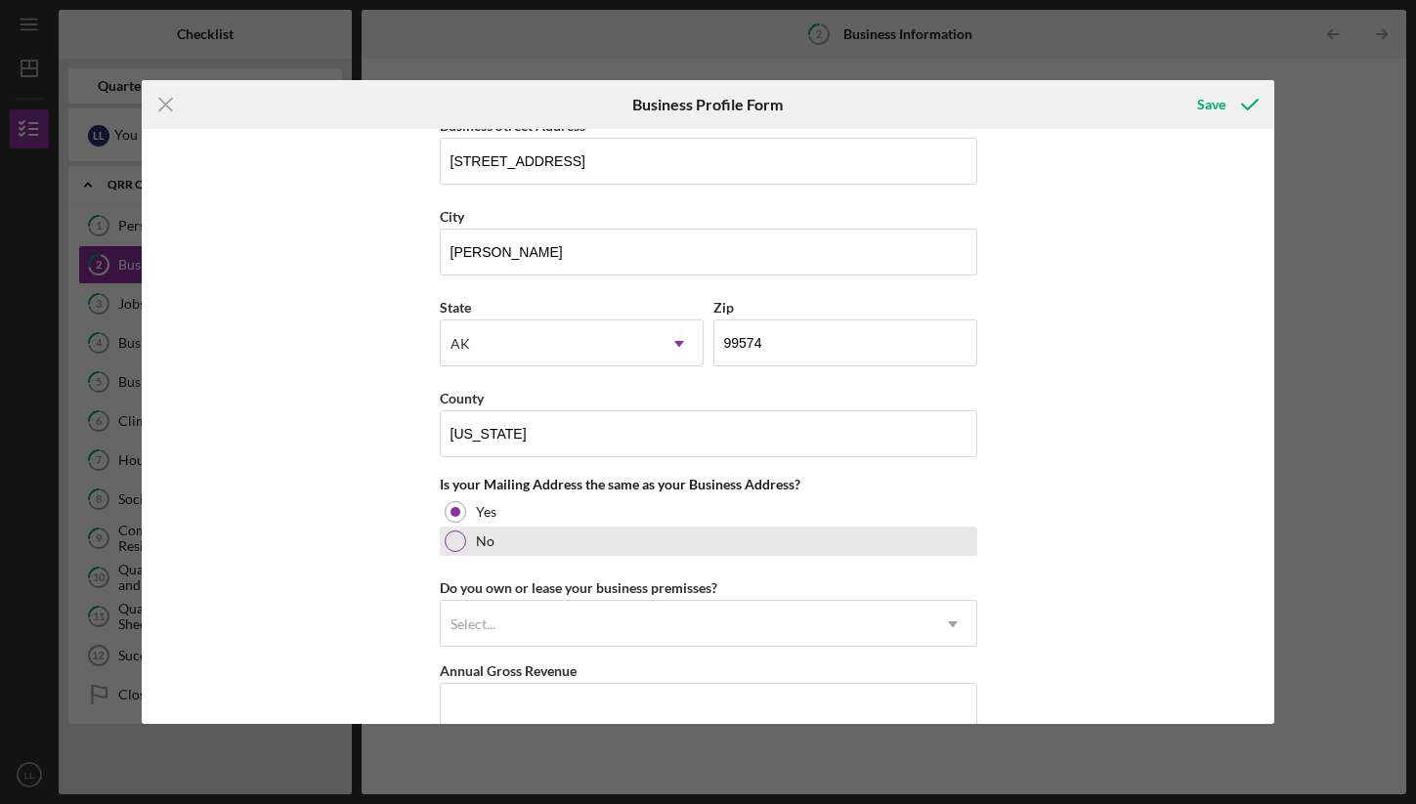
click at [708, 534] on div "No" at bounding box center [708, 541] width 537 height 29
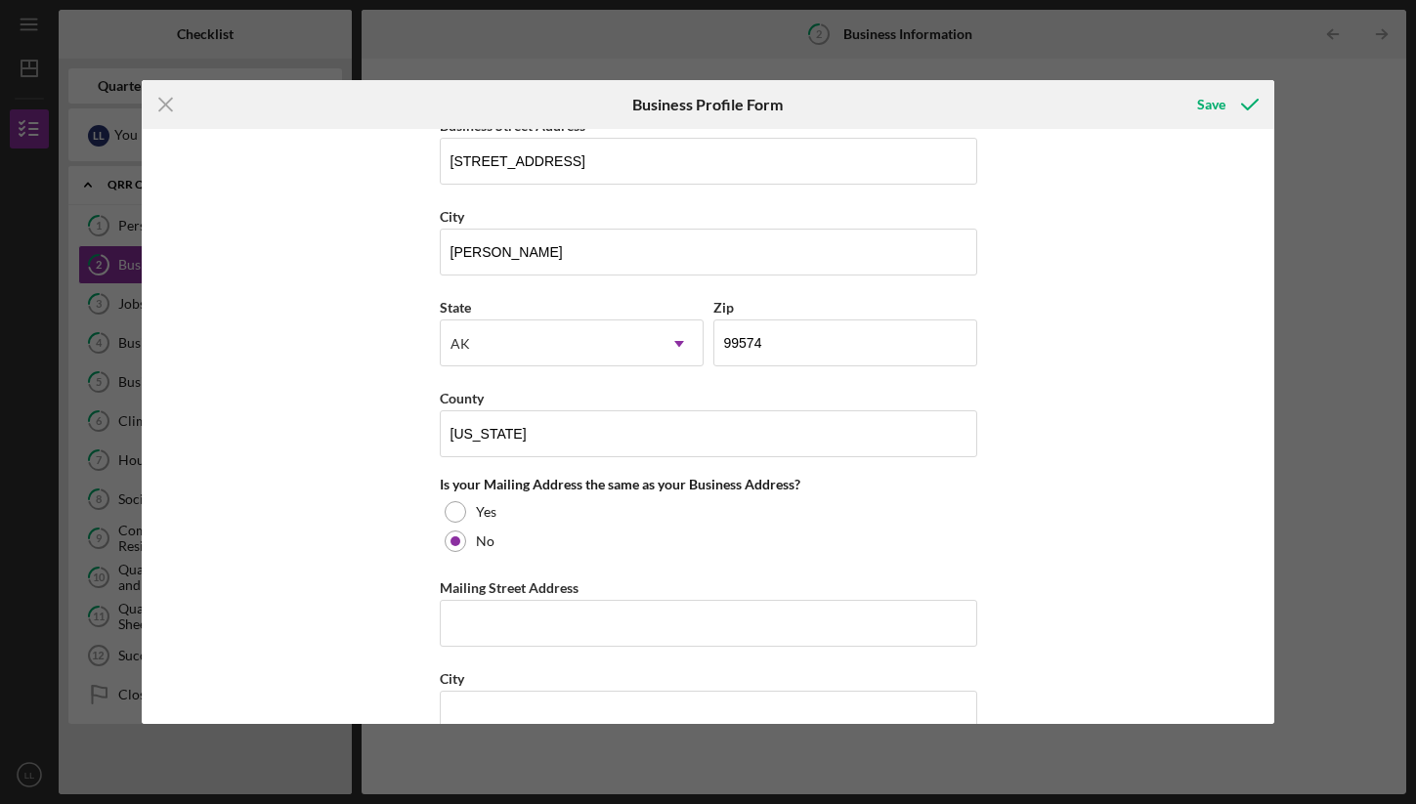
click at [644, 652] on div "Business Name Native Conservancy DBA Business Start Date Legal Structure 501(c)…" at bounding box center [708, 42] width 537 height 2506
click at [645, 639] on input "Mailing Street Address" at bounding box center [708, 623] width 537 height 47
type input "P.O. Box 456"
type input "[PERSON_NAME]"
type input "99574"
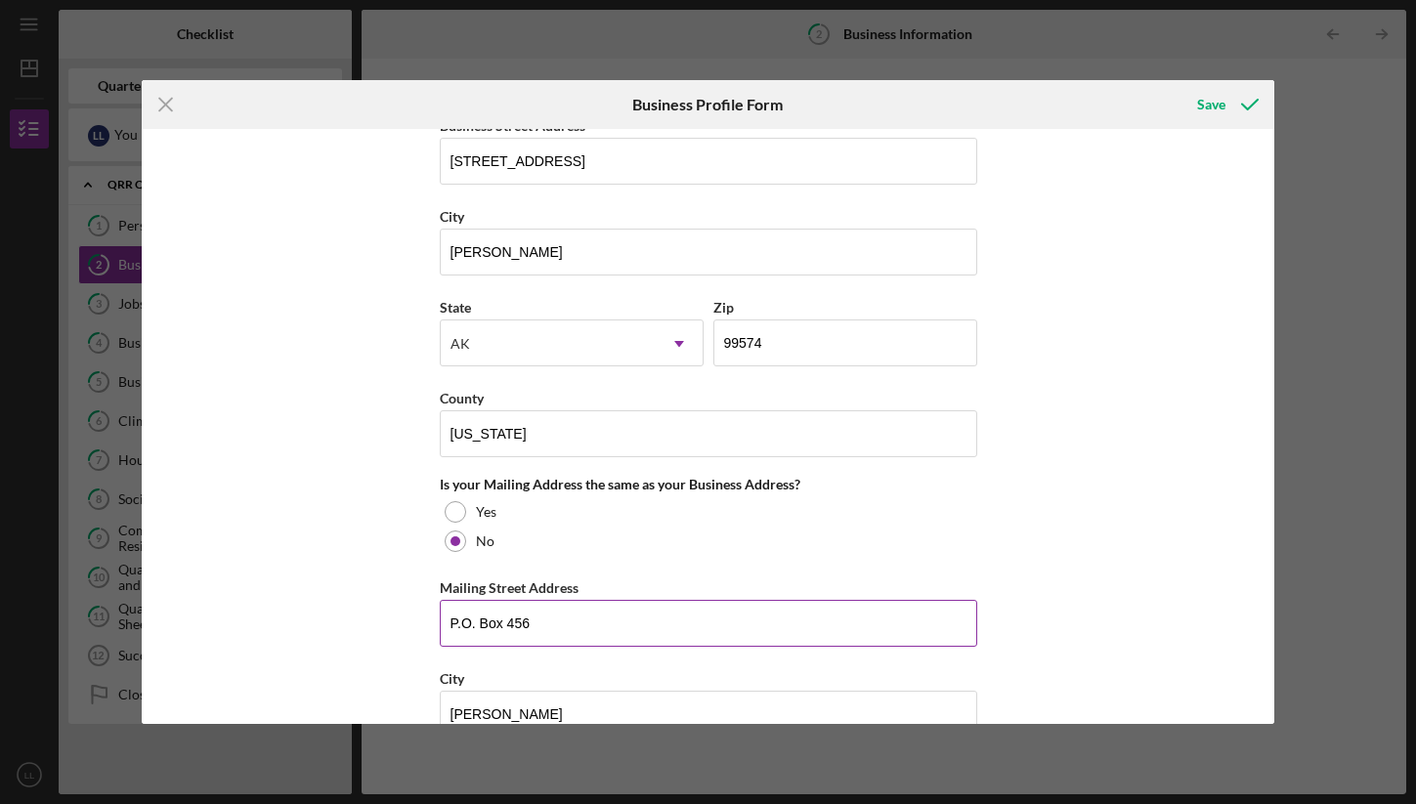
type input "[US_STATE]"
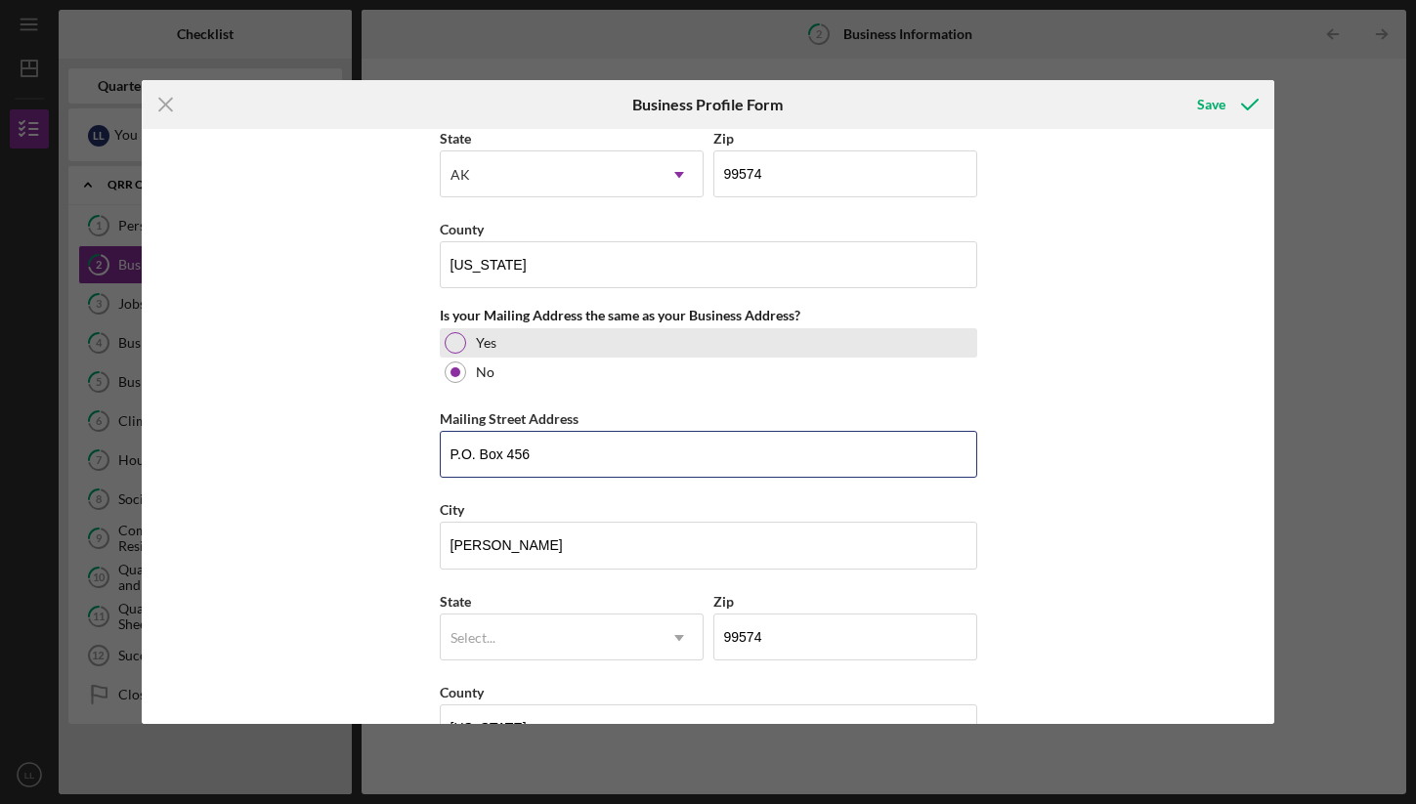
scroll to position [1631, 0]
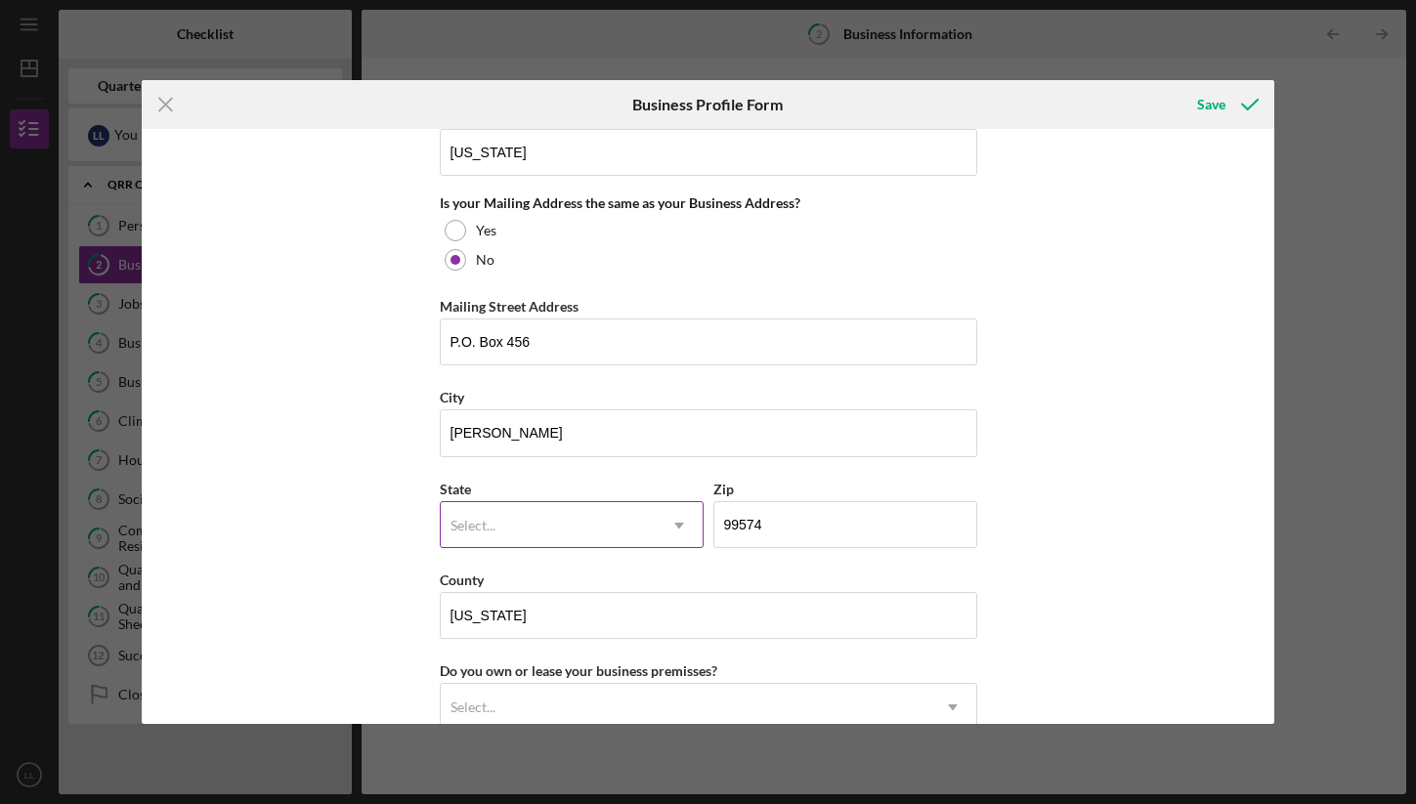
click at [642, 510] on div "Select..." at bounding box center [548, 525] width 215 height 45
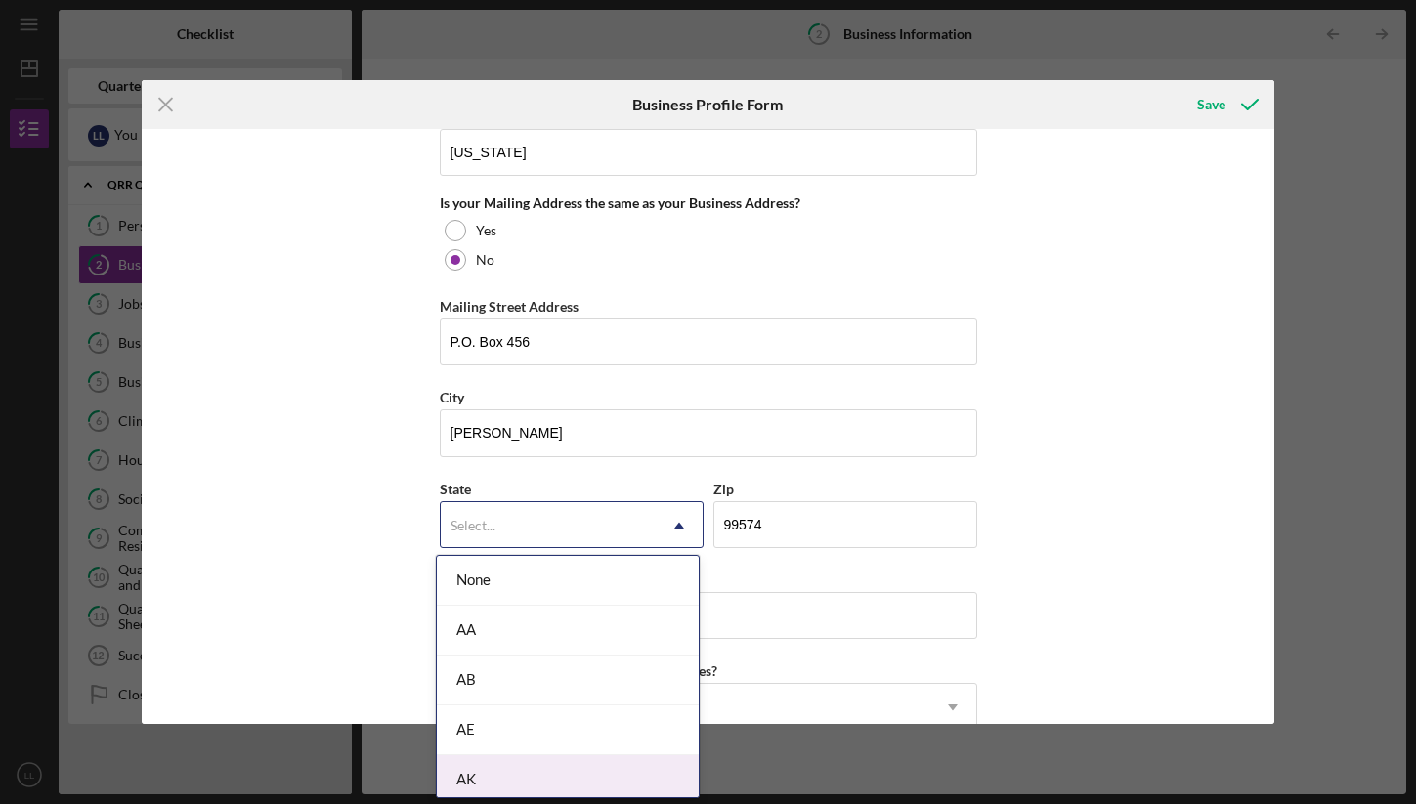
click at [531, 770] on div "AK" at bounding box center [568, 780] width 262 height 50
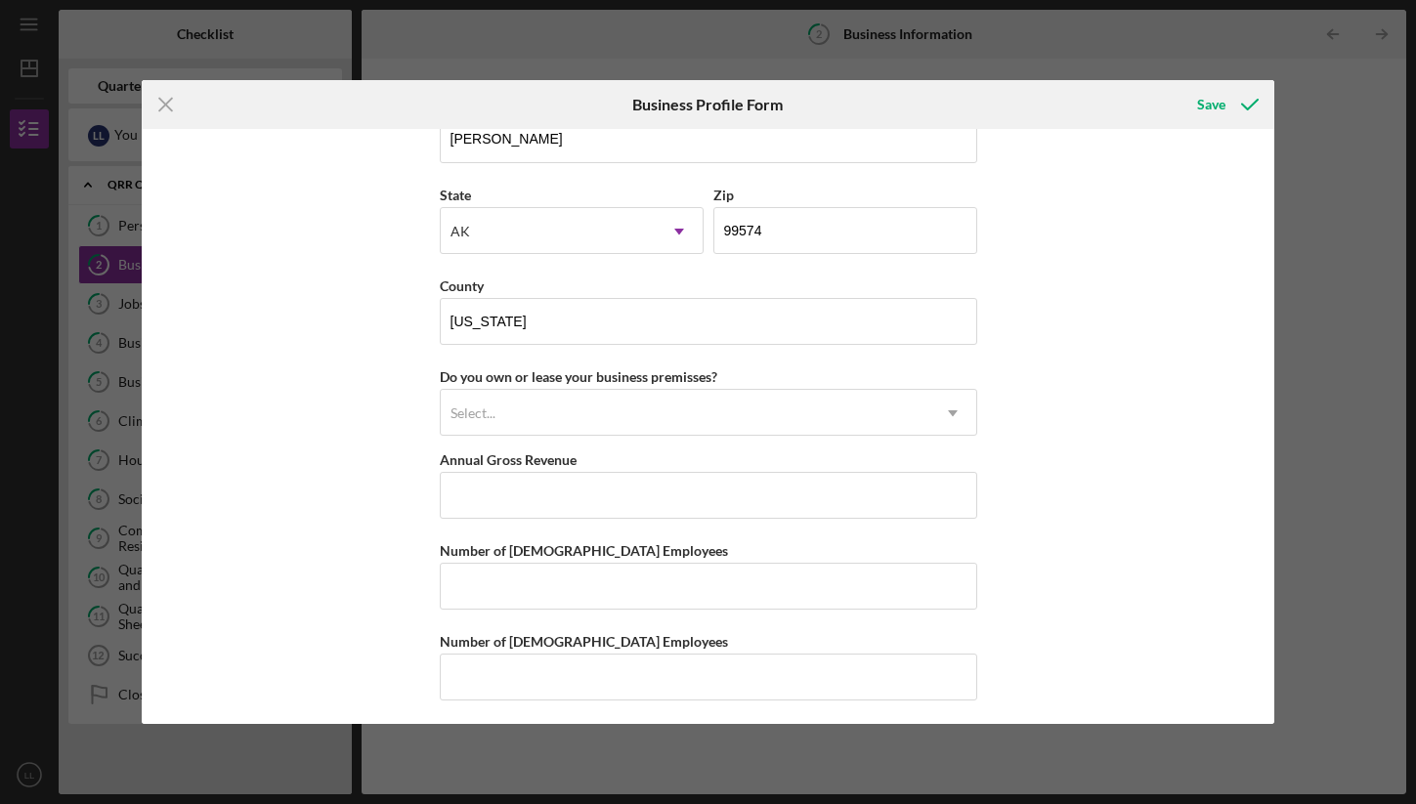
scroll to position [1931, 0]
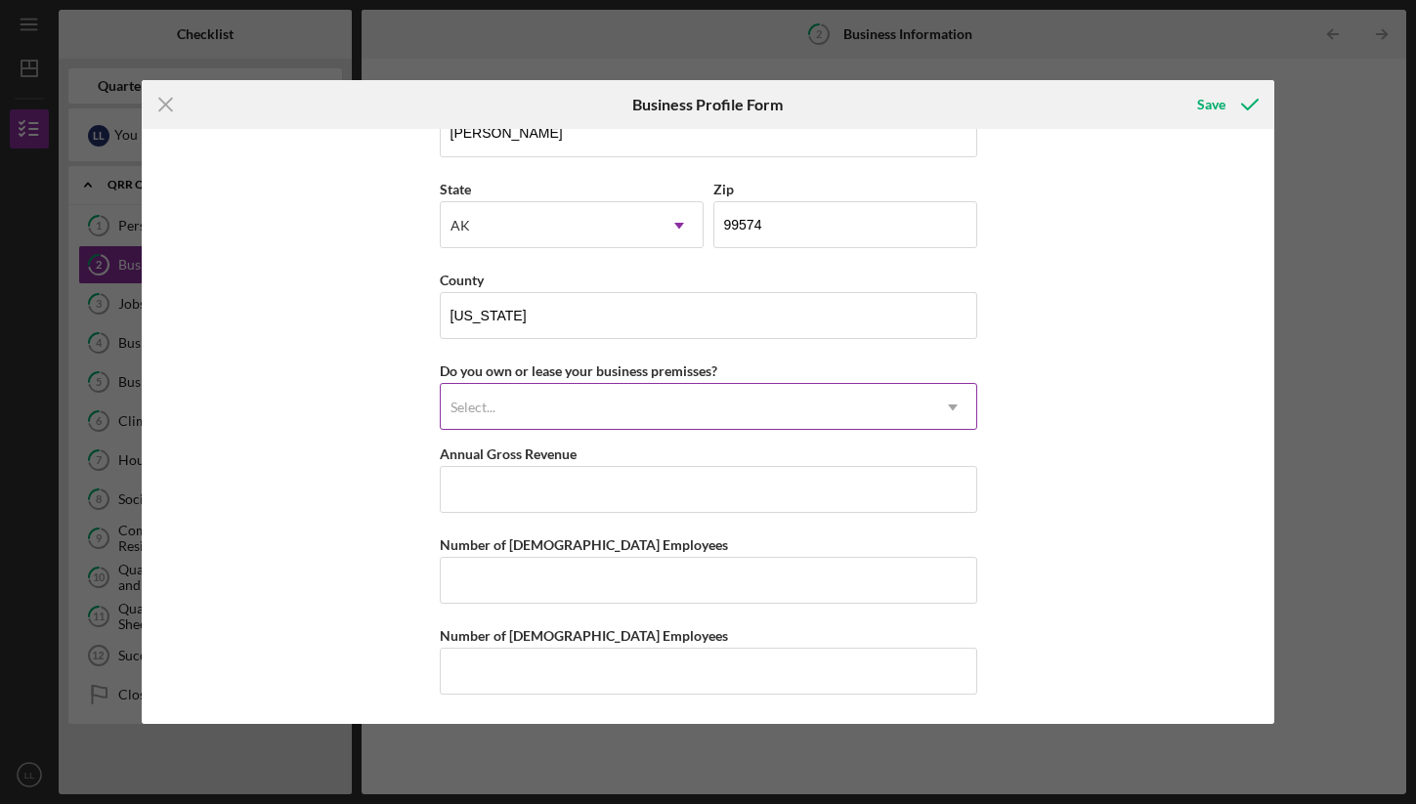
click at [634, 428] on div "Select..." at bounding box center [685, 407] width 489 height 45
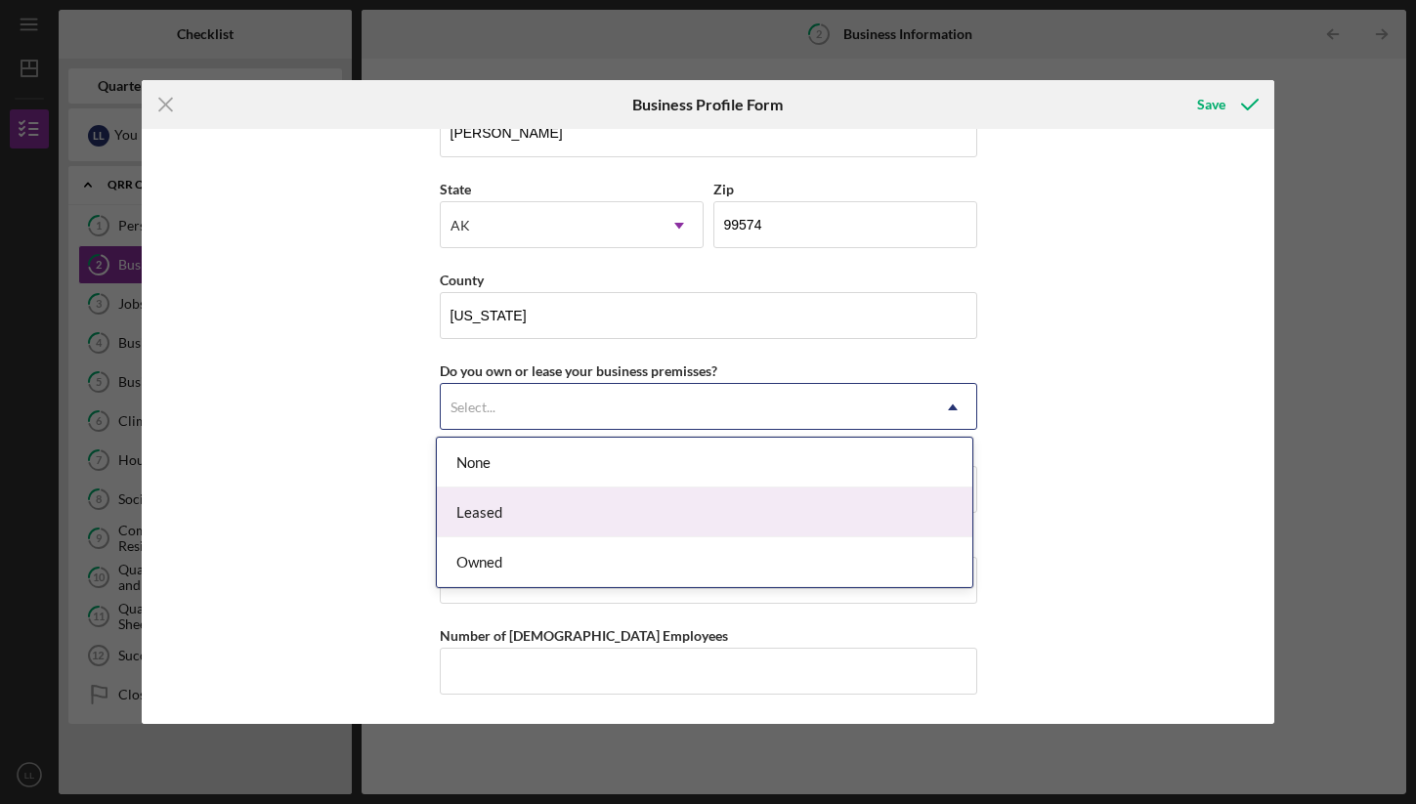
click at [612, 508] on div "Leased" at bounding box center [704, 513] width 535 height 50
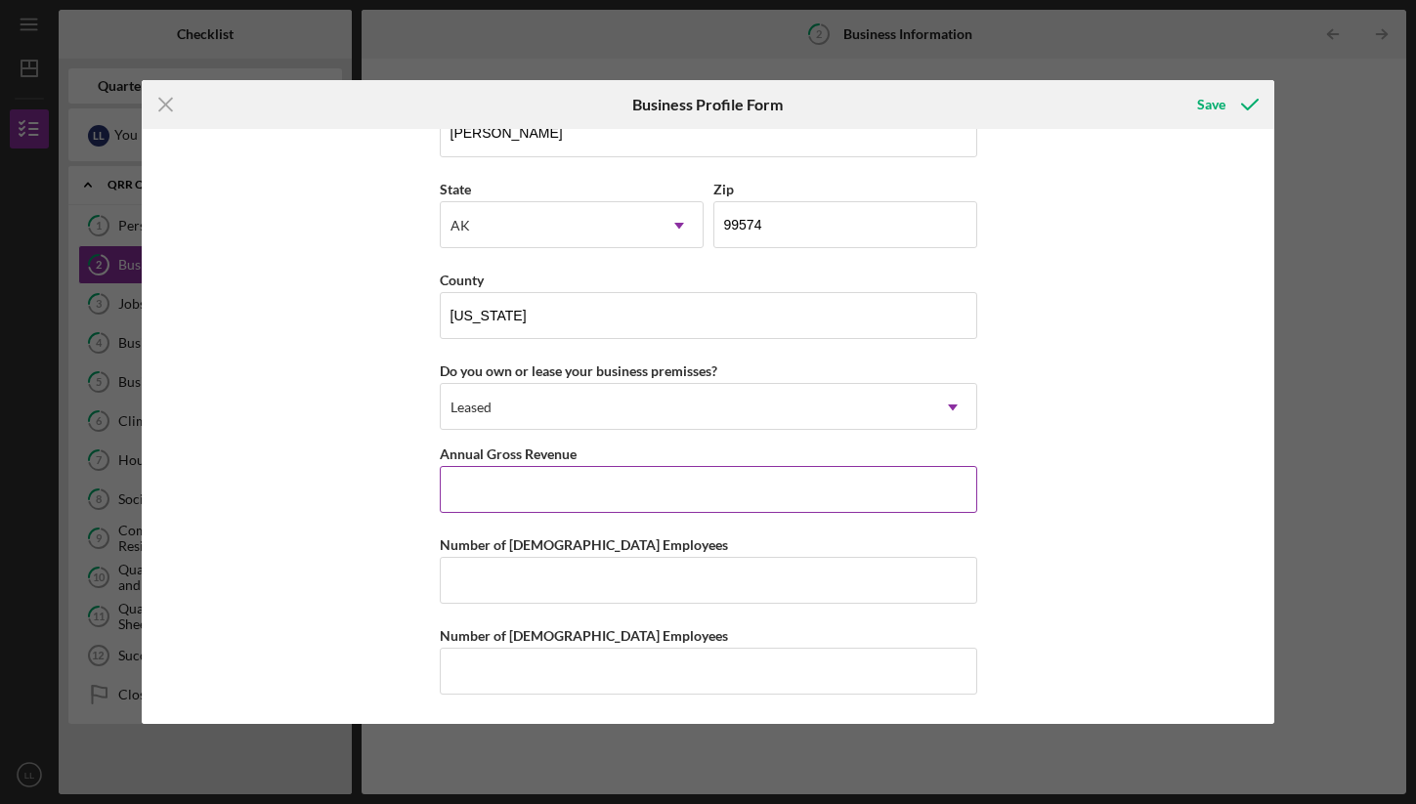
click at [611, 508] on input "Annual Gross Revenue" at bounding box center [708, 489] width 537 height 47
click at [605, 586] on input "Number of [DEMOGRAPHIC_DATA] Employees" at bounding box center [708, 580] width 537 height 47
click at [605, 676] on input "Number of [DEMOGRAPHIC_DATA] Employees" at bounding box center [708, 671] width 537 height 47
click at [740, 574] on input "Number of [DEMOGRAPHIC_DATA] Employees" at bounding box center [708, 580] width 537 height 47
click at [702, 656] on input "1" at bounding box center [708, 671] width 537 height 47
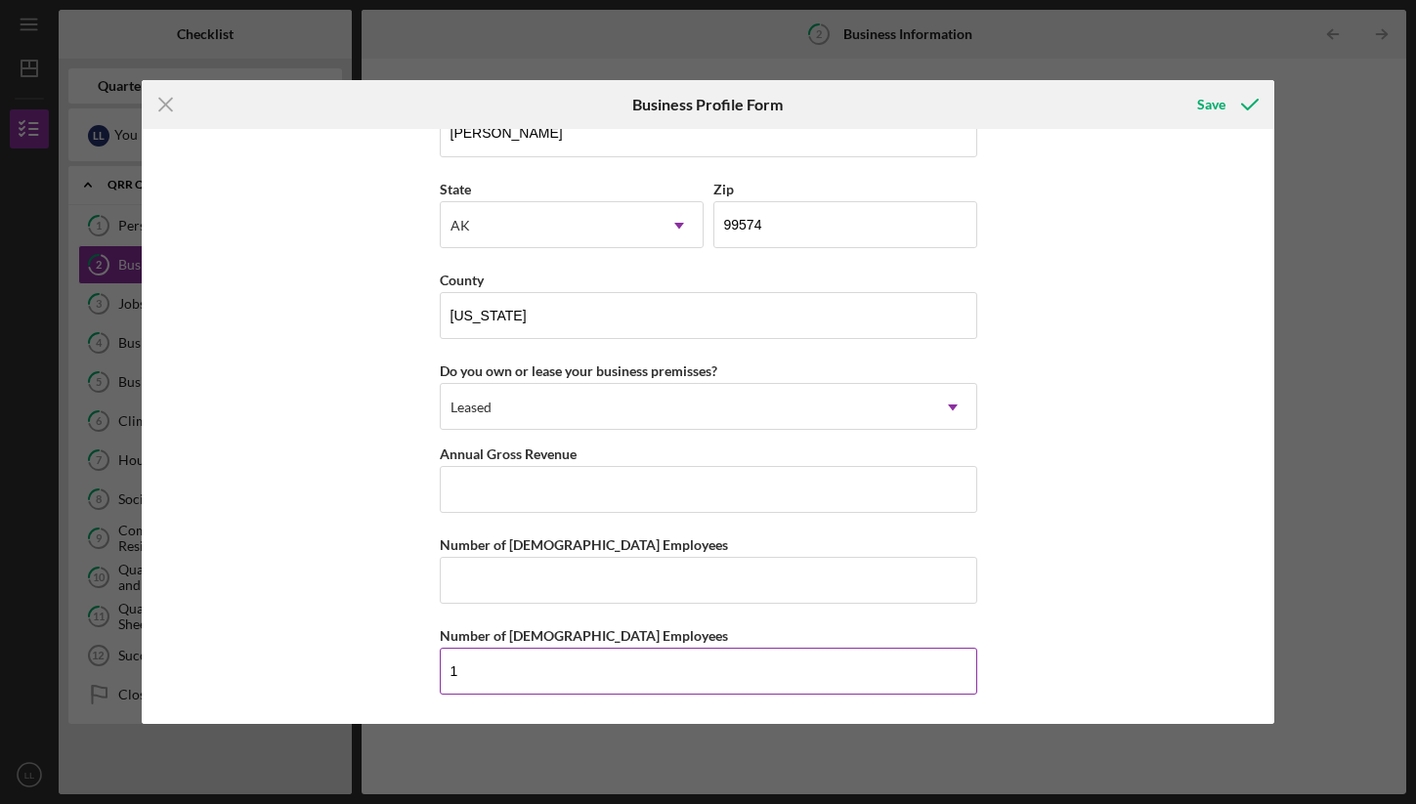
click at [702, 656] on input "1" at bounding box center [708, 671] width 537 height 47
type input "2"
click at [727, 577] on input "Number of [DEMOGRAPHIC_DATA] Employees" at bounding box center [708, 580] width 537 height 47
type input "15"
click at [1141, 517] on div "Business Name Native Conservancy DBA Business Start Date Legal Structure 501(c)…" at bounding box center [708, 426] width 1132 height 594
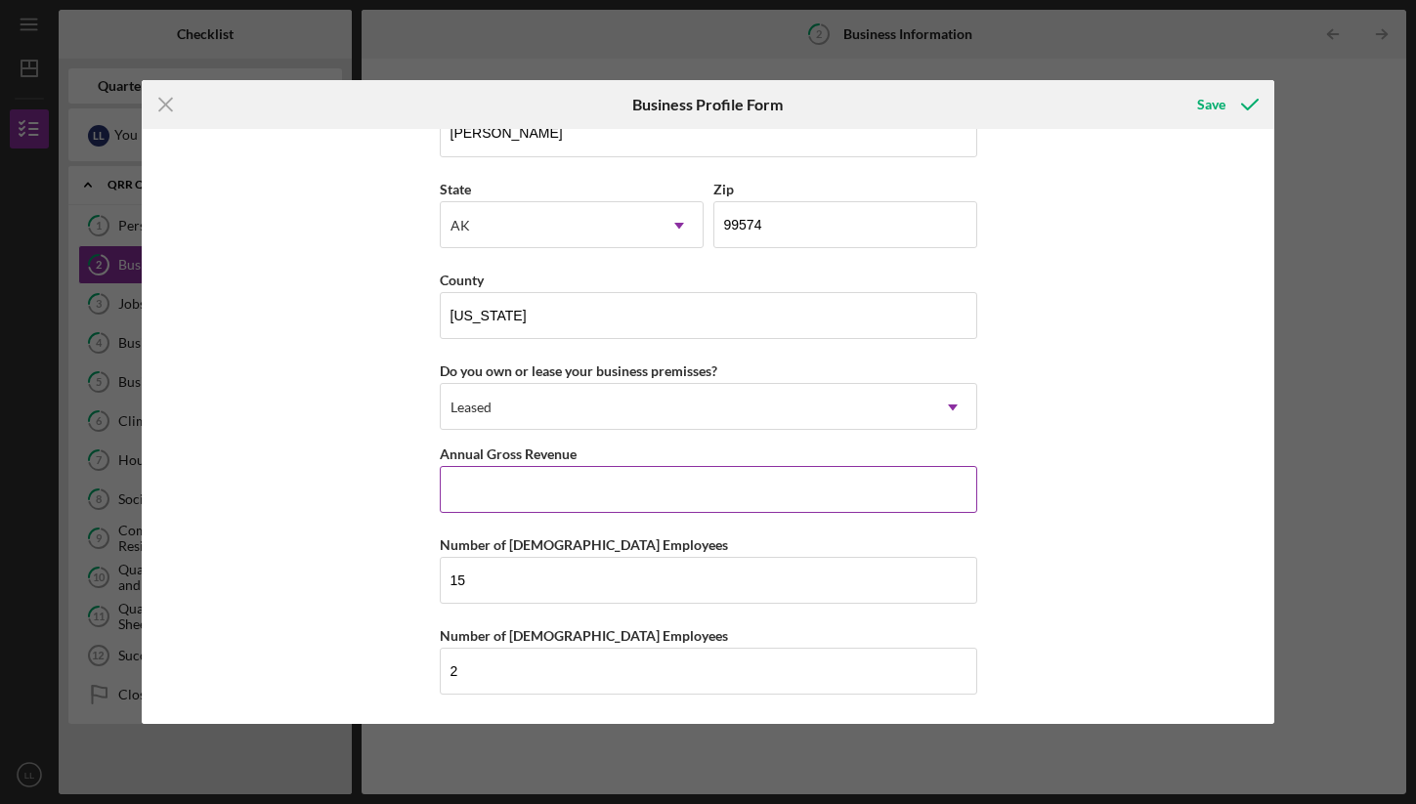
click at [531, 479] on input "Annual Gross Revenue" at bounding box center [708, 489] width 537 height 47
paste input "$387,304,671"
click at [1124, 482] on div "Business Name Native Conservancy DBA Business Start Date Legal Structure 501(c)…" at bounding box center [708, 426] width 1132 height 594
click at [715, 476] on input "$387,304,671" at bounding box center [708, 489] width 537 height 47
click at [516, 490] on input "$387,304,671" at bounding box center [708, 489] width 537 height 47
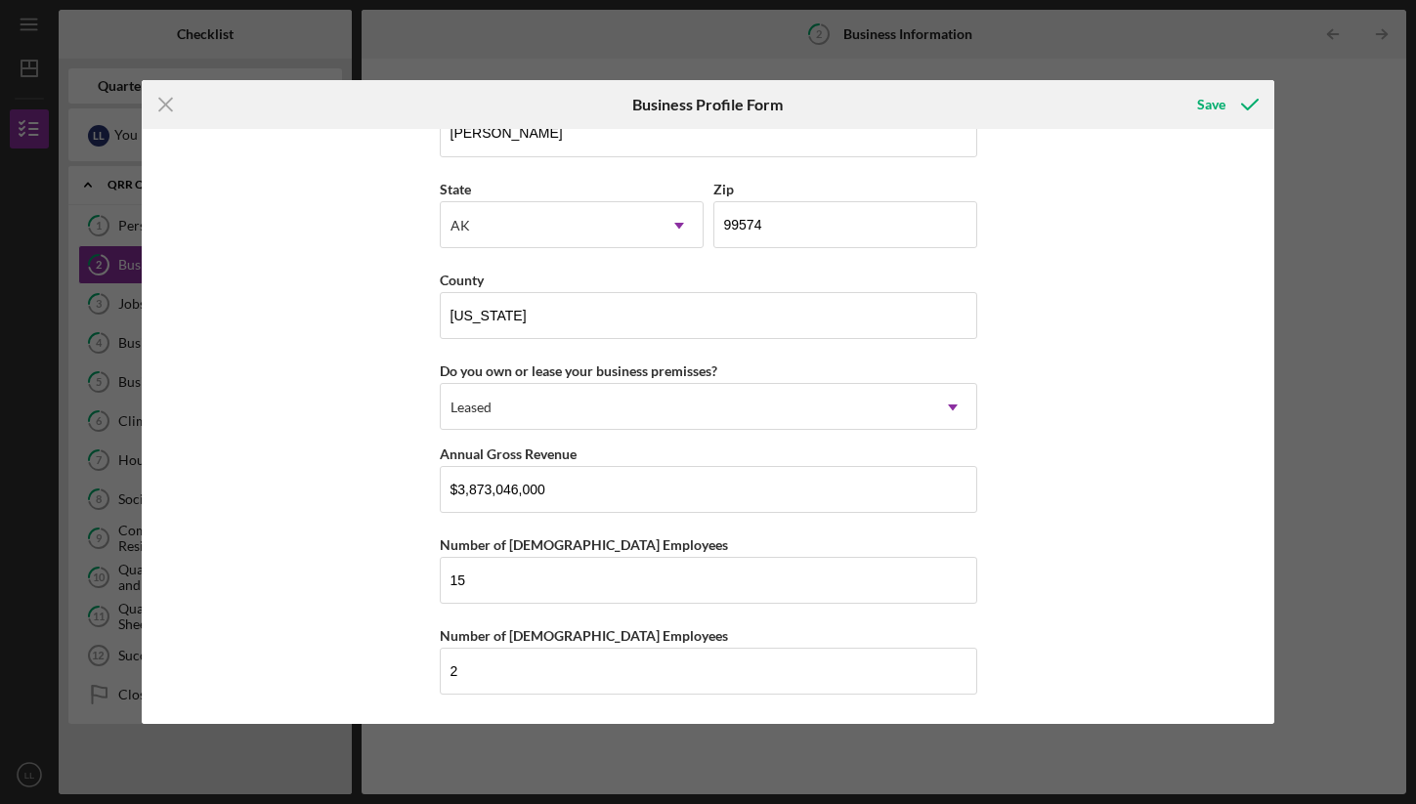
click at [1050, 413] on div "Business Name Native Conservancy DBA Business Start Date Legal Structure 501(c)…" at bounding box center [708, 426] width 1132 height 594
click at [668, 492] on input "$3,873,046,000" at bounding box center [708, 489] width 537 height 47
type input "$3,873,046"
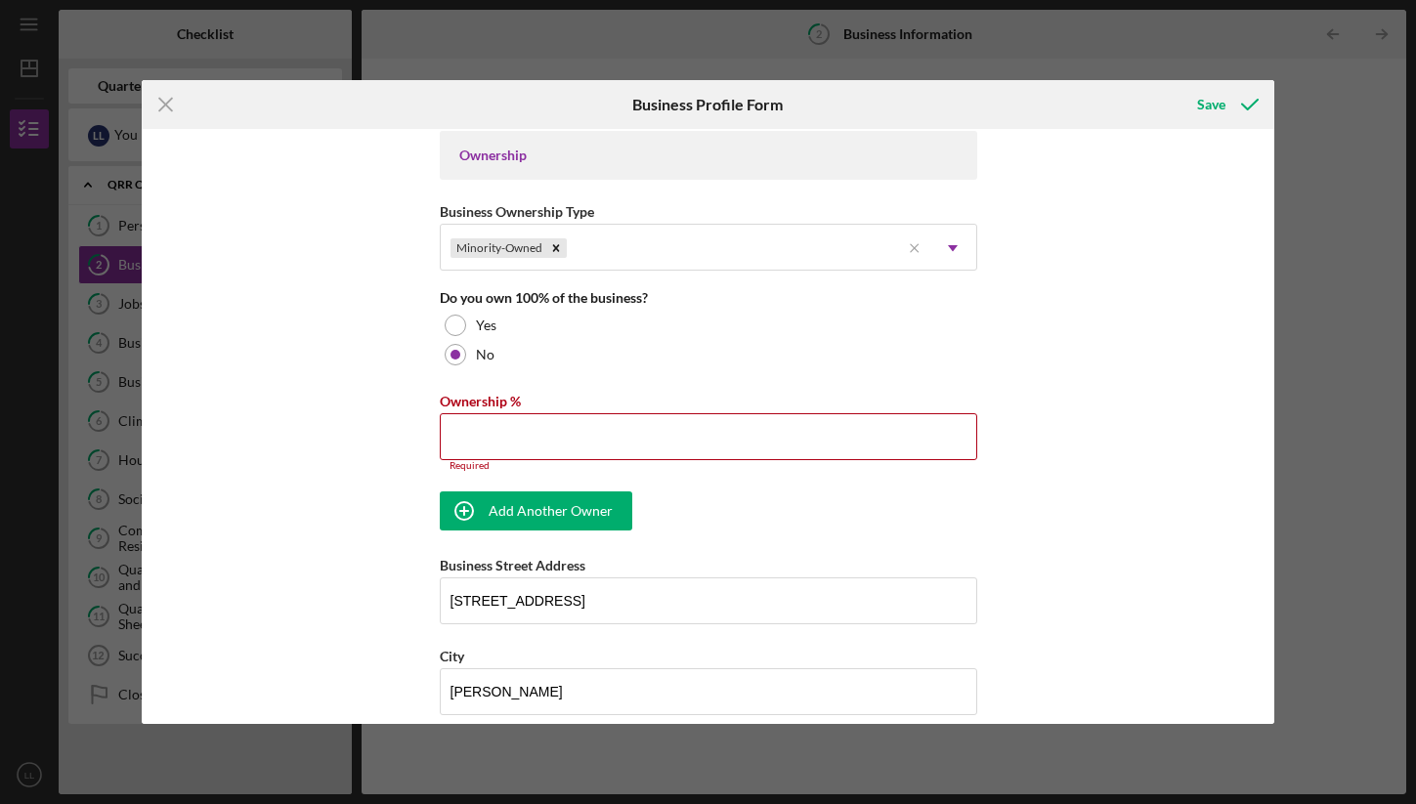
scroll to position [890, 0]
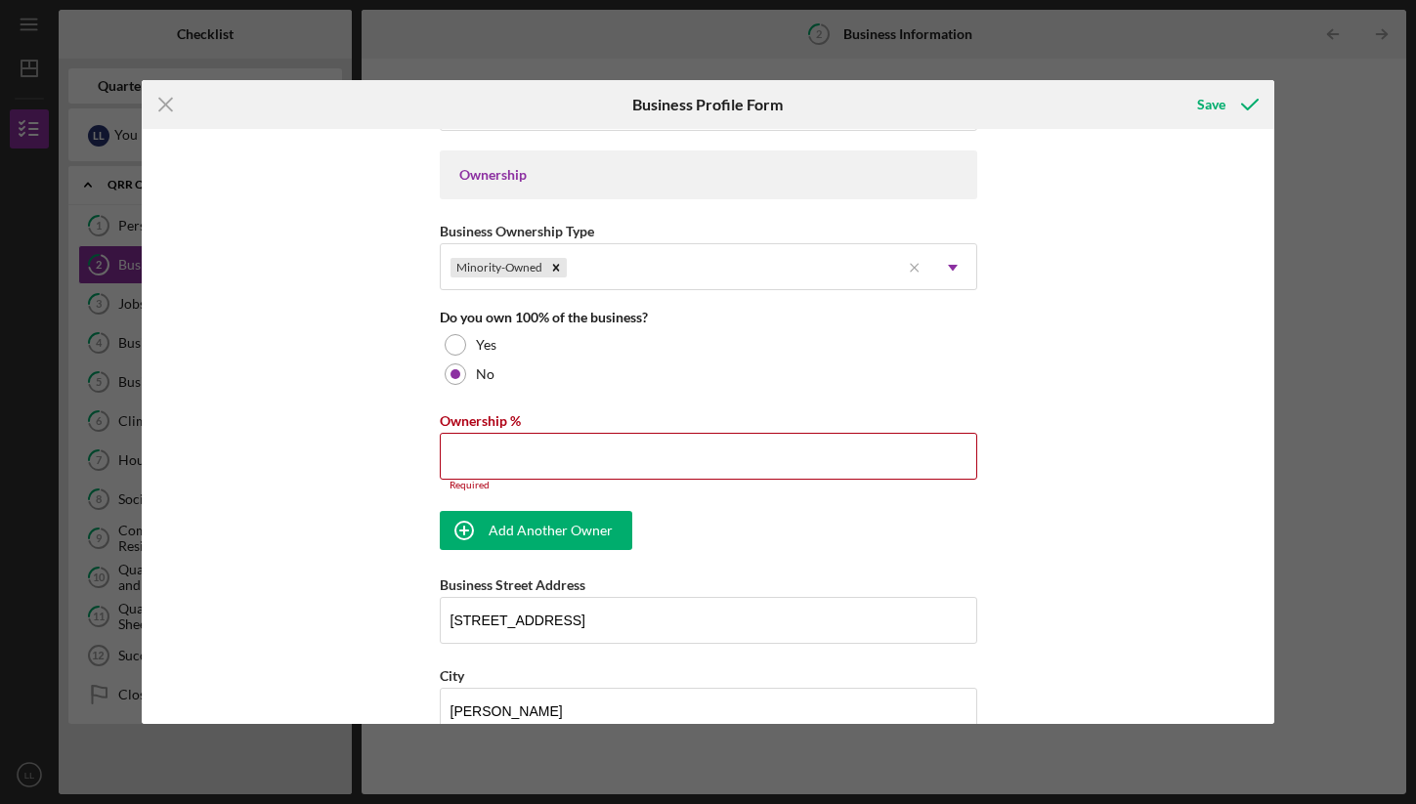
click at [741, 469] on input "Ownership %" at bounding box center [708, 456] width 537 height 47
click at [1213, 102] on div "Save" at bounding box center [1211, 104] width 28 height 39
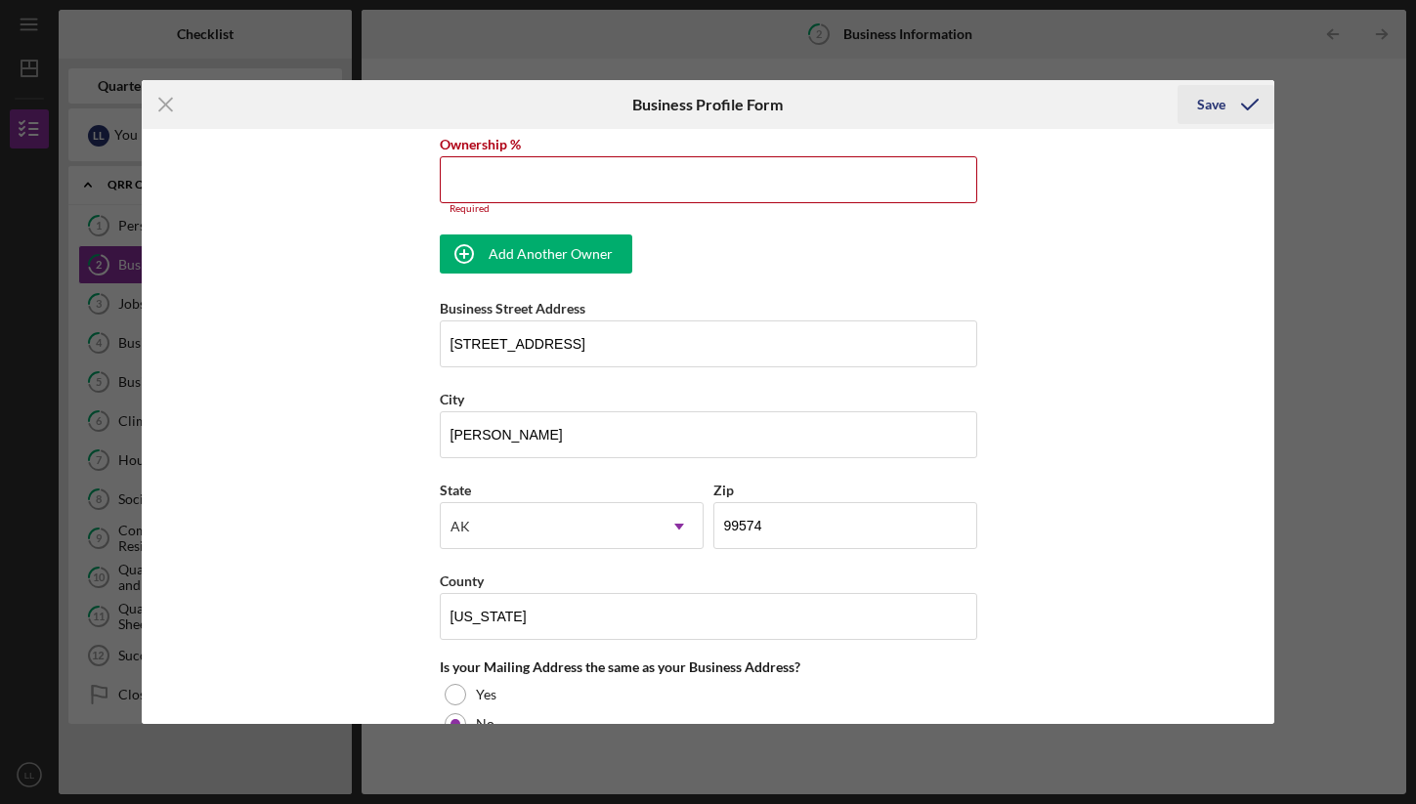
scroll to position [1169, 0]
click at [1220, 111] on div "Save" at bounding box center [1211, 104] width 28 height 39
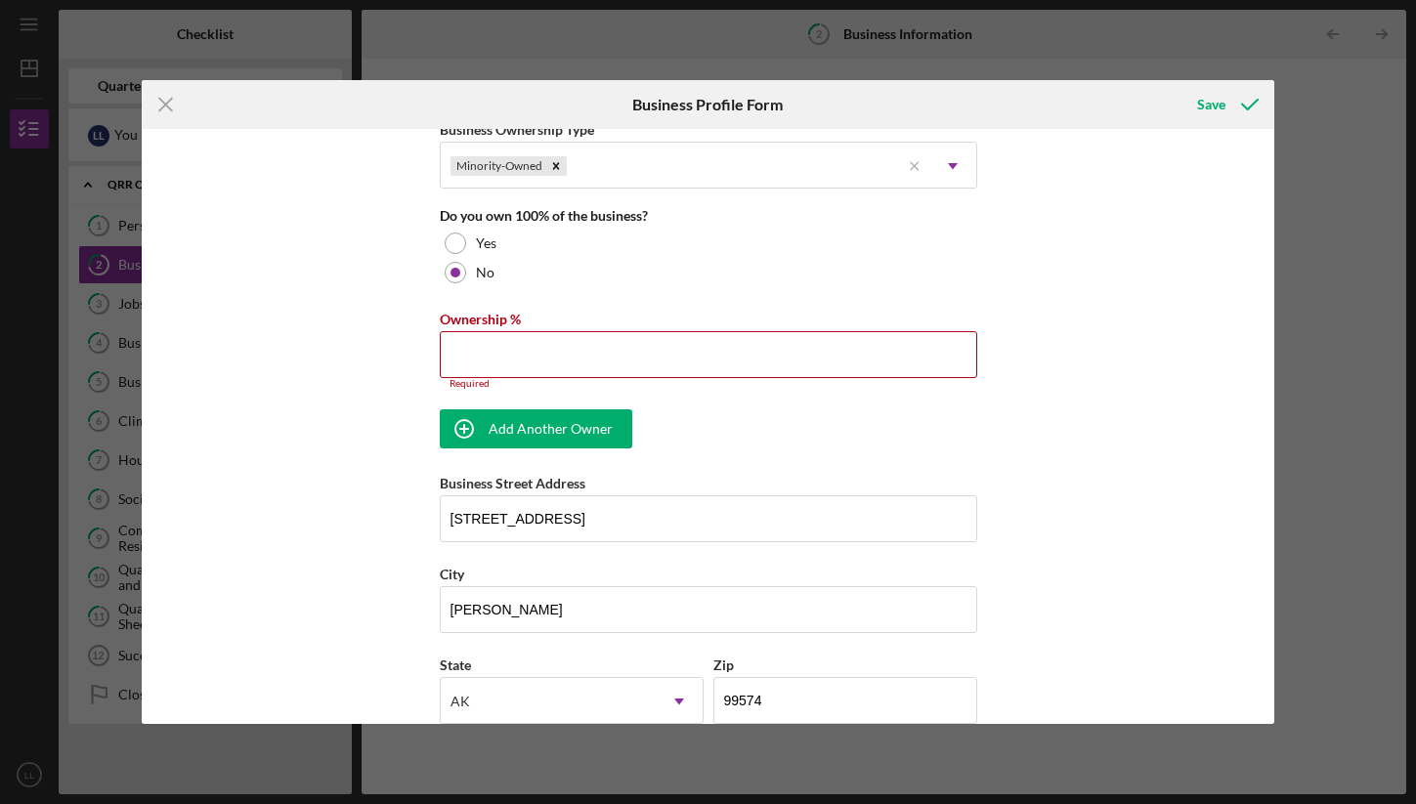
scroll to position [950, 0]
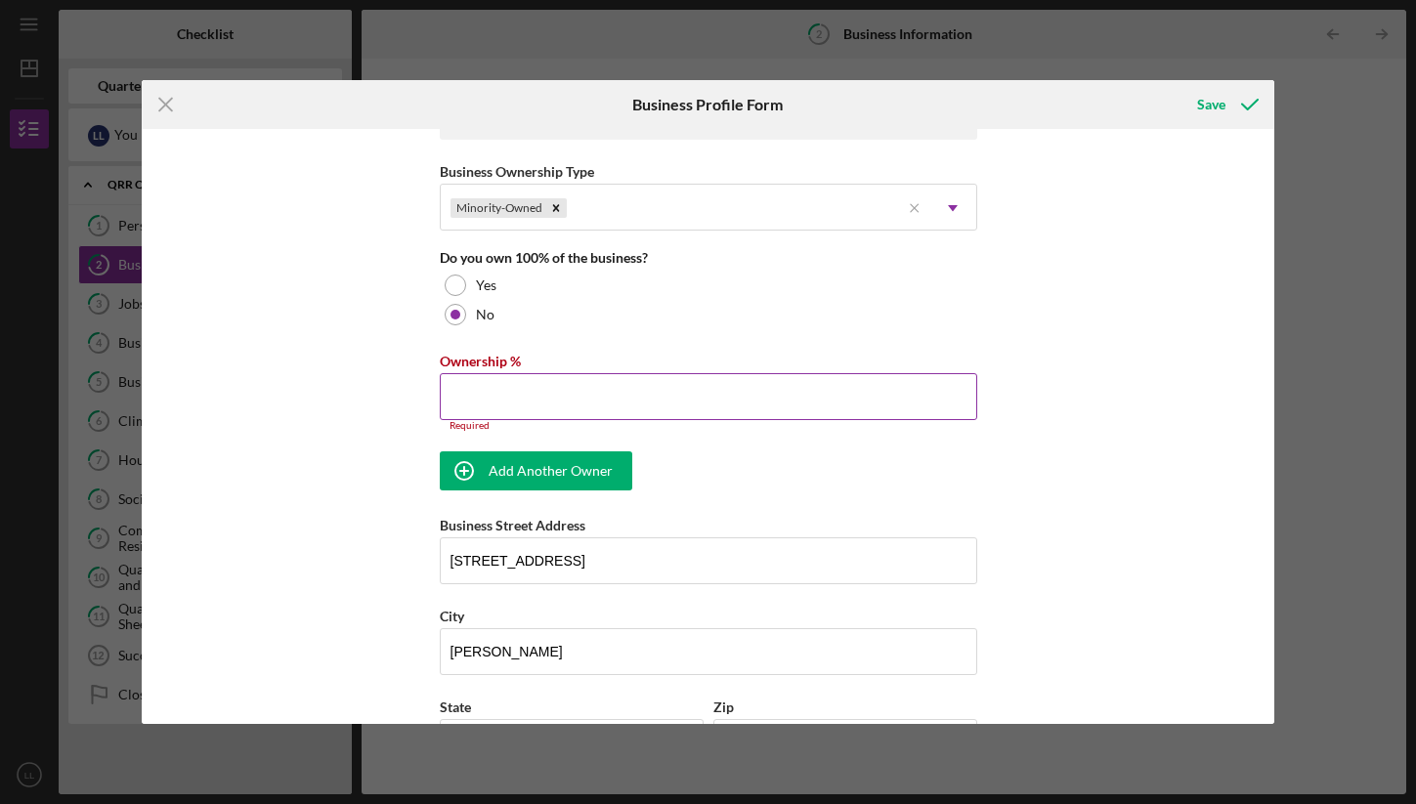
click at [811, 411] on input "Ownership %" at bounding box center [708, 396] width 537 height 47
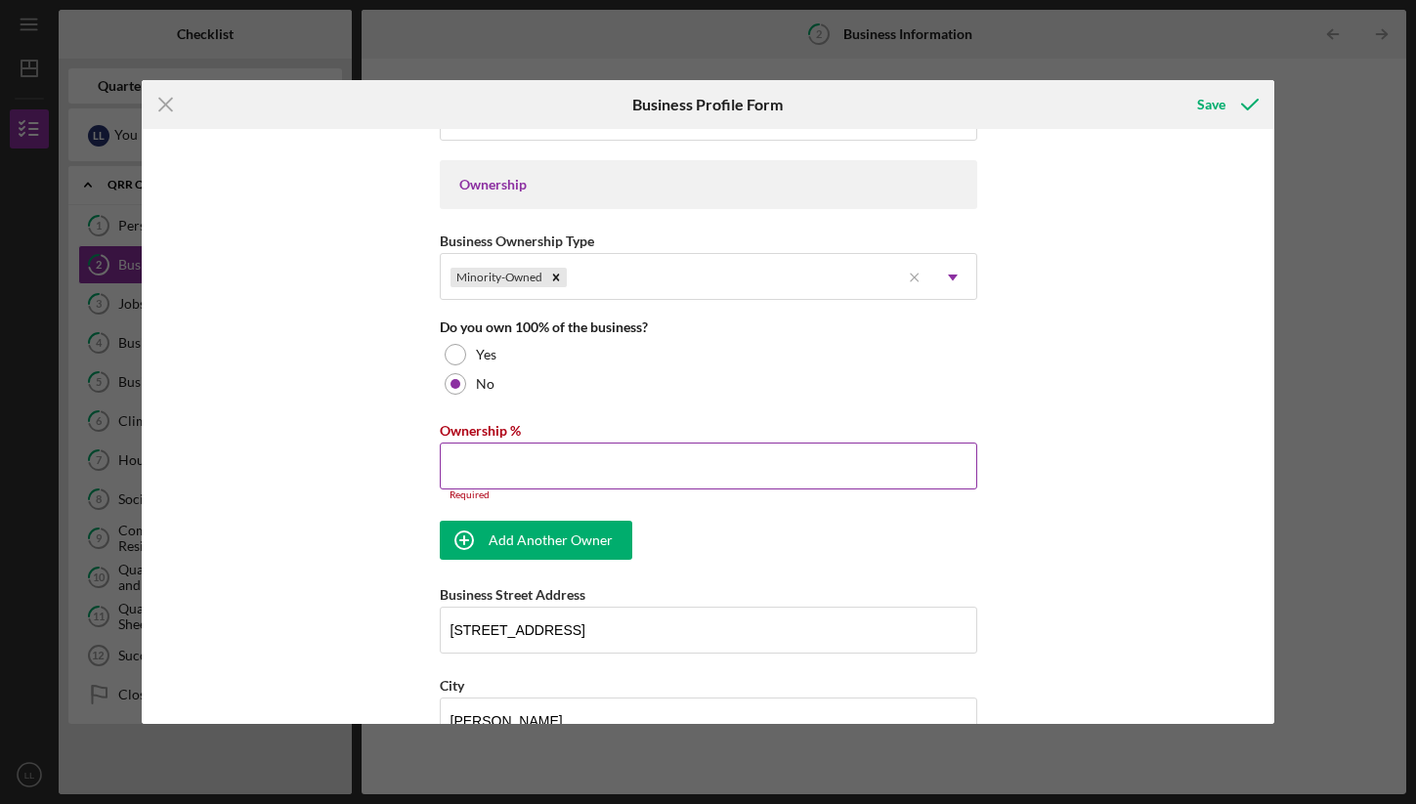
scroll to position [869, 0]
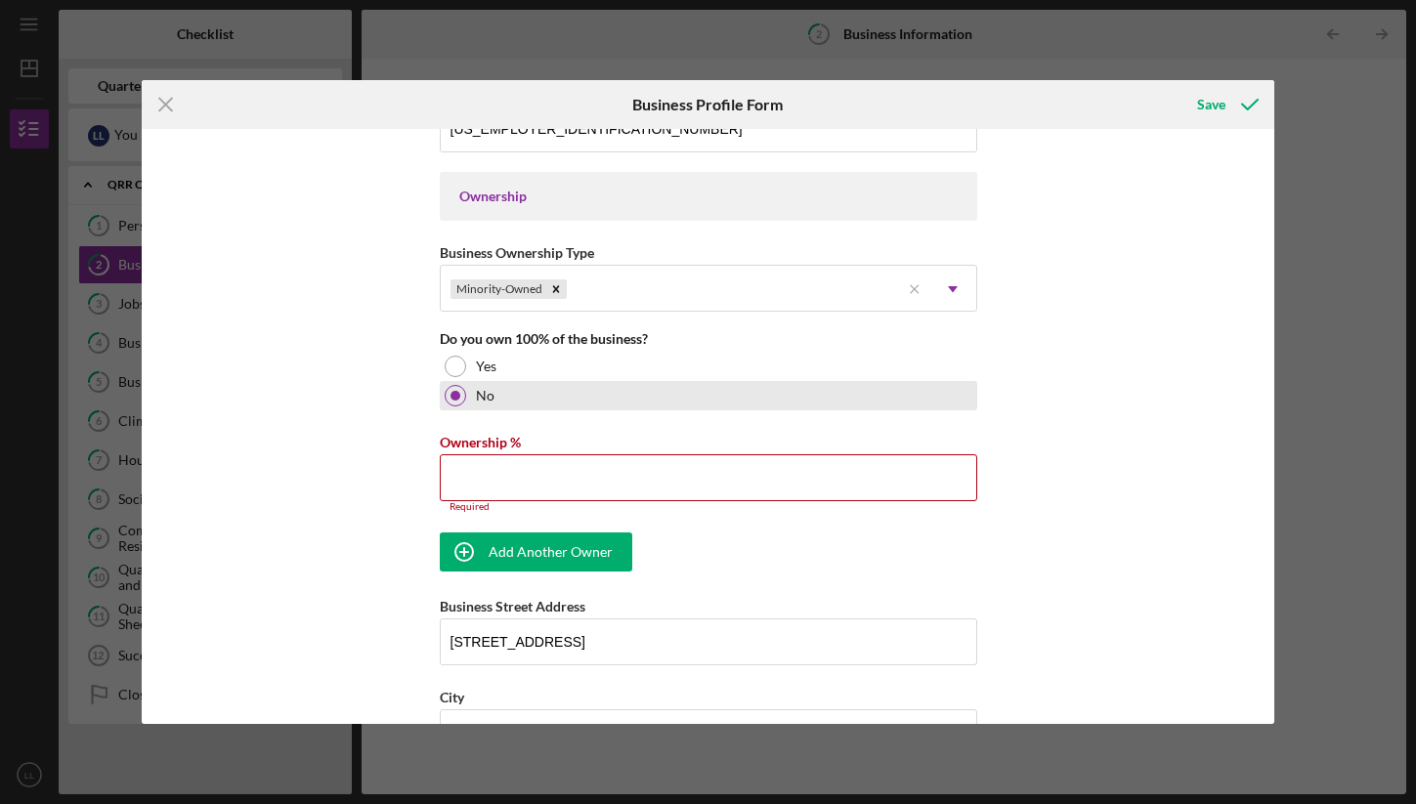
click at [488, 396] on label "No" at bounding box center [485, 396] width 19 height 16
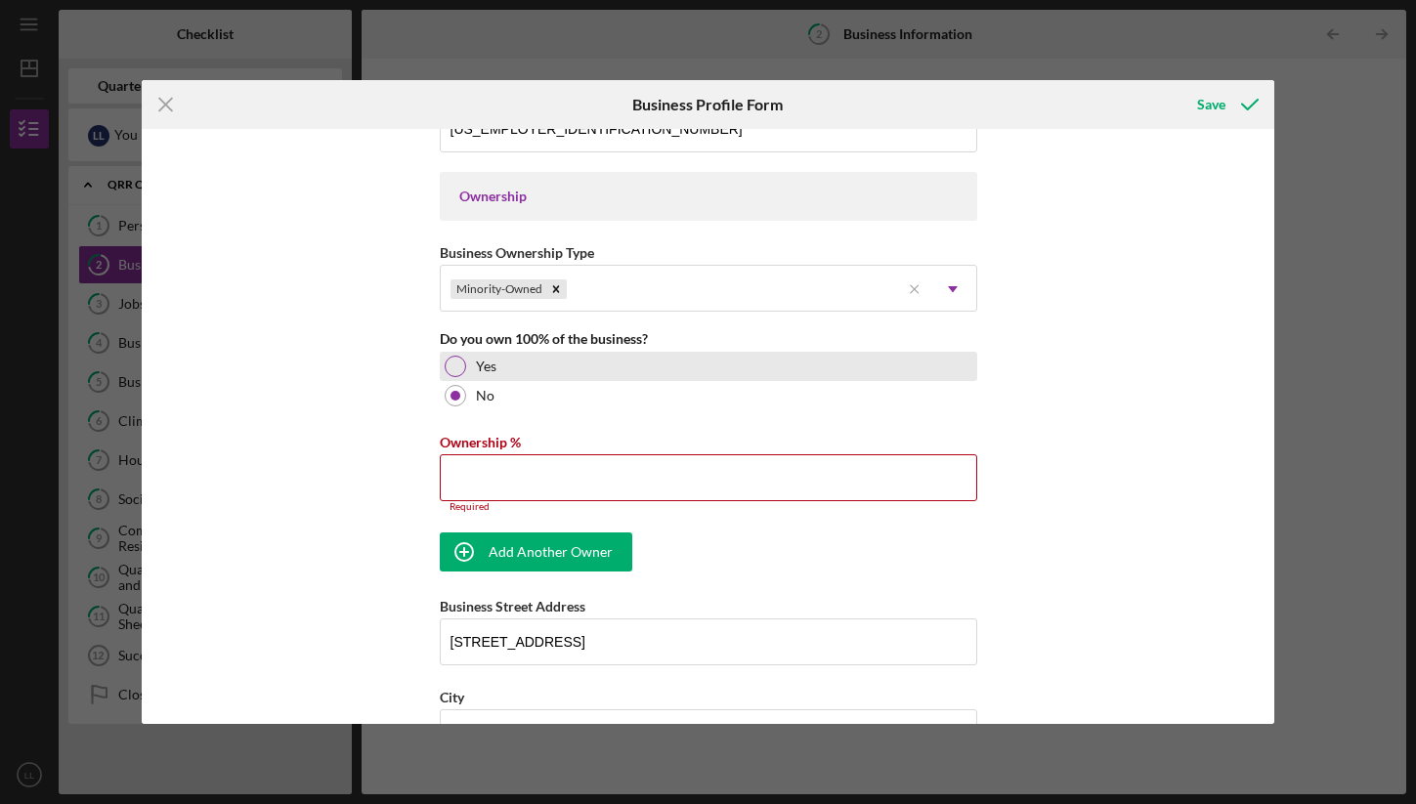
click at [476, 364] on label "Yes" at bounding box center [486, 367] width 21 height 16
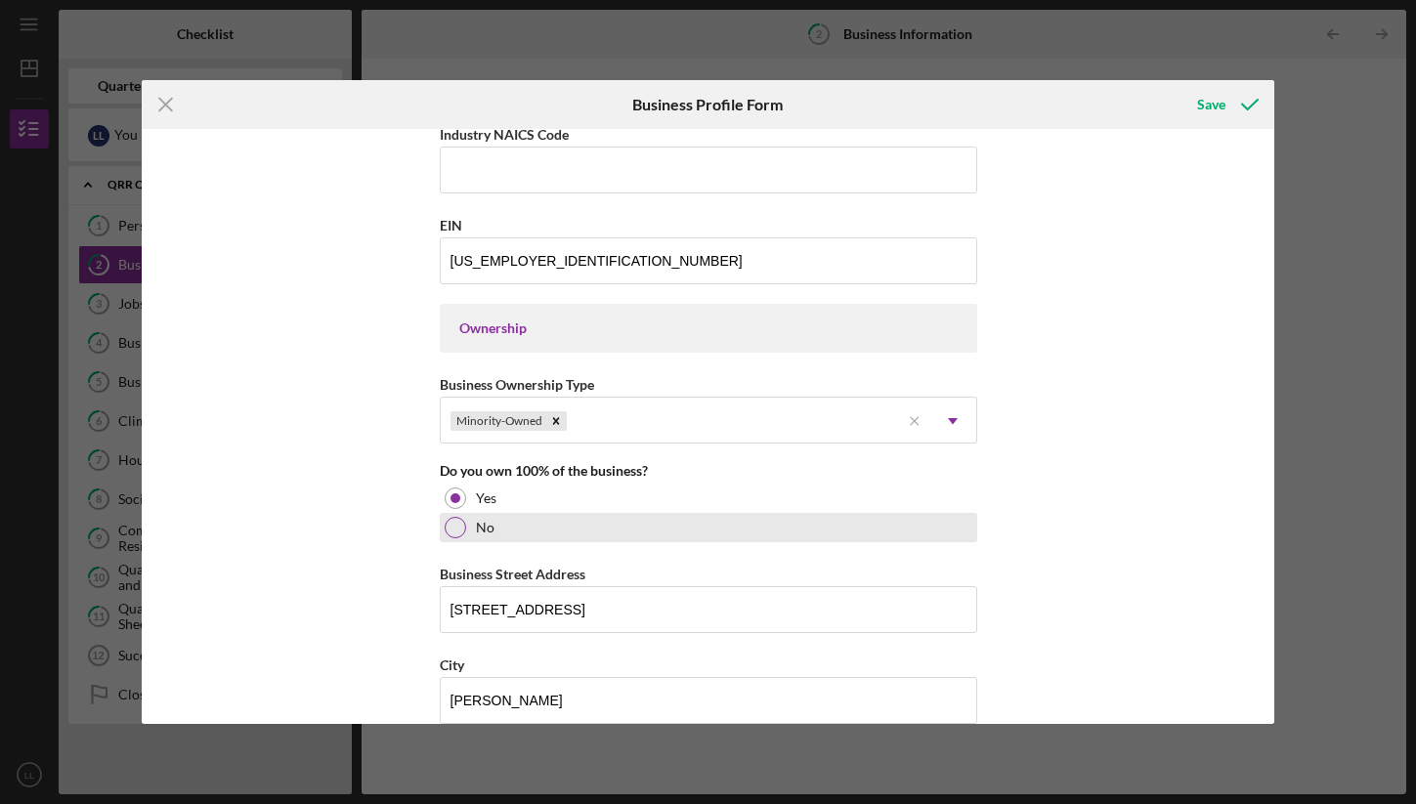
scroll to position [762, 0]
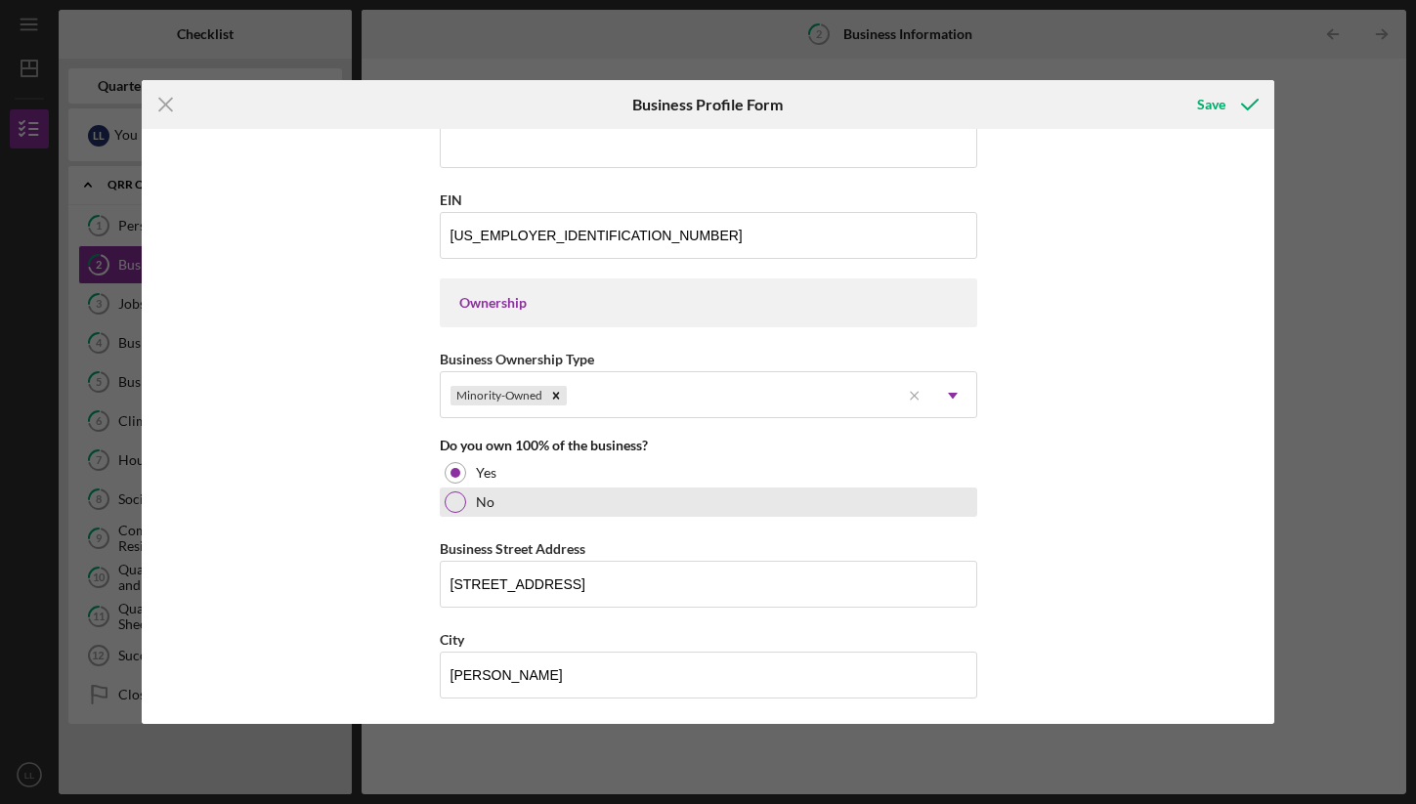
click at [500, 509] on div "No" at bounding box center [708, 502] width 537 height 29
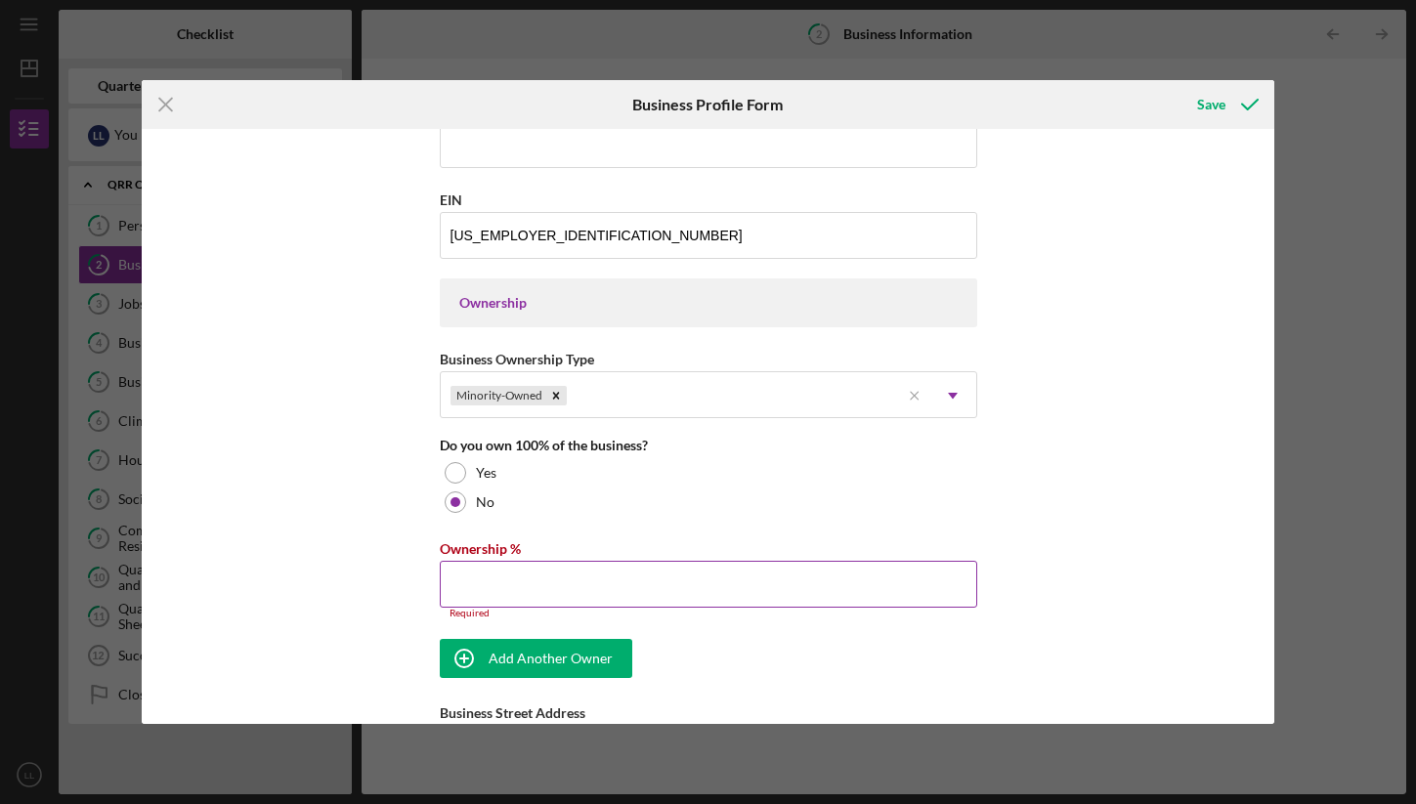
click at [483, 564] on input "Ownership %" at bounding box center [708, 584] width 537 height 47
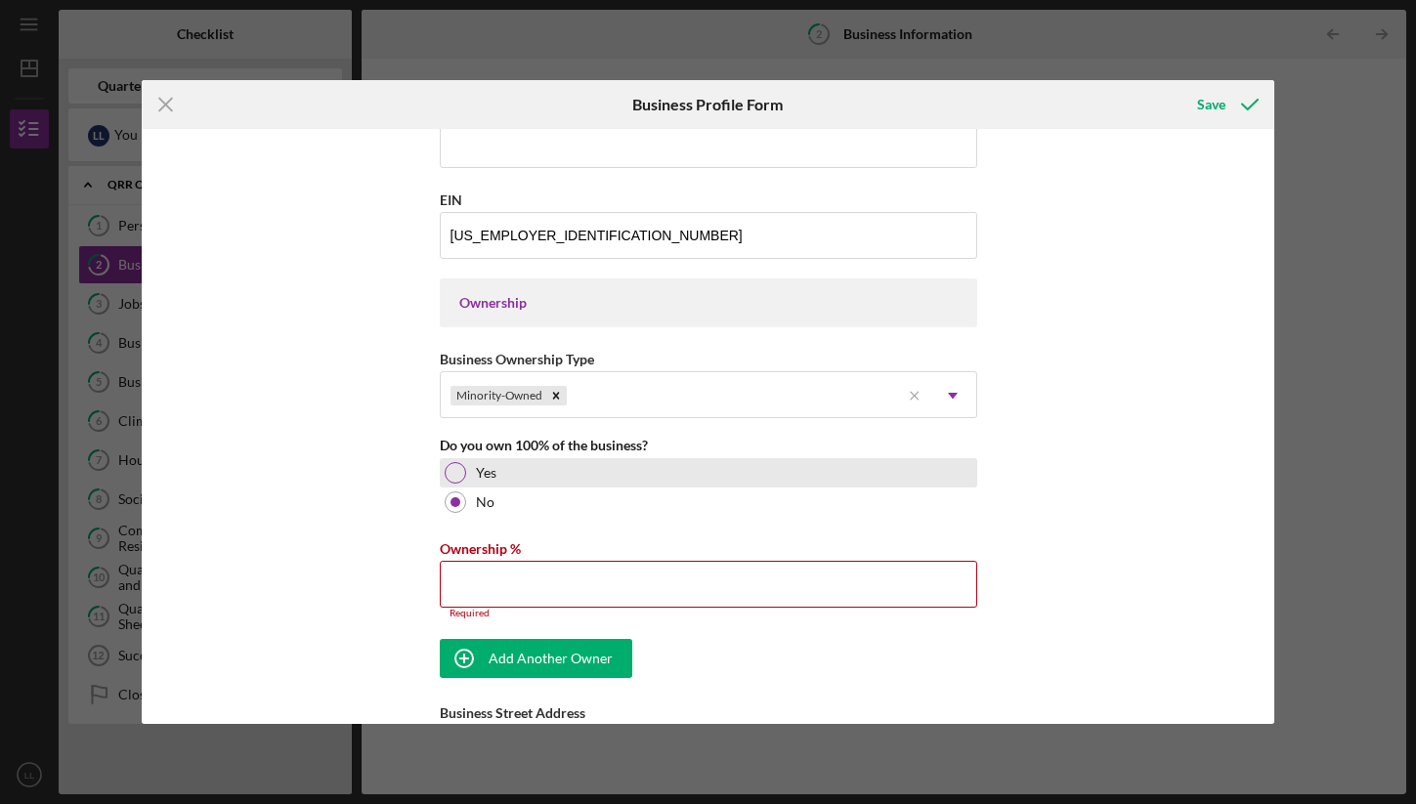
click at [448, 472] on div at bounding box center [455, 472] width 21 height 21
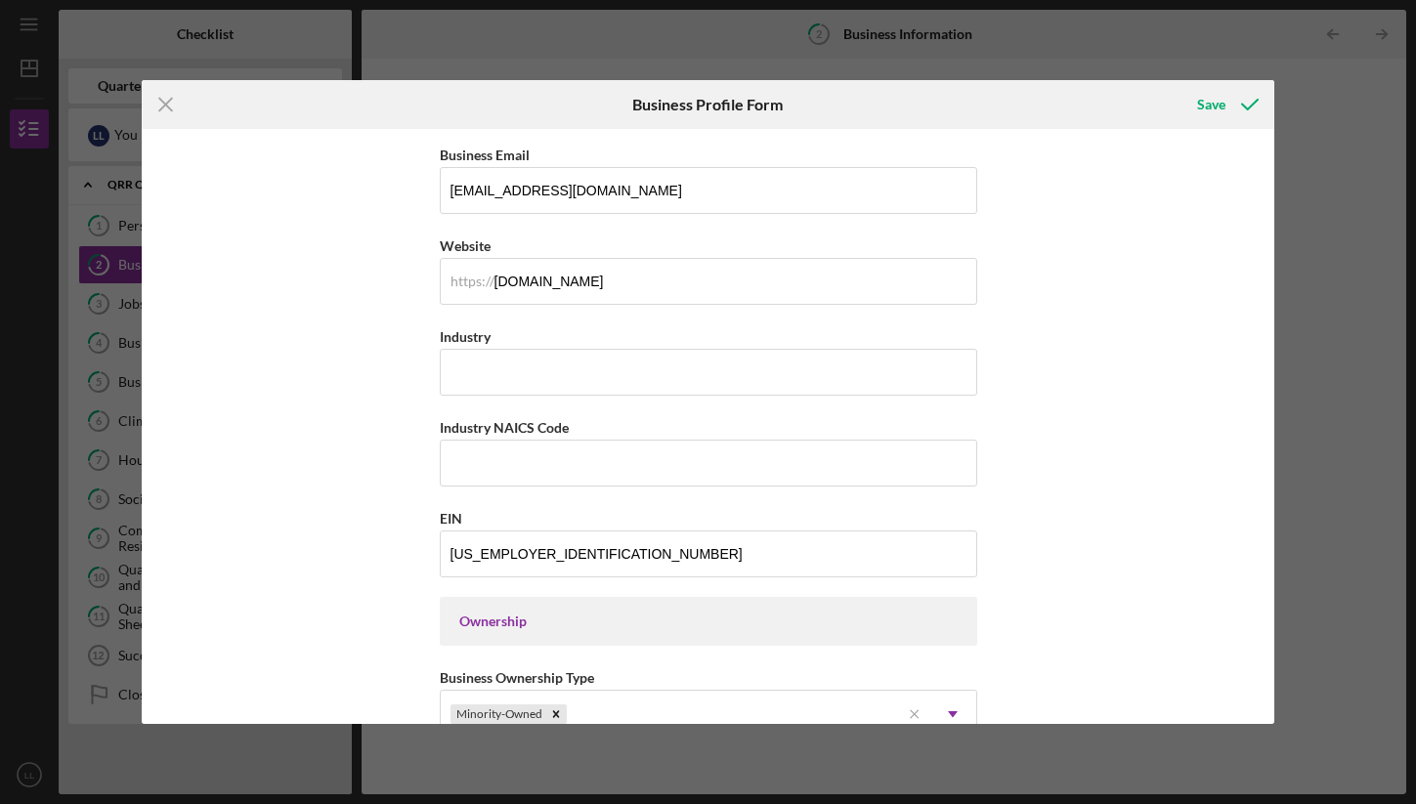
scroll to position [355, 0]
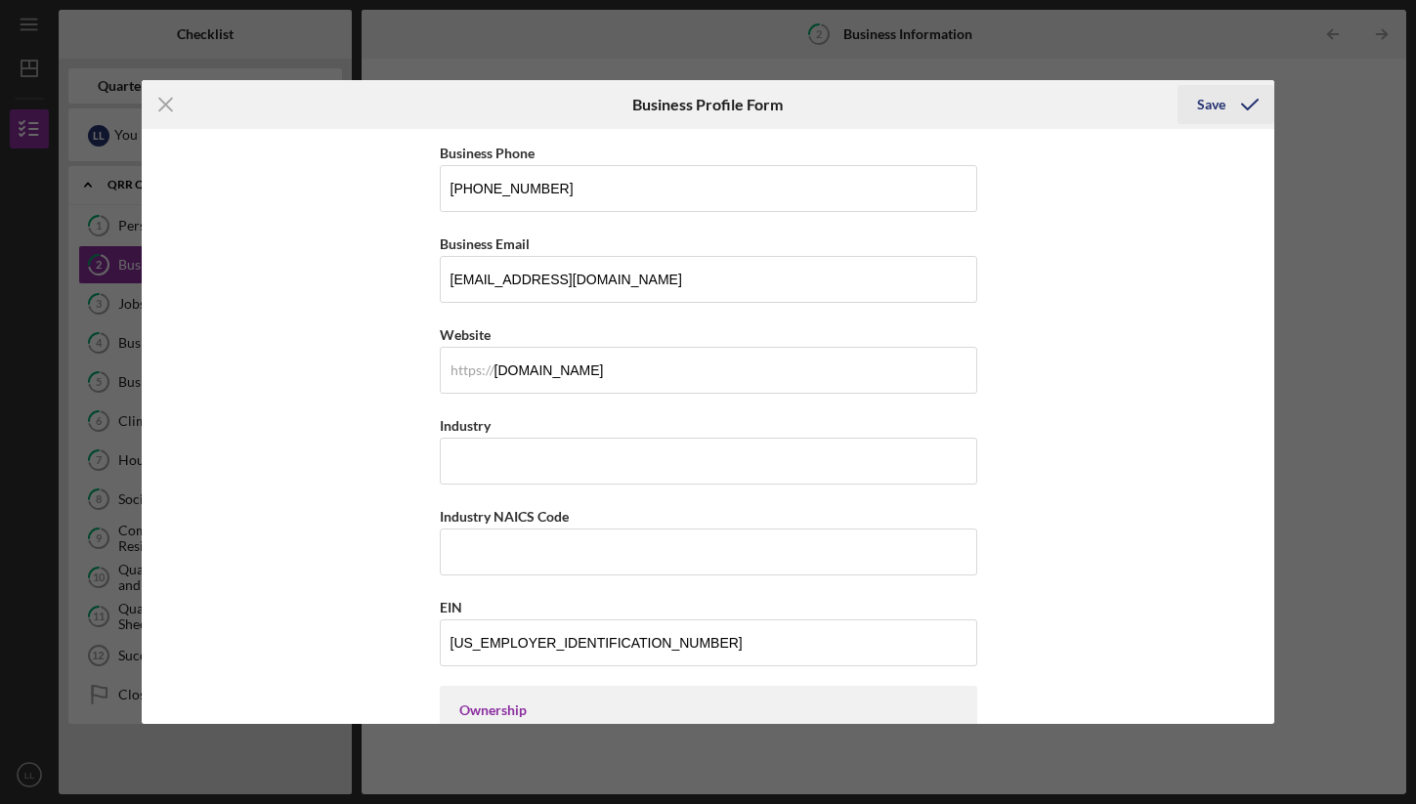
click at [1189, 89] on button "Save" at bounding box center [1225, 104] width 97 height 39
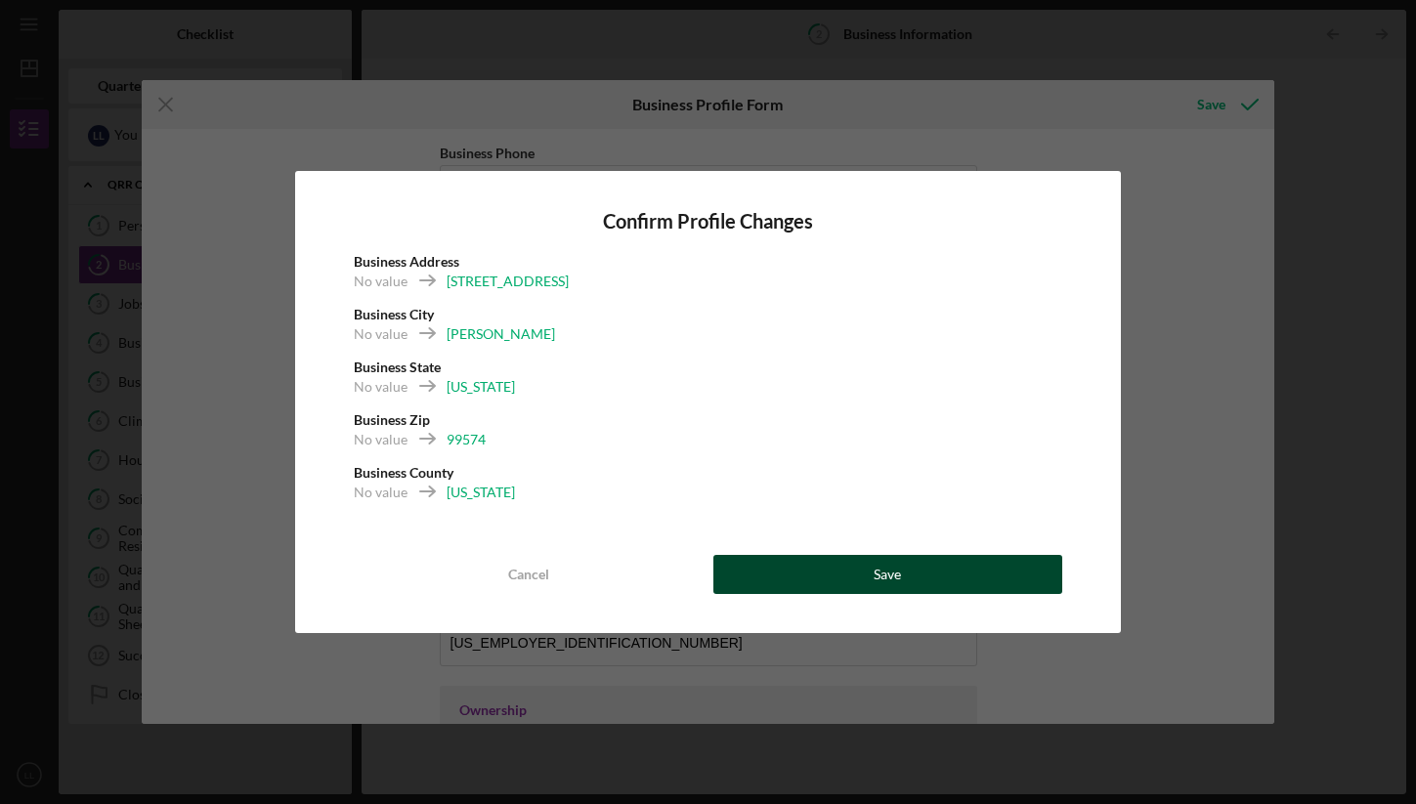
click at [944, 562] on button "Save" at bounding box center [887, 574] width 349 height 39
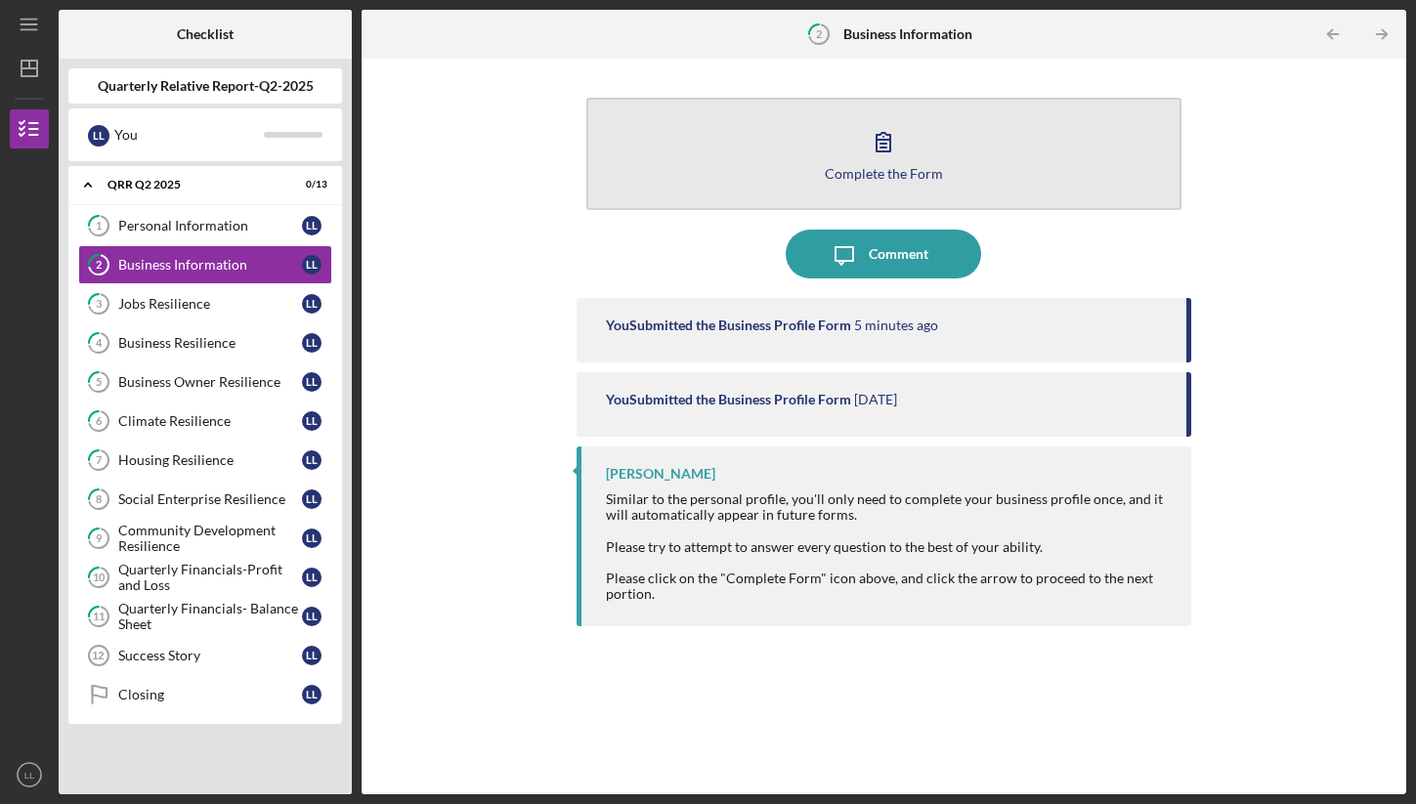
click at [847, 180] on button "Complete the Form Form" at bounding box center [883, 154] width 595 height 112
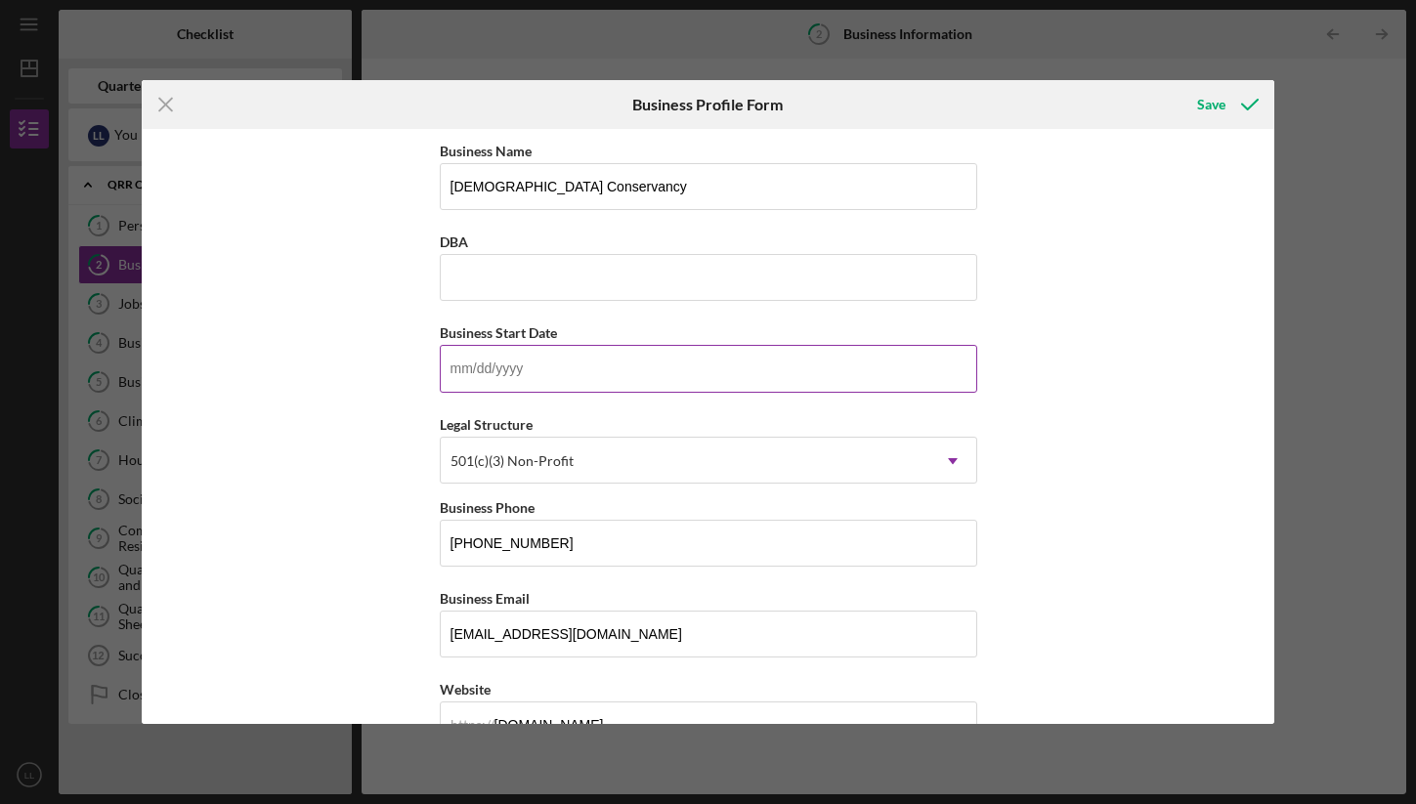
click at [722, 383] on input "Business Start Date" at bounding box center [708, 368] width 537 height 47
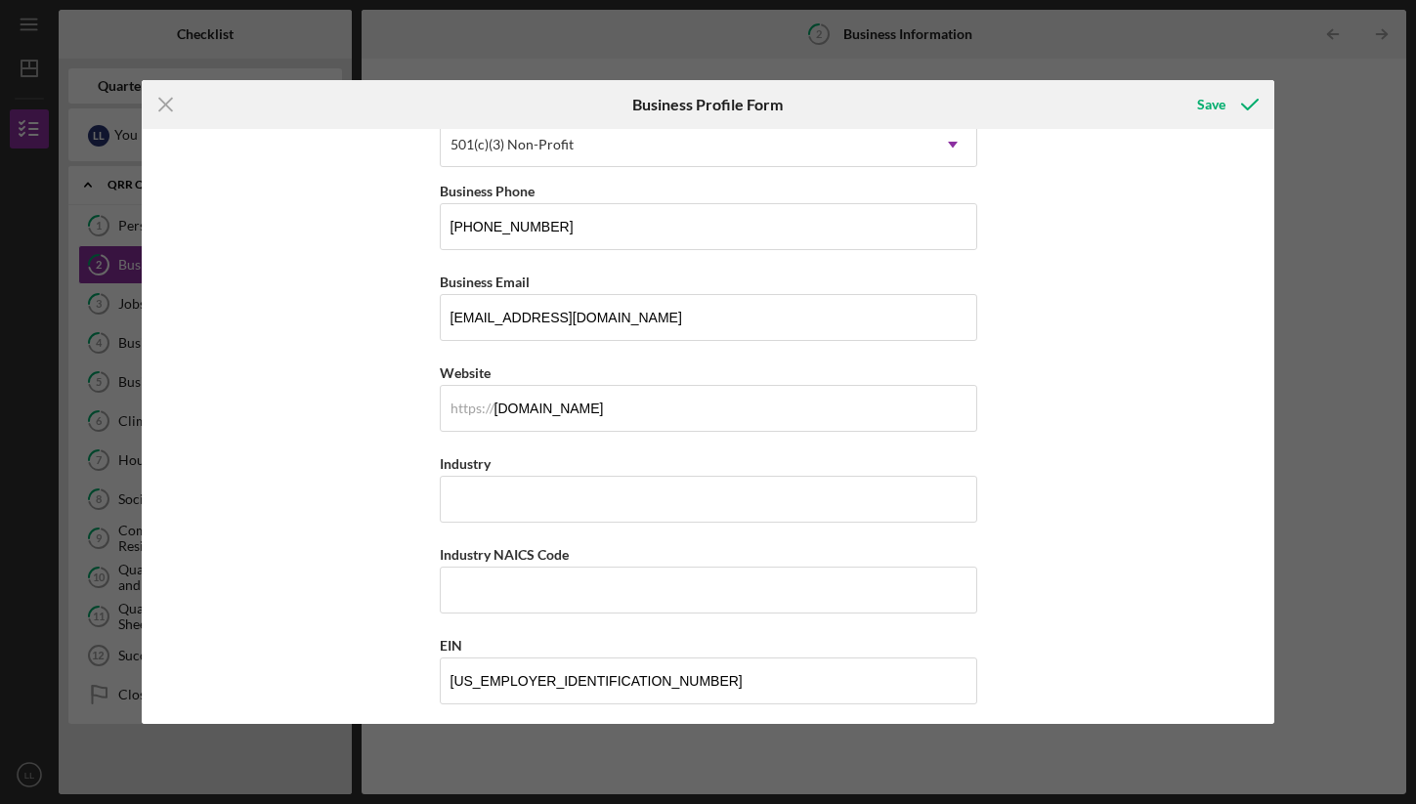
scroll to position [319, 0]
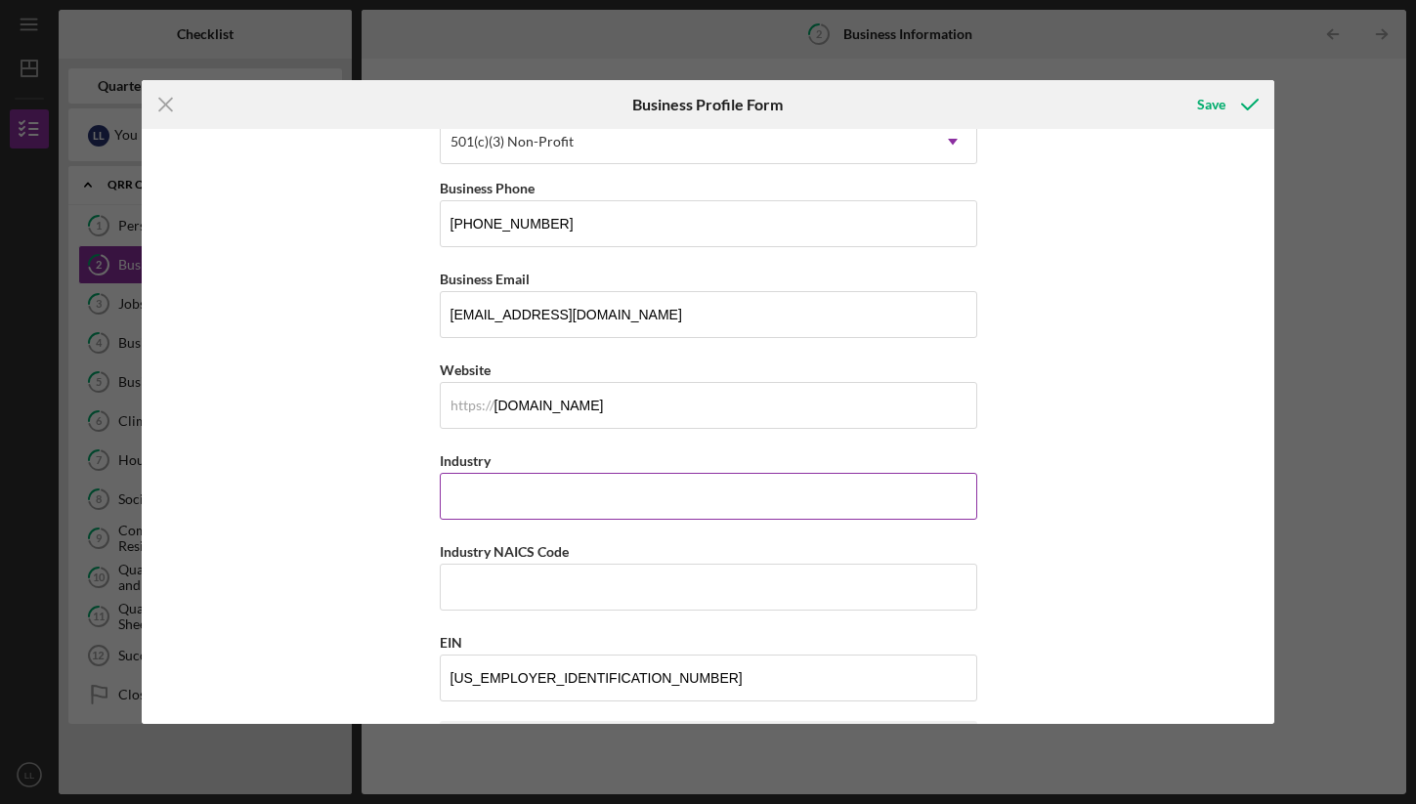
type input "[DATE]"
click at [908, 497] on input "Industry" at bounding box center [708, 496] width 537 height 47
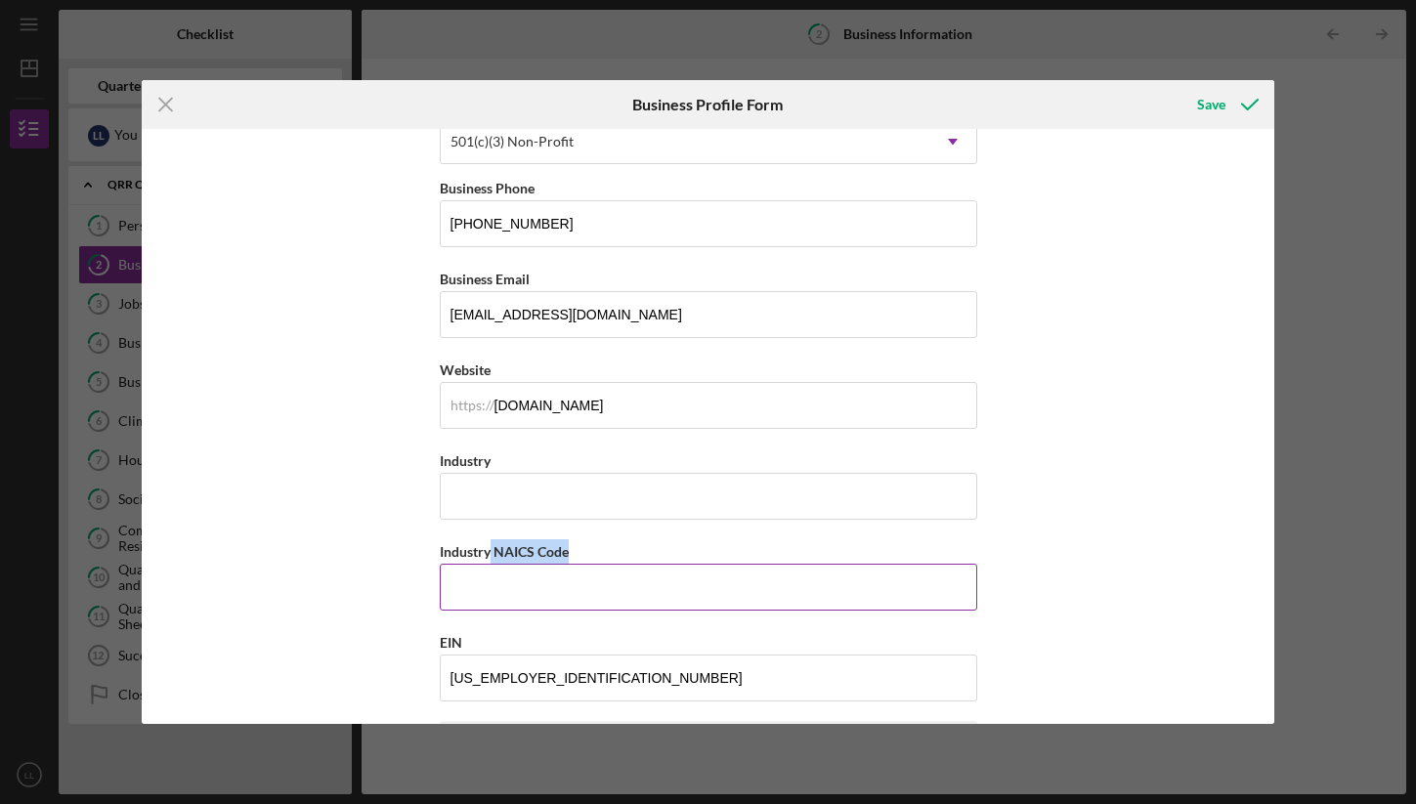
drag, startPoint x: 488, startPoint y: 552, endPoint x: 636, endPoint y: 550, distance: 148.5
click at [630, 550] on div "Industry NAICS Code" at bounding box center [708, 551] width 537 height 24
copy label "NAICS Code"
click at [522, 601] on input "Industry NAICS Code" at bounding box center [708, 587] width 537 height 47
paste input "813312"
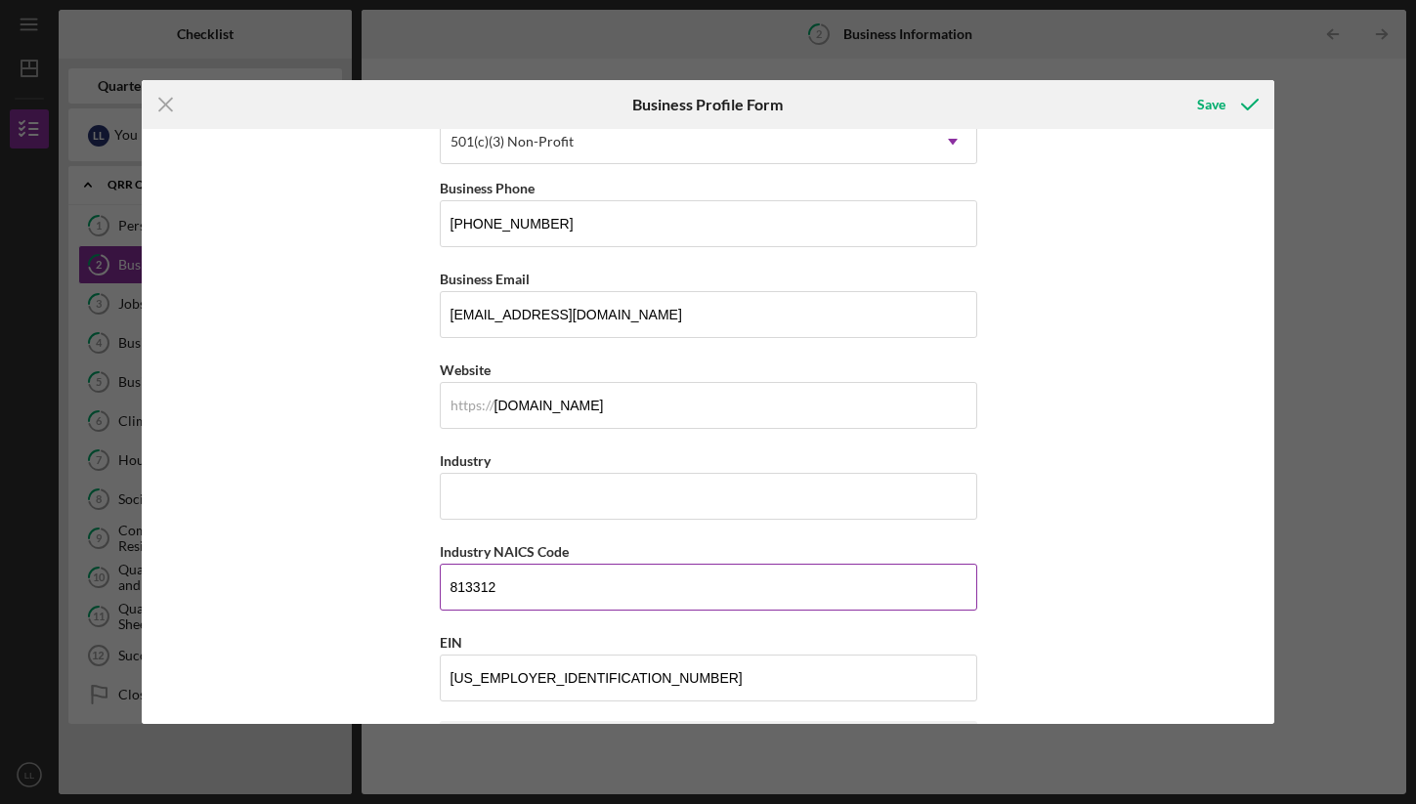
type input "813312"
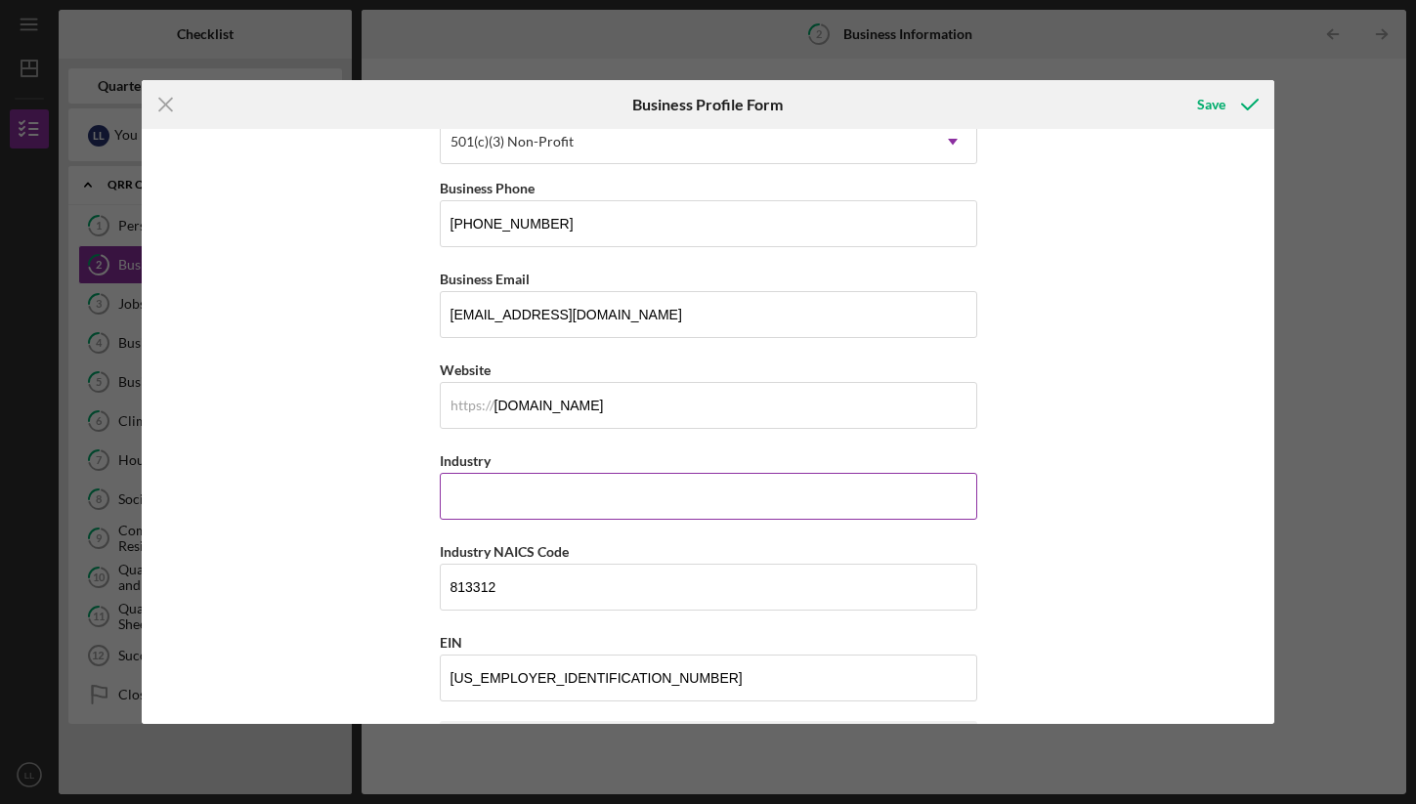
click at [499, 507] on input "Industry" at bounding box center [708, 496] width 537 height 47
paste input "ENVIRONMENT, CONSERVATION AND WILDLIFE ORGANIZATIONS"
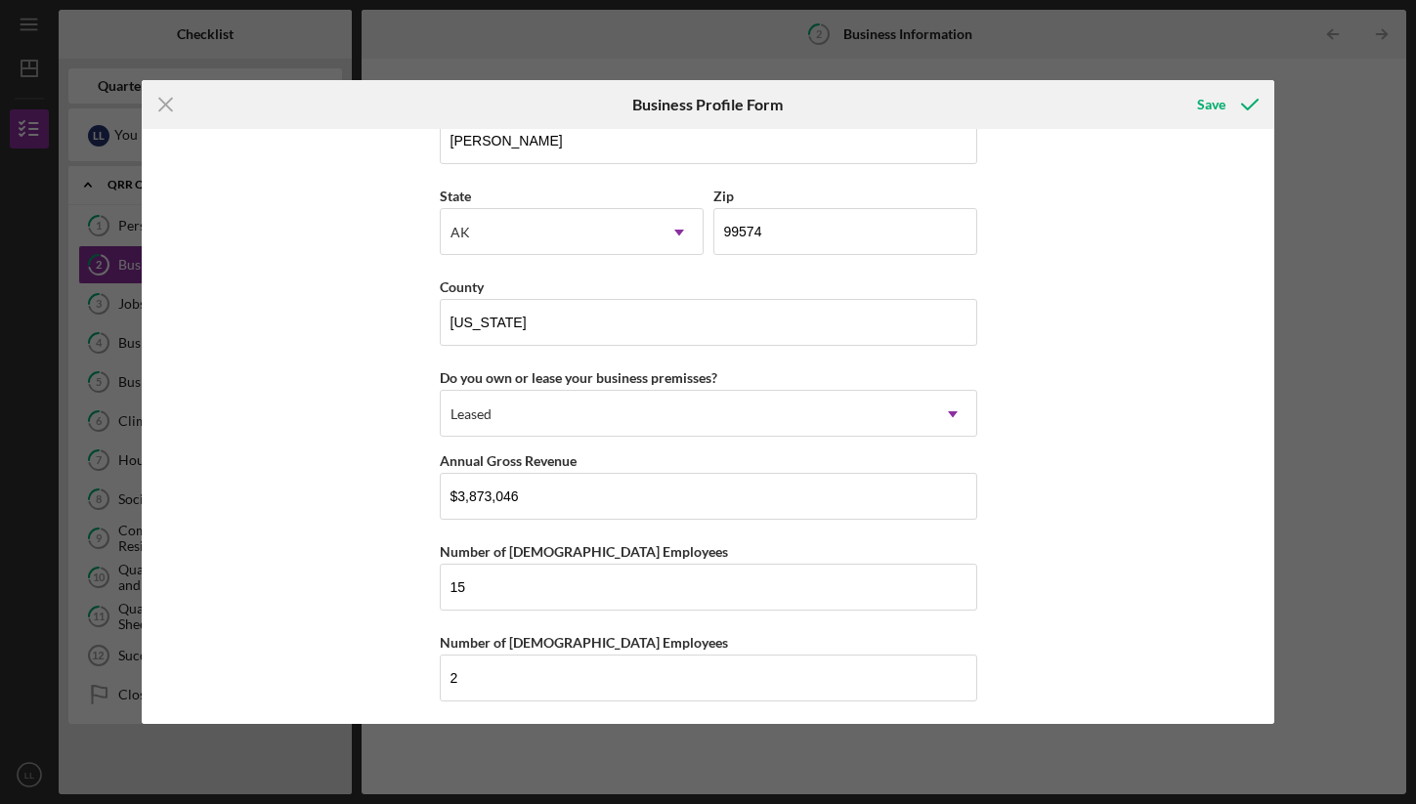
scroll to position [1766, 0]
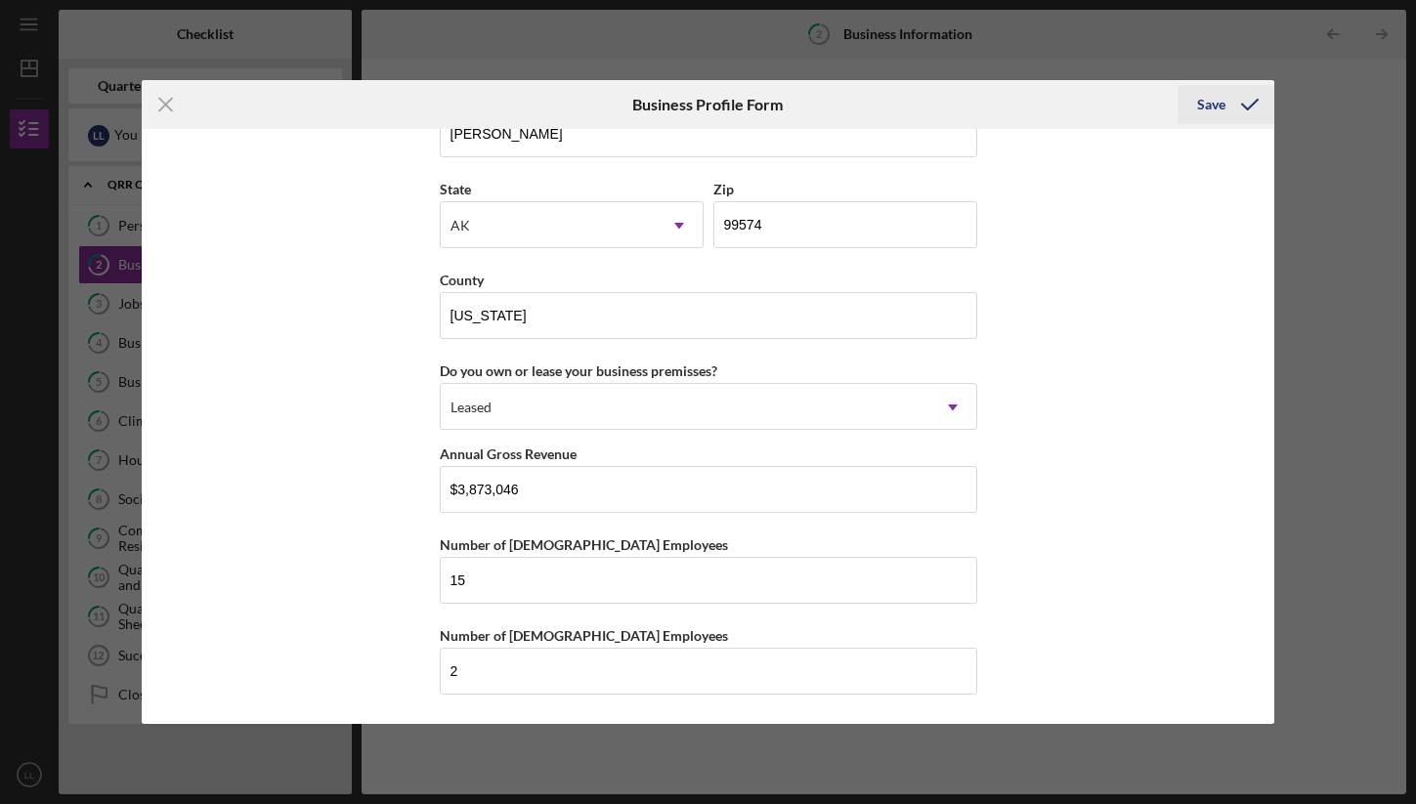
type input "ENVIRONMENT, CONSERVATION AND WILDLIFE ORGANIZATIONS"
click at [1211, 92] on div "Save" at bounding box center [1211, 104] width 28 height 39
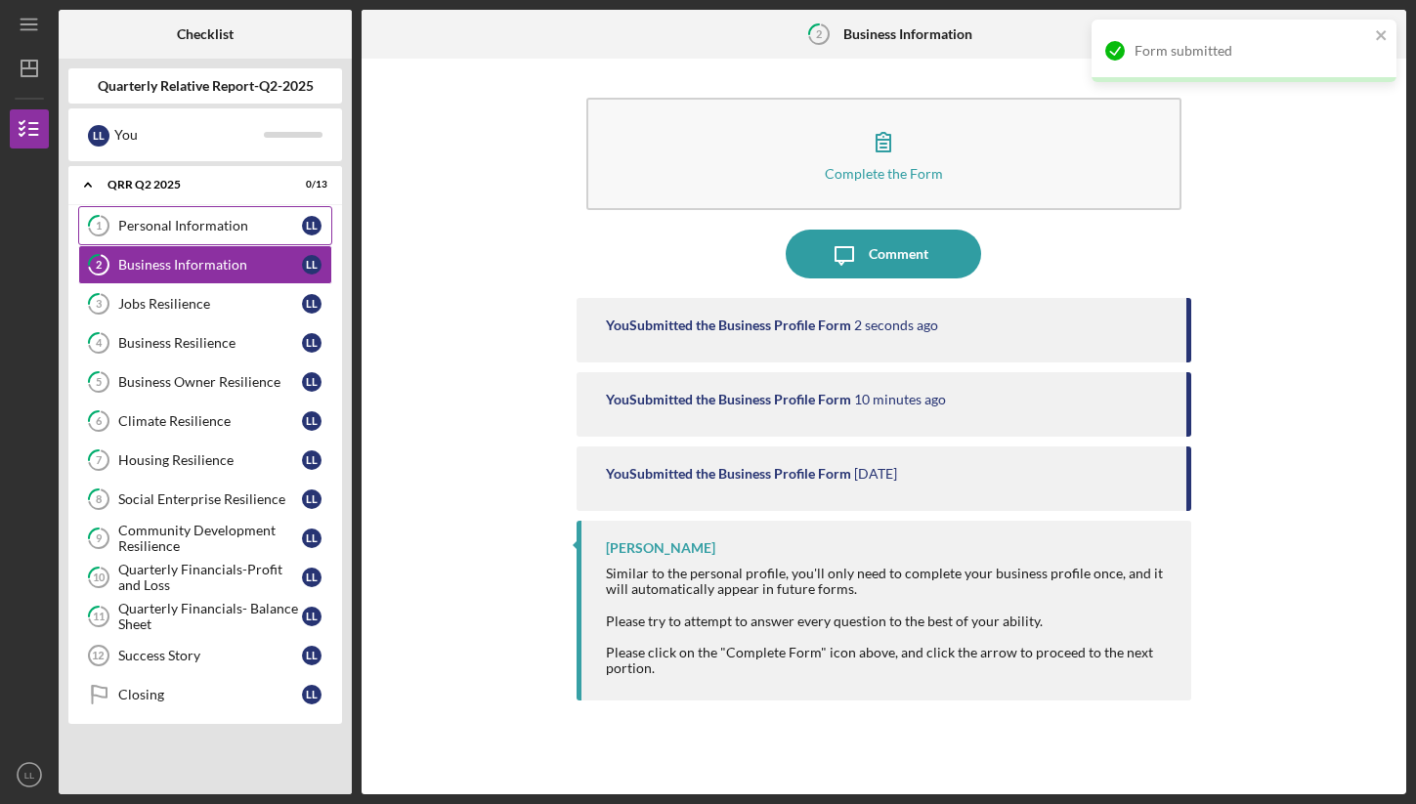
click at [199, 228] on div "Personal Information" at bounding box center [210, 226] width 184 height 16
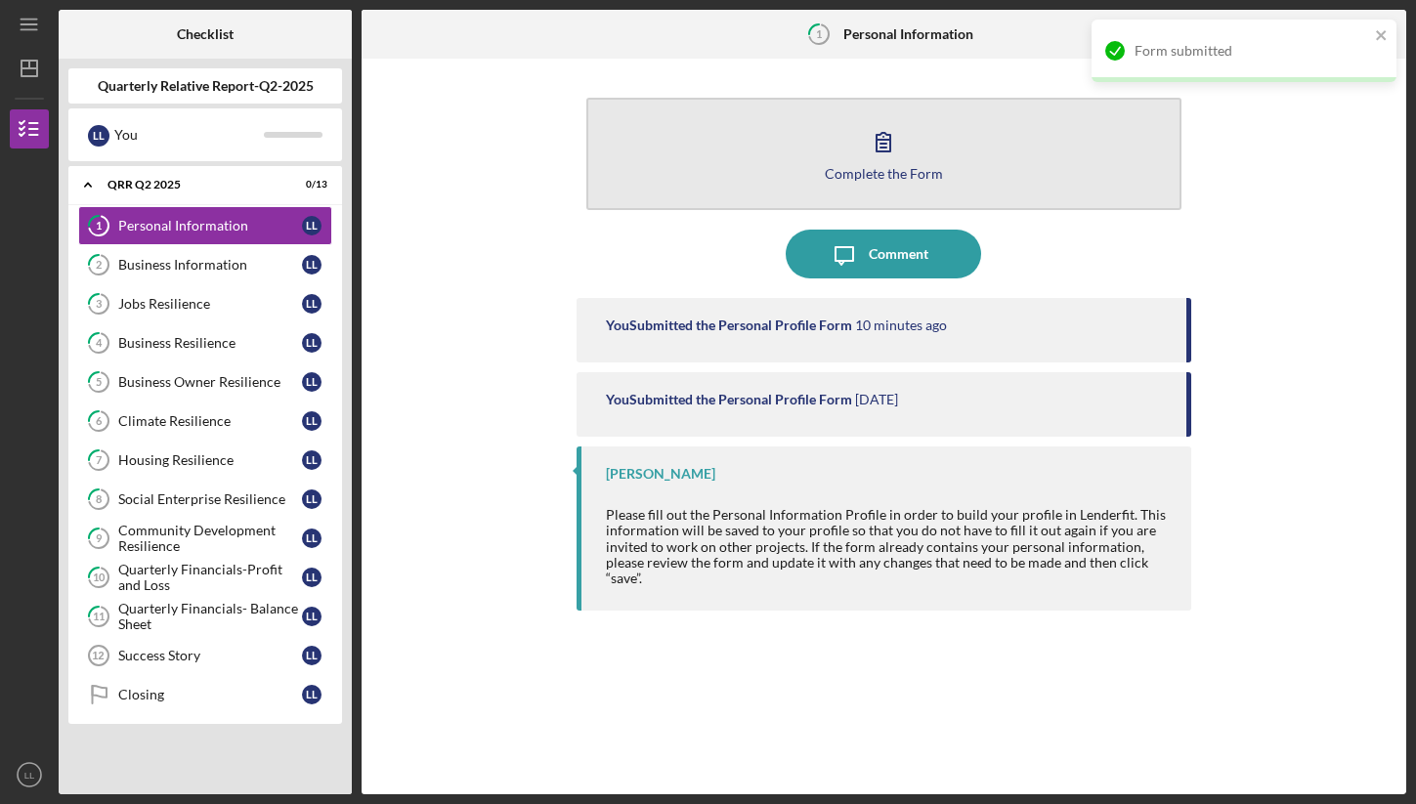
click at [752, 169] on button "Complete the Form Form" at bounding box center [883, 154] width 595 height 112
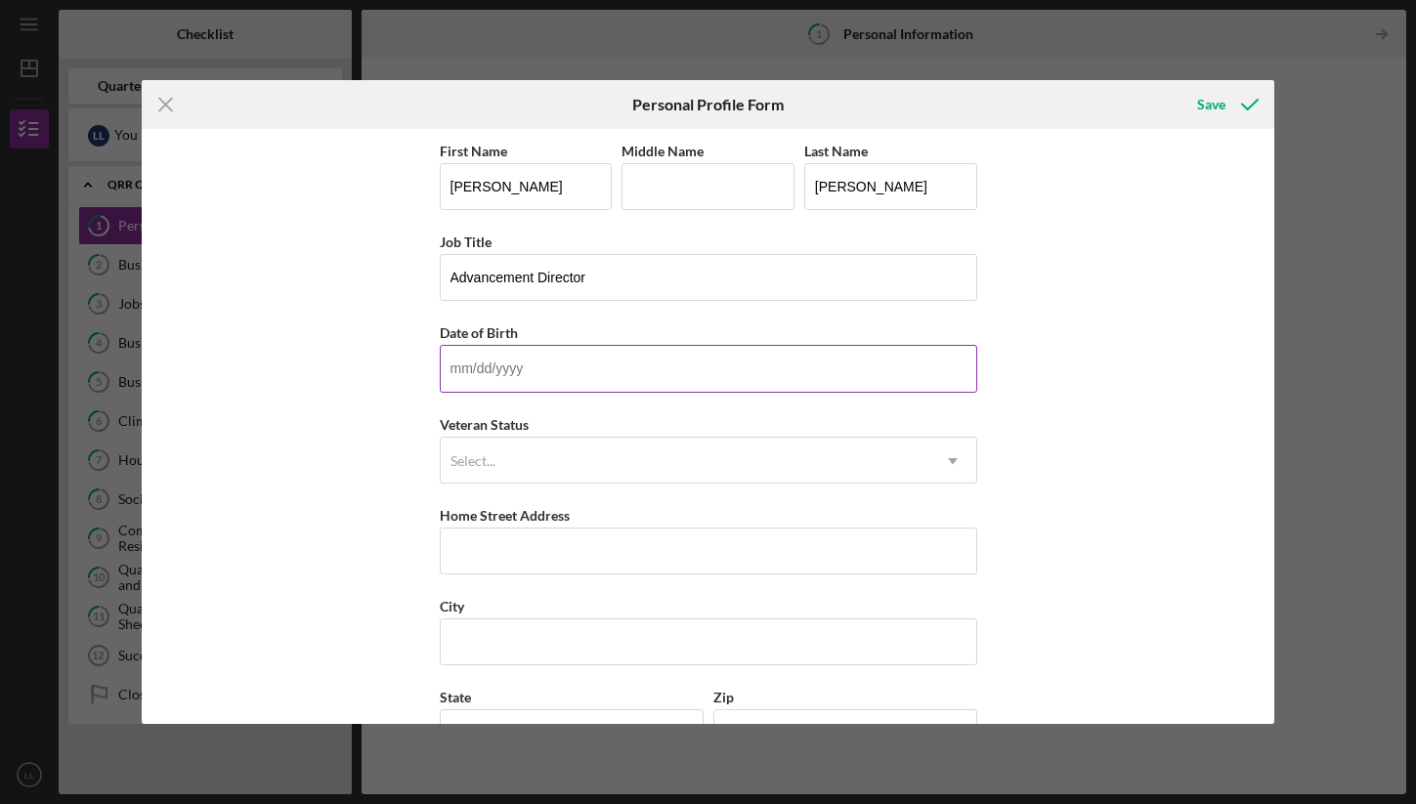
click at [627, 376] on input "Date of Birth" at bounding box center [708, 368] width 537 height 47
click at [1051, 346] on div "First Name [PERSON_NAME] Middle Name Last Name [PERSON_NAME] Job Title Advancem…" at bounding box center [708, 426] width 1132 height 594
click at [777, 353] on input "Date of Birth" at bounding box center [708, 368] width 537 height 47
click at [1041, 338] on div "First Name [PERSON_NAME] Middle Name Last Name [PERSON_NAME] Job Title Advancem…" at bounding box center [708, 426] width 1132 height 594
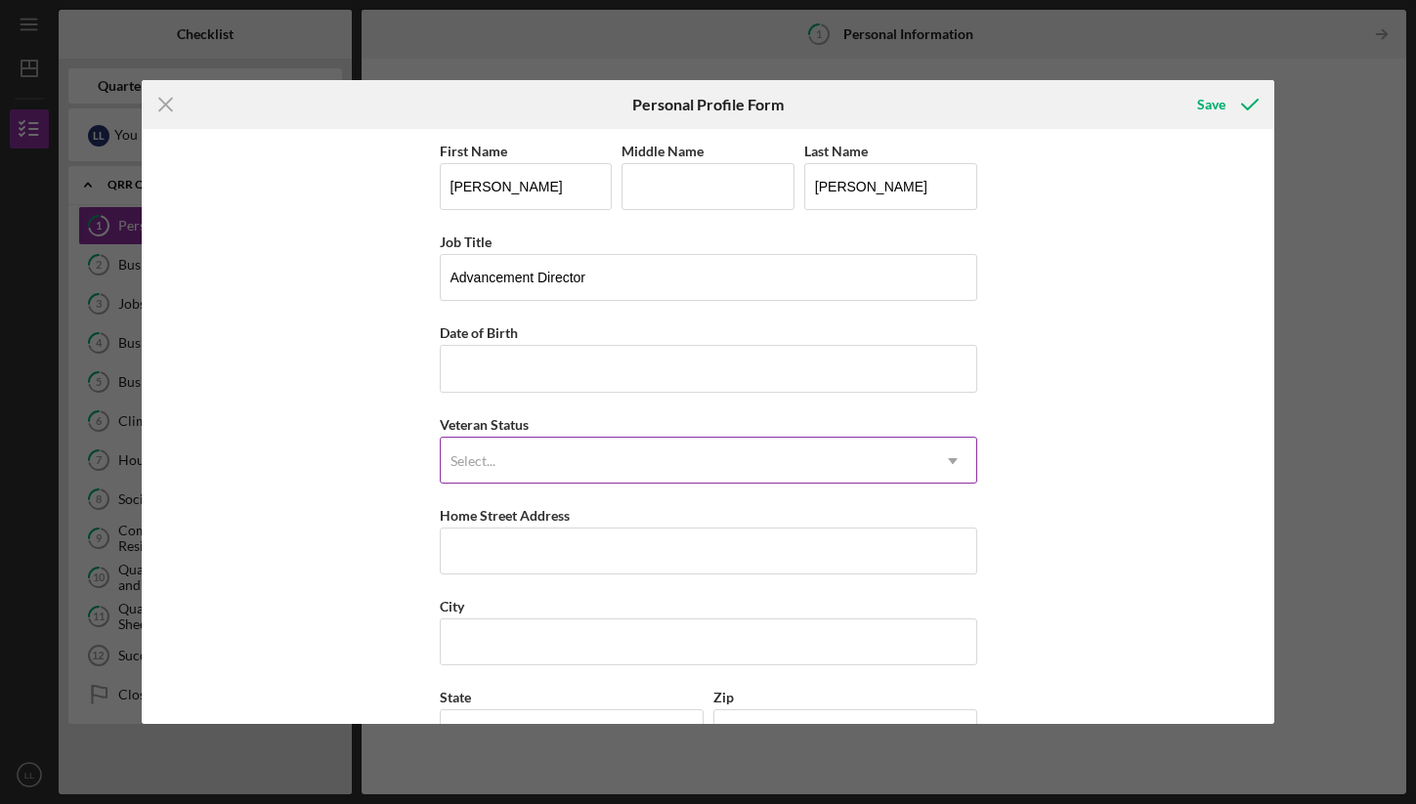
click at [929, 462] on icon "Icon/Dropdown Arrow" at bounding box center [952, 461] width 47 height 47
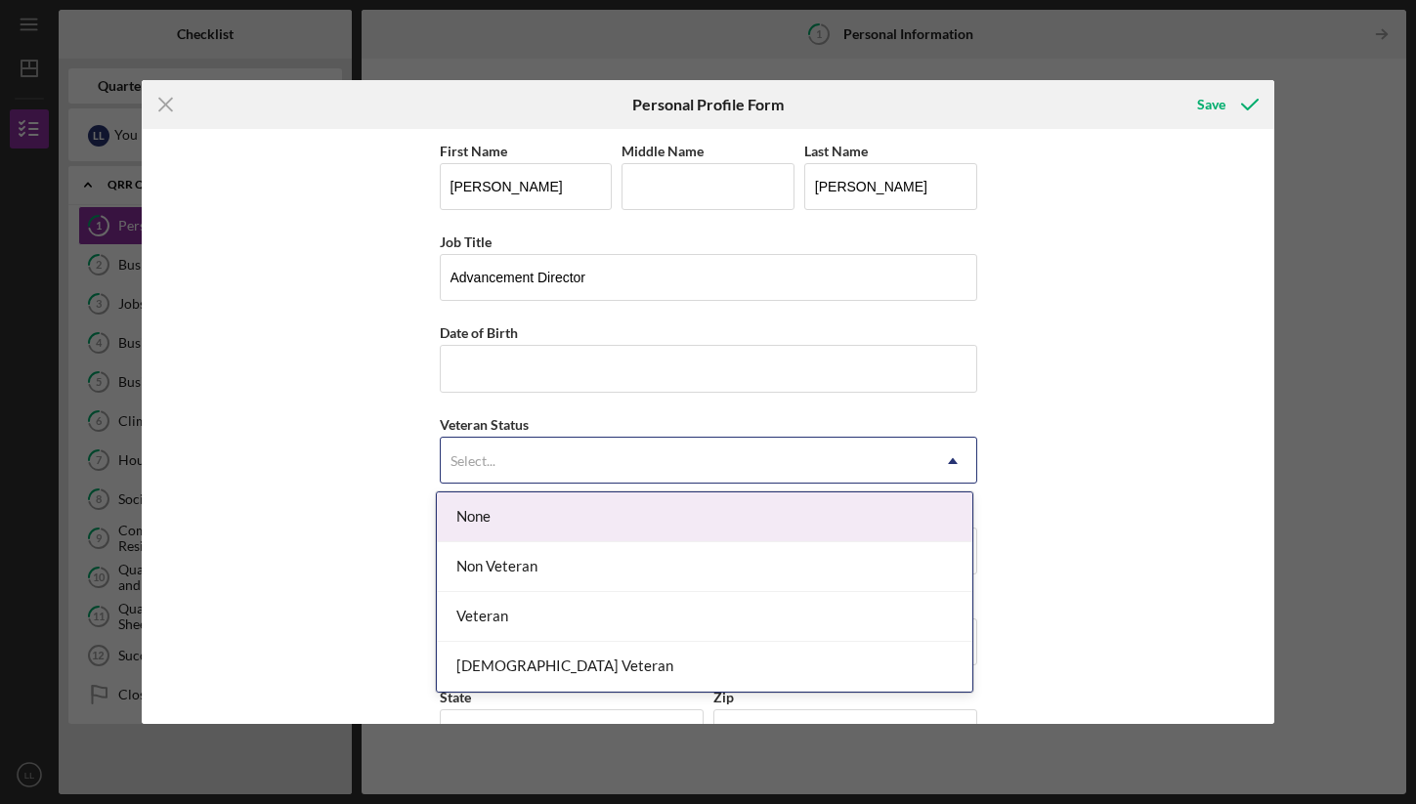
click at [879, 518] on div "None" at bounding box center [704, 517] width 535 height 50
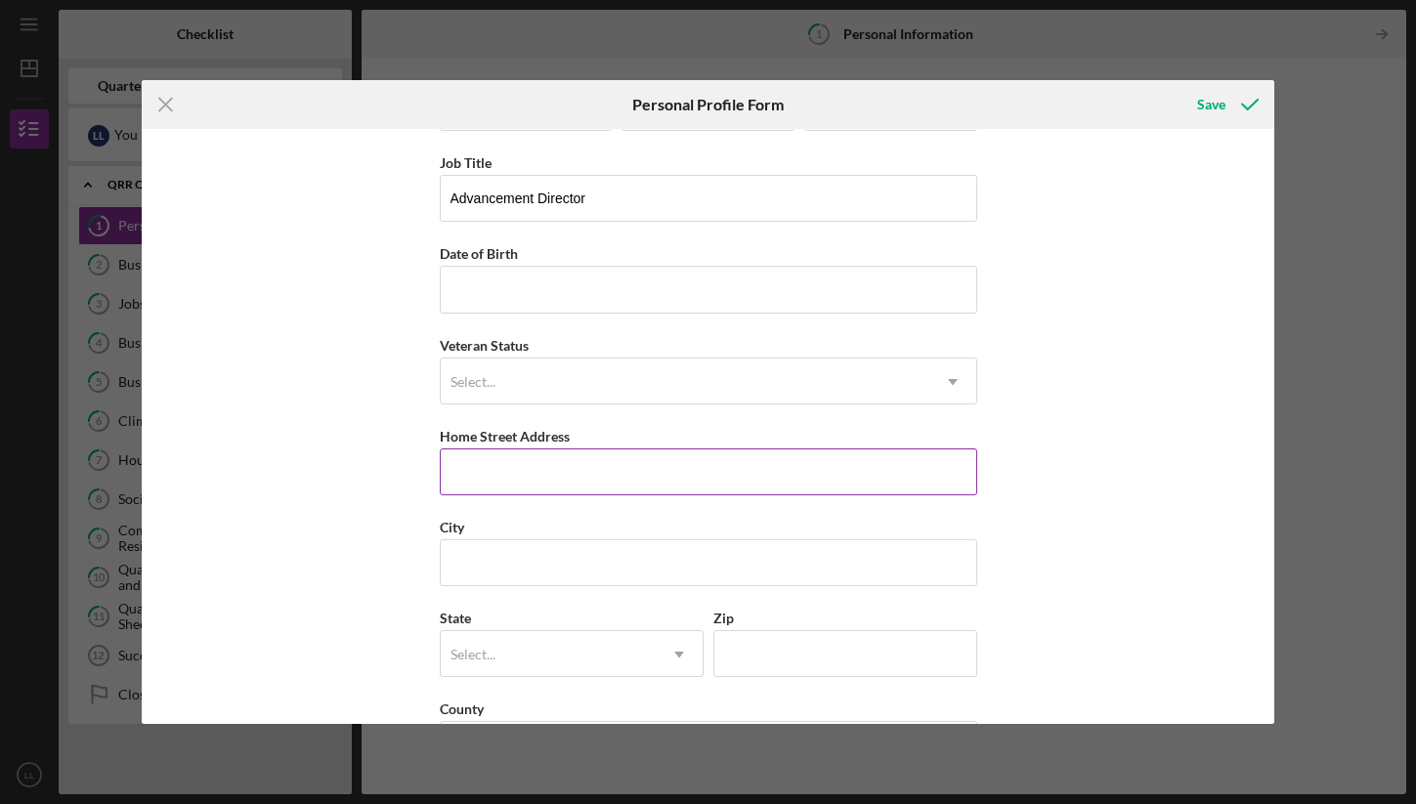
scroll to position [152, 0]
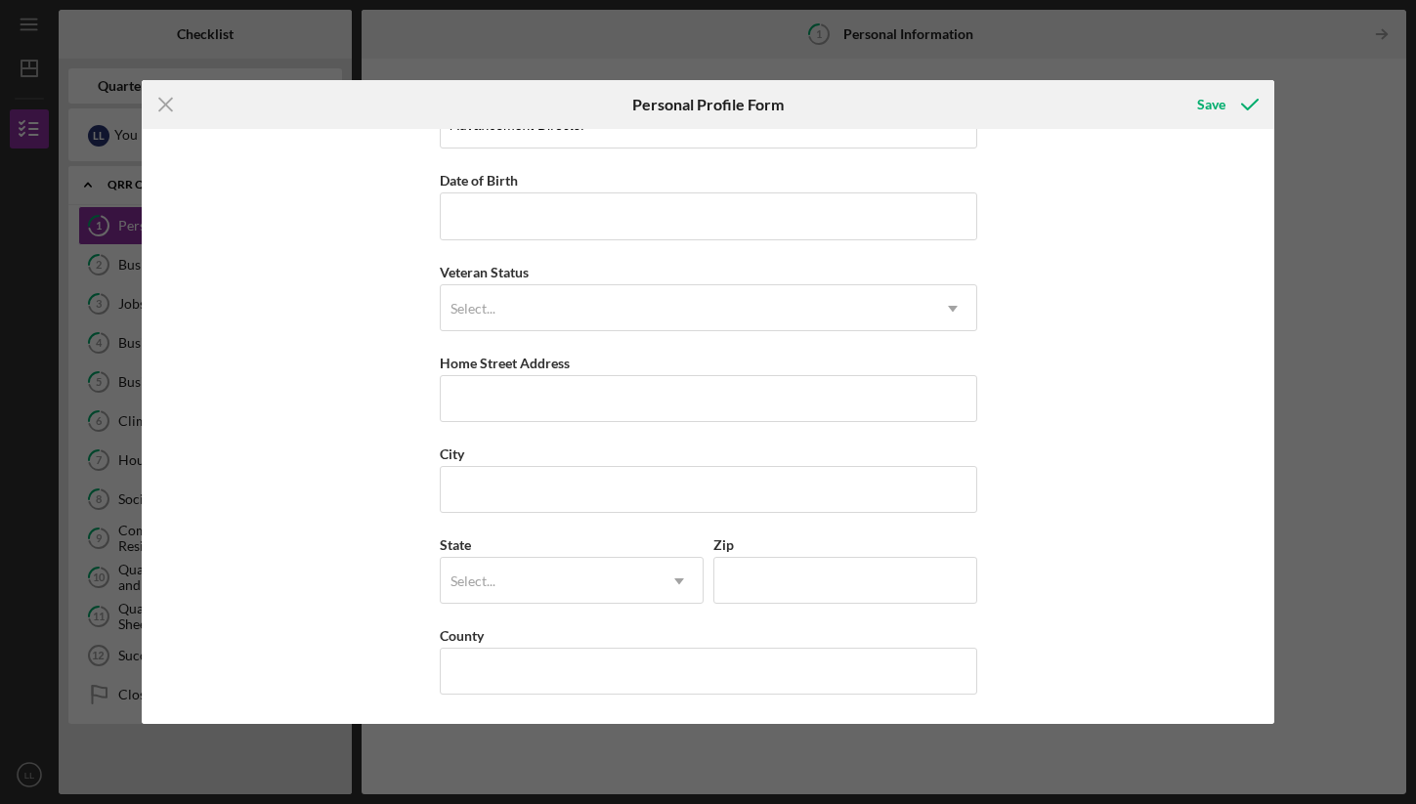
click at [150, 106] on icon "Icon/Menu Close" at bounding box center [166, 104] width 49 height 49
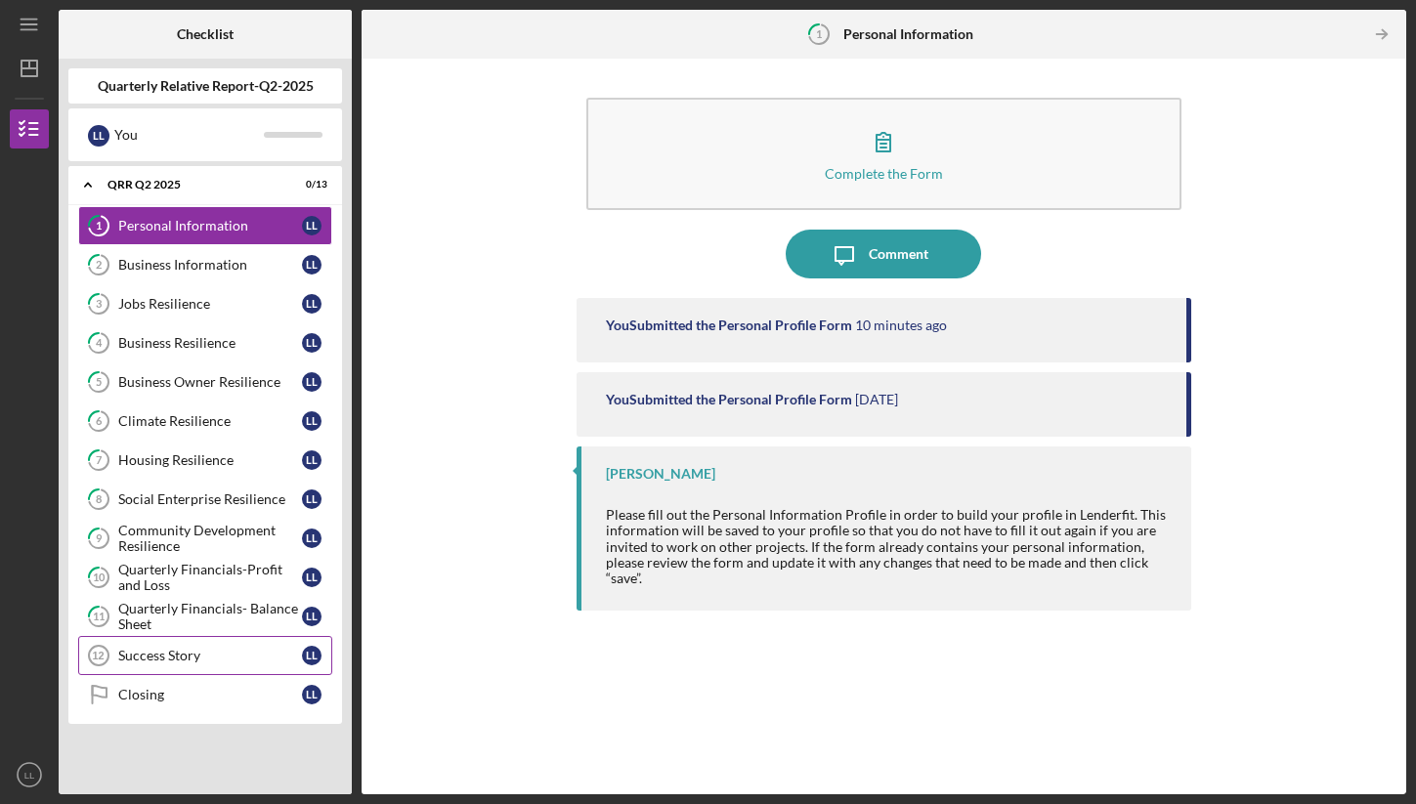
click at [188, 652] on div "Success Story" at bounding box center [210, 656] width 184 height 16
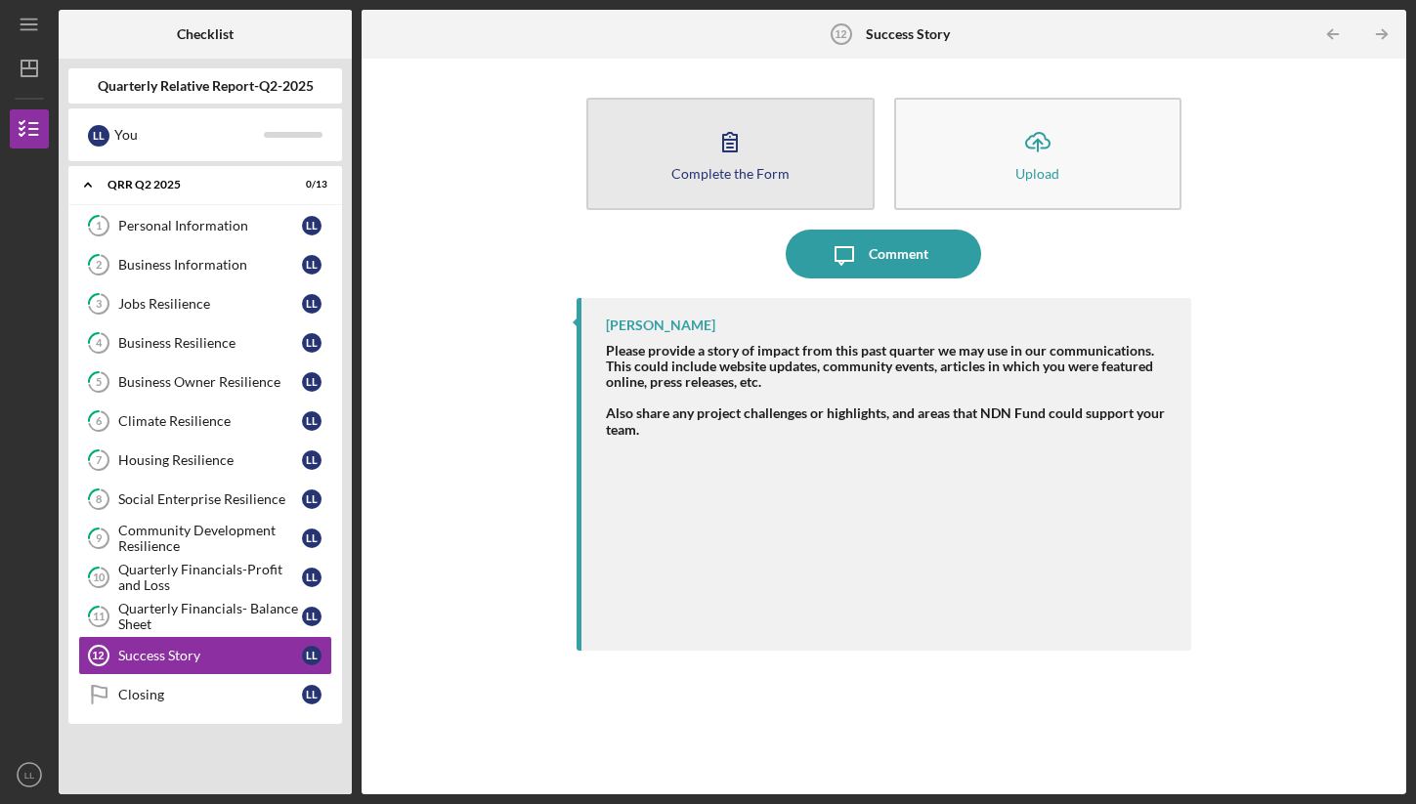
click at [796, 171] on button "Complete the Form Form" at bounding box center [730, 154] width 288 height 112
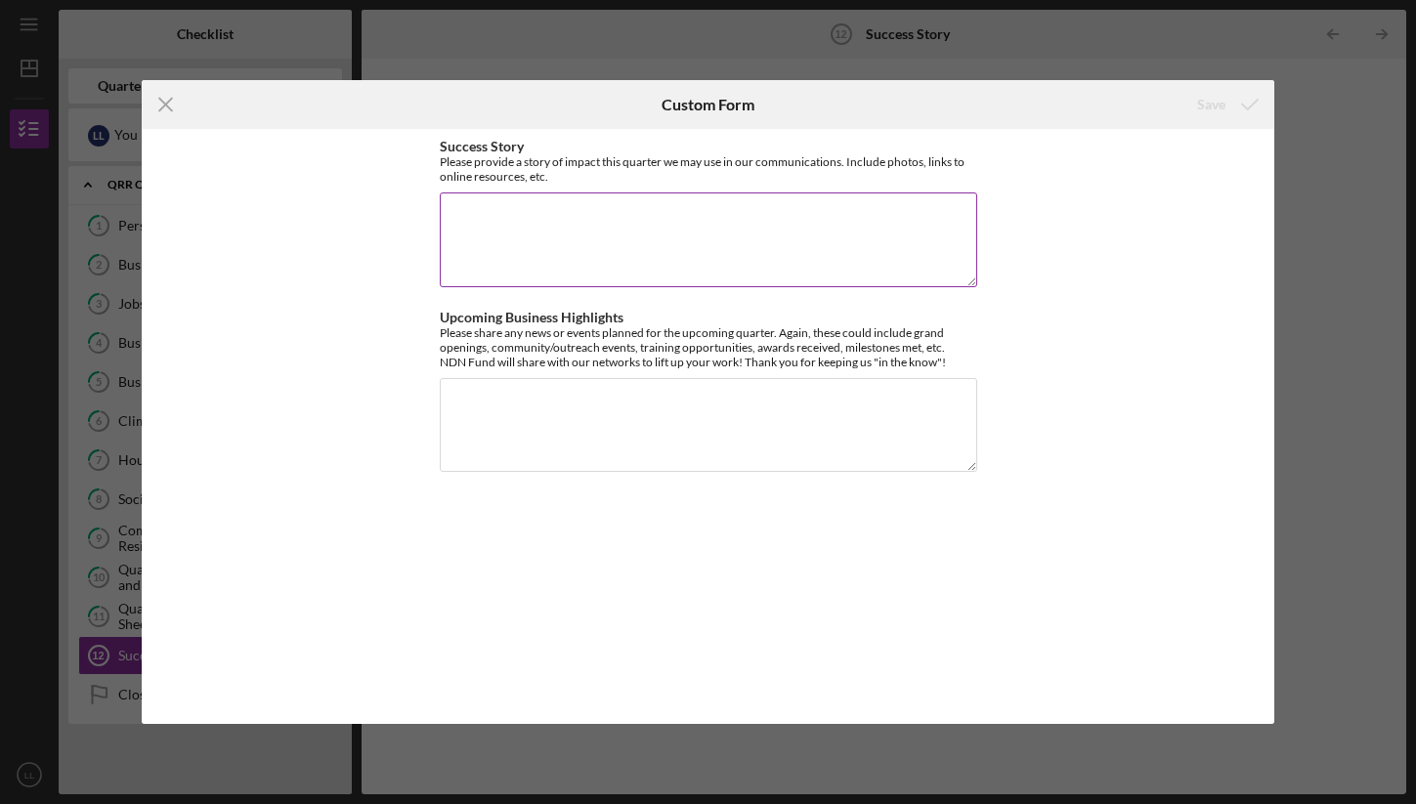
click at [773, 208] on textarea "Success Story" at bounding box center [708, 239] width 537 height 94
click at [773, 209] on textarea "Success Story" at bounding box center [708, 239] width 537 height 94
click at [819, 434] on textarea "Upcoming Business Highlights" at bounding box center [708, 425] width 537 height 94
click at [530, 254] on textarea "Success Story" at bounding box center [708, 239] width 537 height 94
click at [516, 224] on textarea "Success Story" at bounding box center [708, 239] width 537 height 94
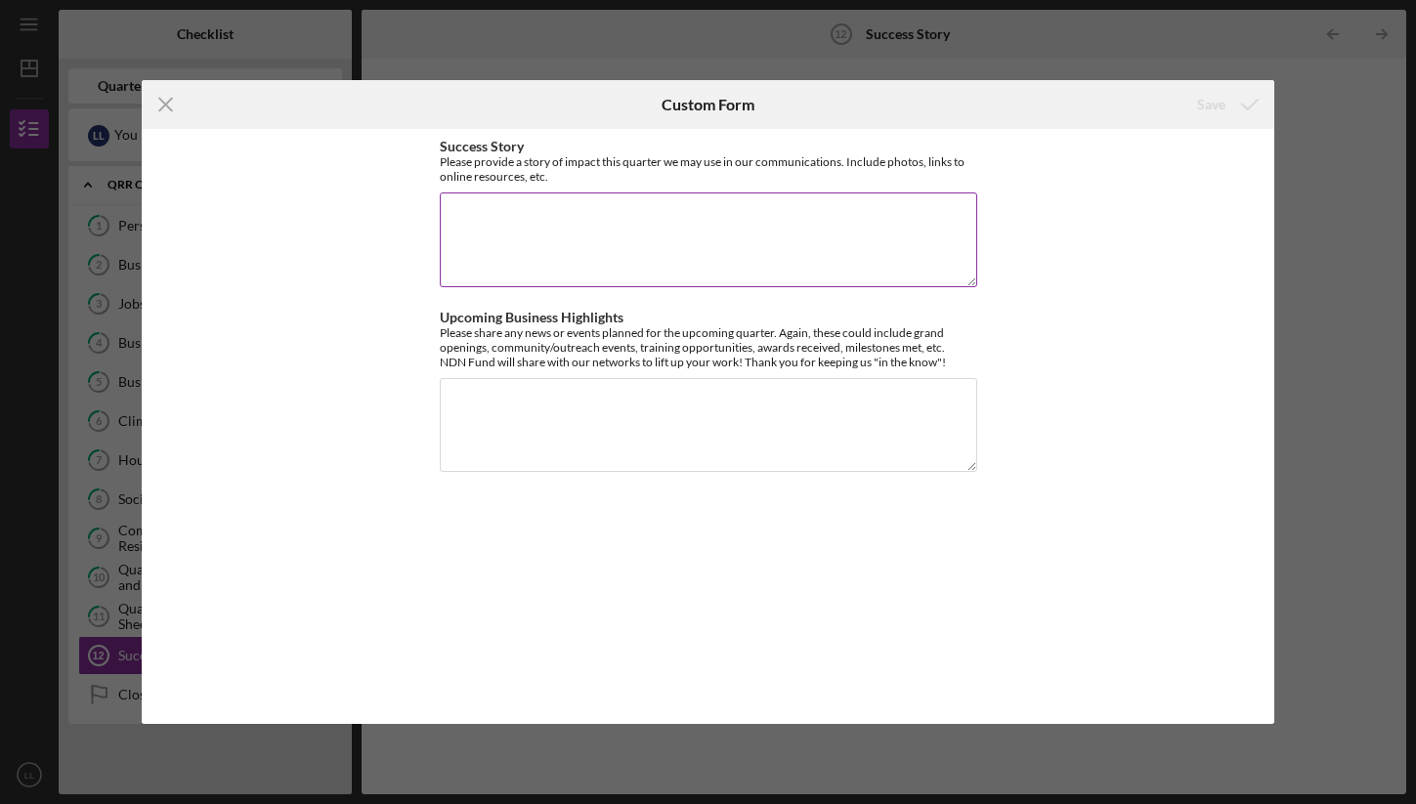
click at [516, 226] on textarea "Success Story" at bounding box center [708, 239] width 537 height 94
drag, startPoint x: 443, startPoint y: 166, endPoint x: 715, endPoint y: 166, distance: 272.6
click at [716, 166] on div "Please provide a story of impact this quarter we may use in our communications.…" at bounding box center [708, 168] width 537 height 29
click at [569, 345] on div "Please share any news or events planned for the upcoming quarter. Again, these …" at bounding box center [708, 347] width 537 height 44
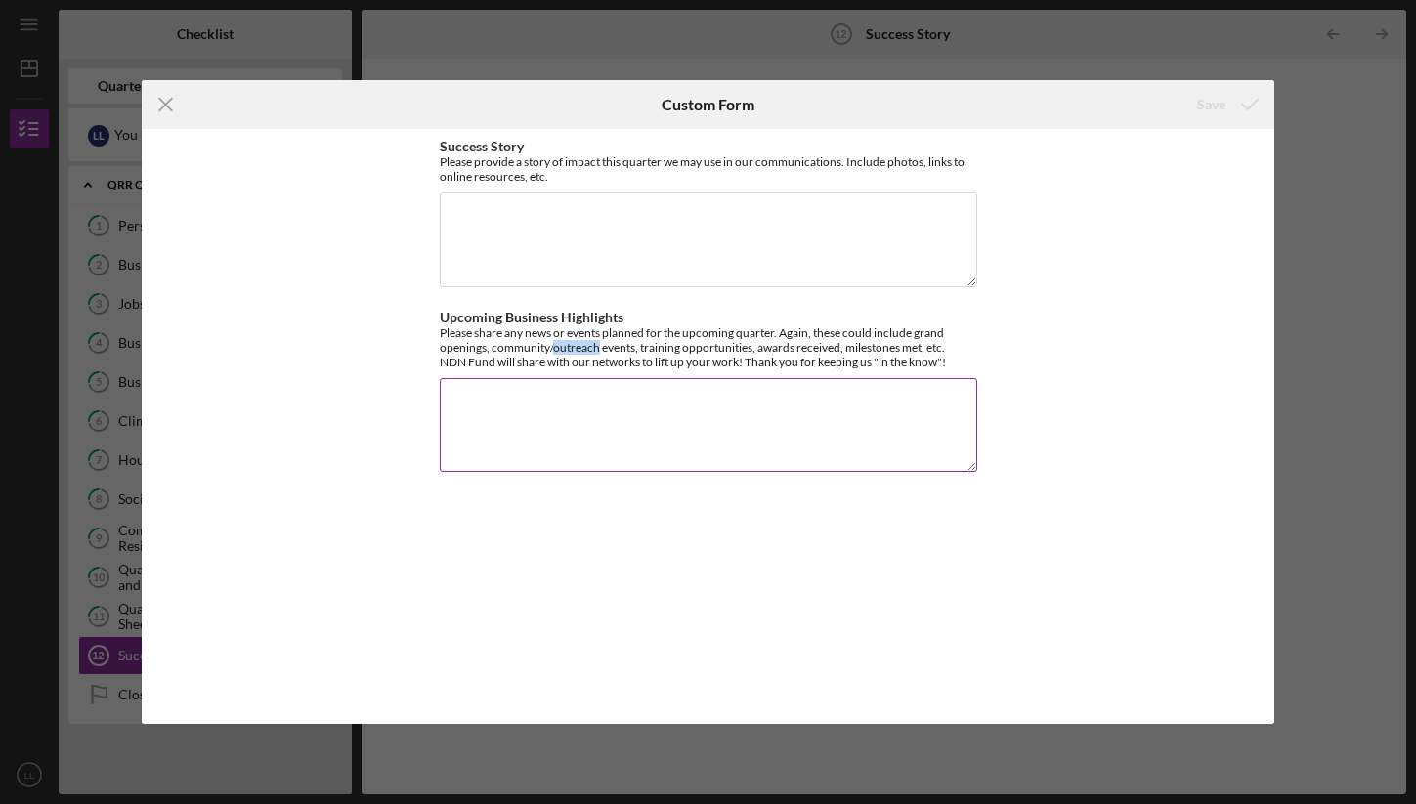
click at [569, 345] on div "Please share any news or events planned for the upcoming quarter. Again, these …" at bounding box center [708, 347] width 537 height 44
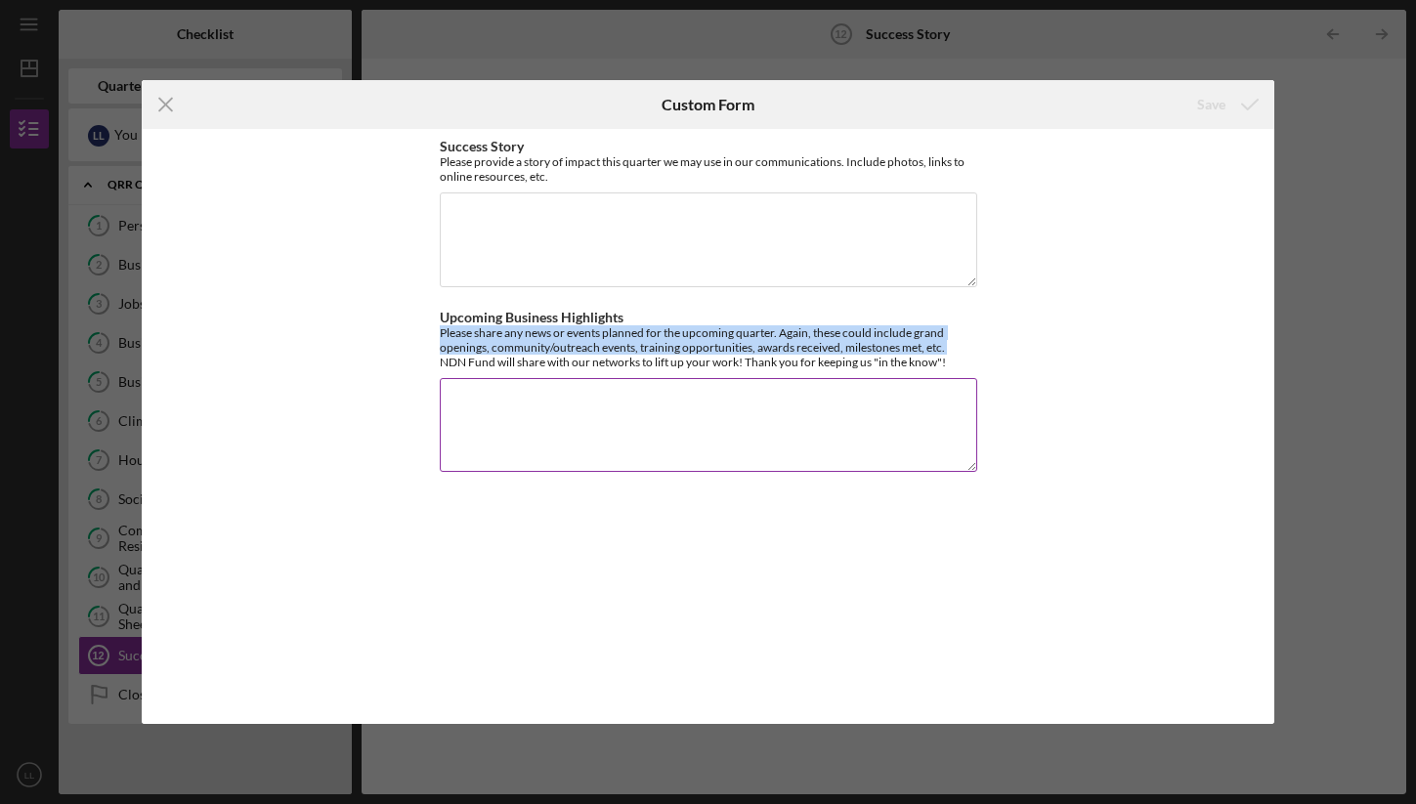
click at [569, 345] on div "Please share any news or events planned for the upcoming quarter. Again, these …" at bounding box center [708, 347] width 537 height 44
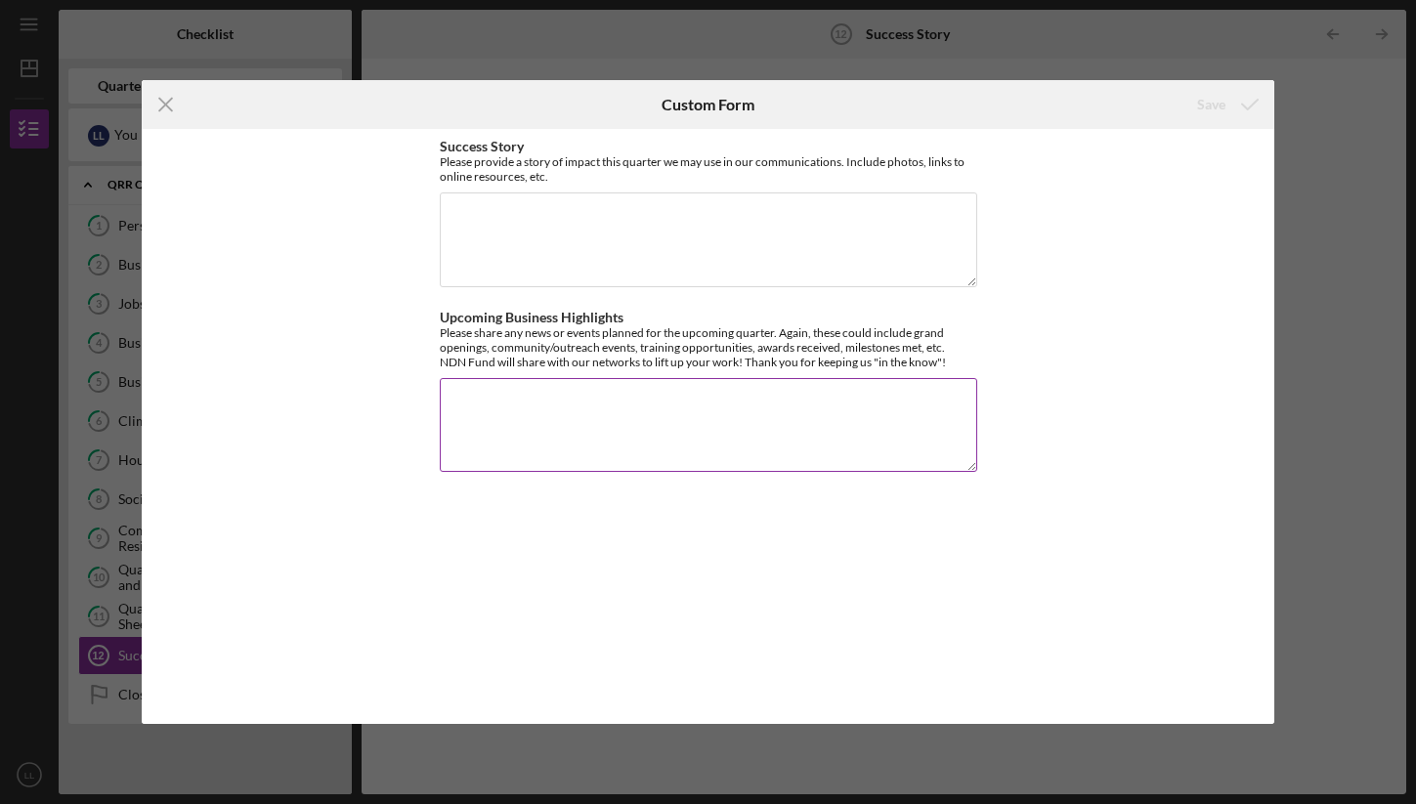
click at [612, 341] on div "Please share any news or events planned for the upcoming quarter. Again, these …" at bounding box center [708, 347] width 537 height 44
click at [167, 106] on line at bounding box center [165, 105] width 13 height 13
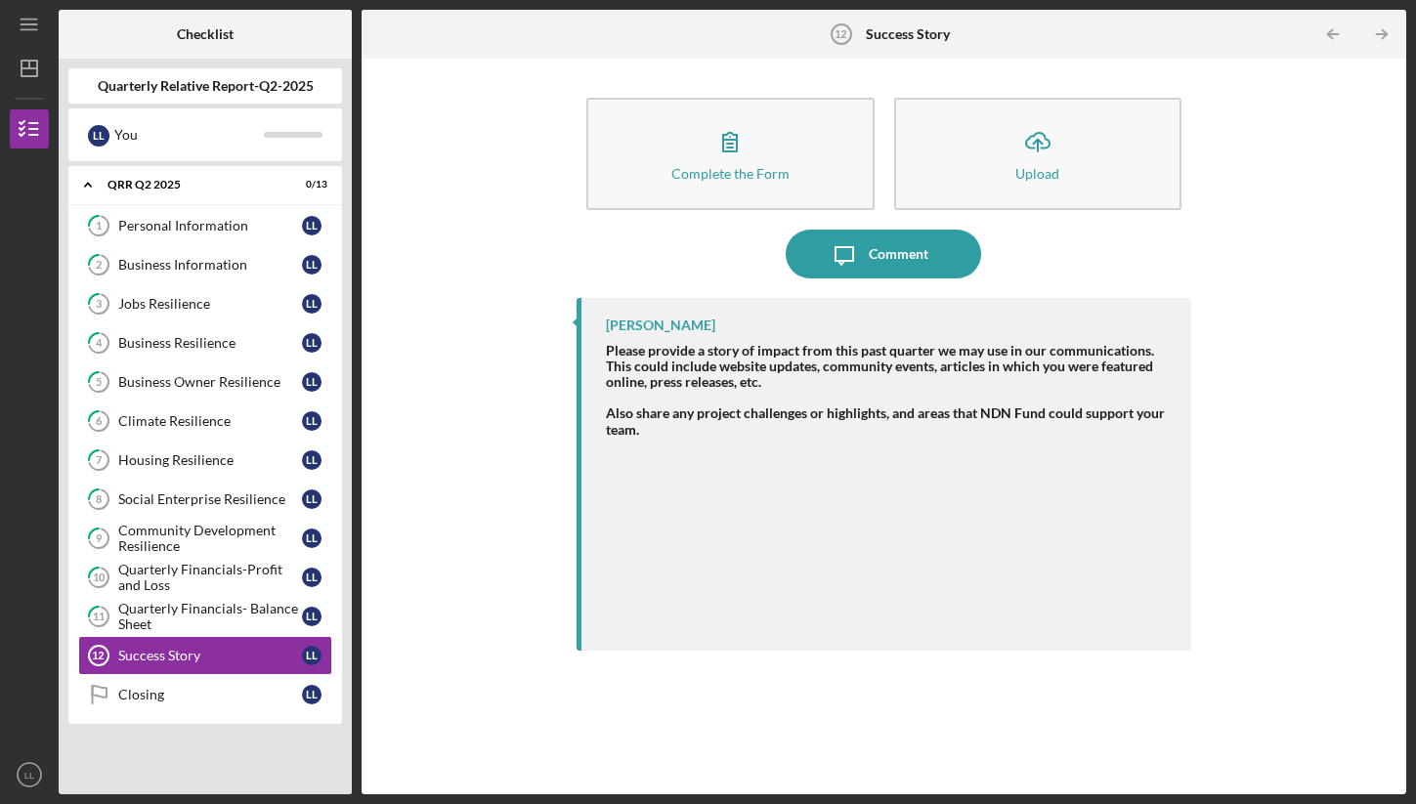
click at [164, 92] on b "Quarterly Relative Report-Q2-2025" at bounding box center [206, 86] width 216 height 16
copy div "Quarterly Relative Report-Q2-2025 L L"
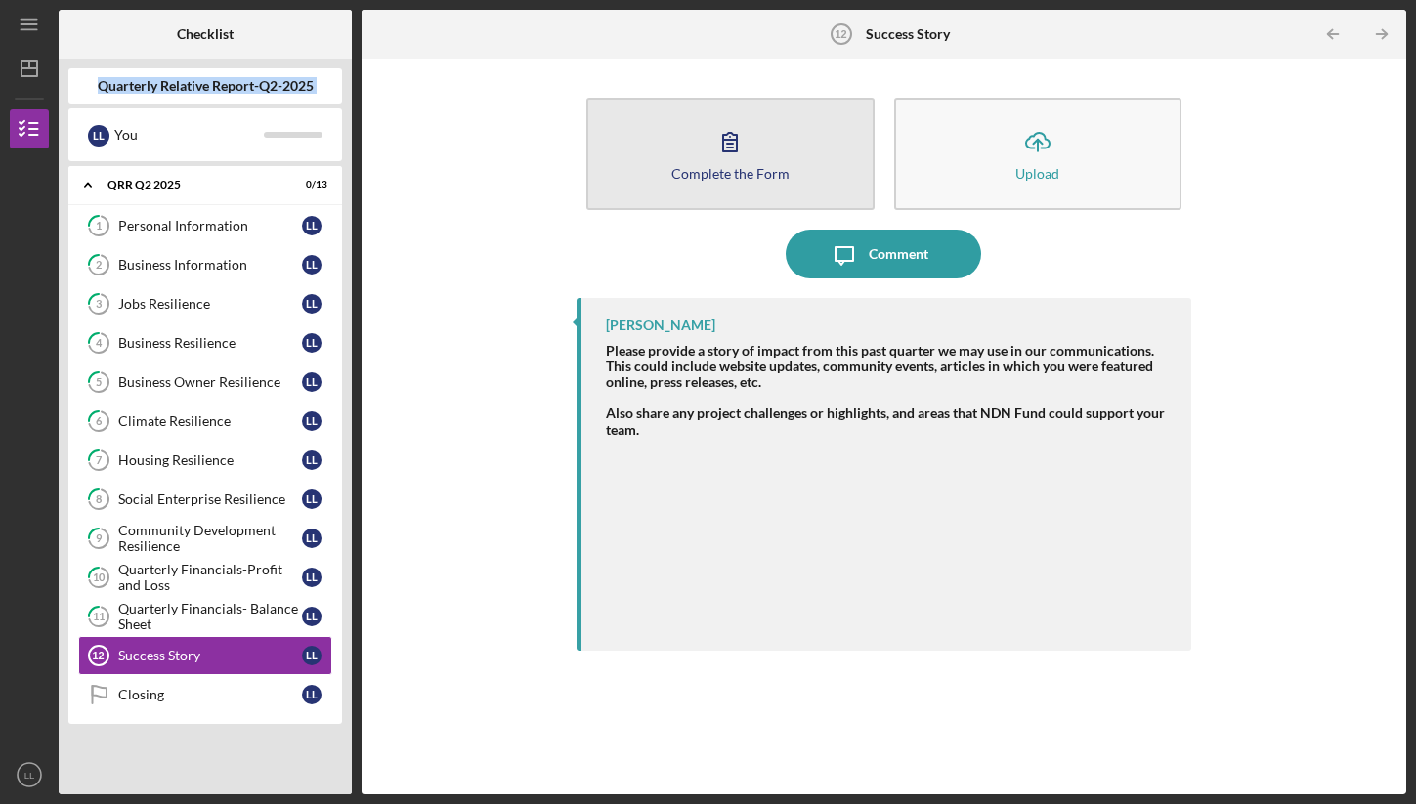
click at [748, 162] on icon "button" at bounding box center [729, 141] width 49 height 49
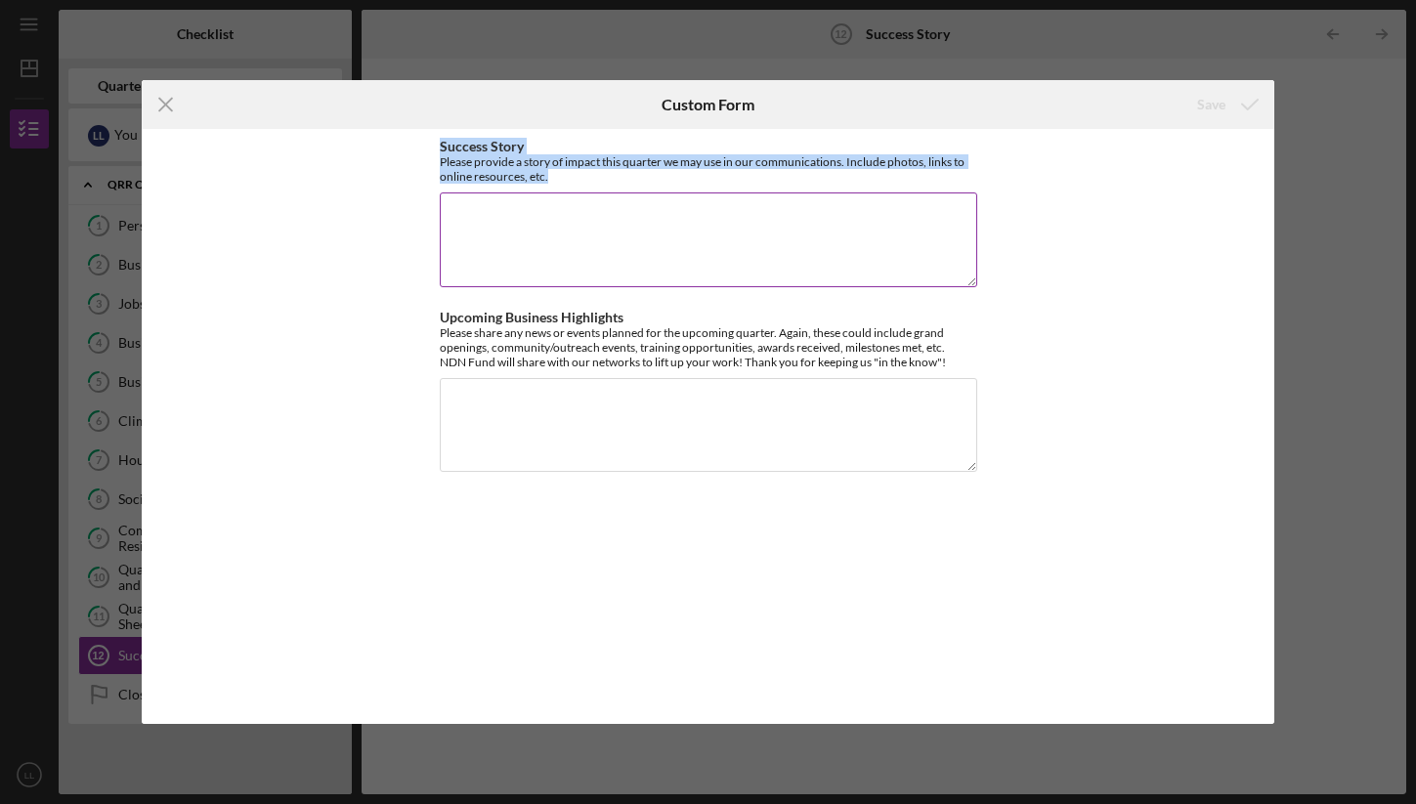
drag, startPoint x: 441, startPoint y: 146, endPoint x: 576, endPoint y: 170, distance: 138.0
click at [576, 170] on div "Success Story Please provide a story of impact this quarter we may use in our c…" at bounding box center [708, 161] width 537 height 45
copy div "Success Story Please provide a story of impact this quarter we may use in our c…"
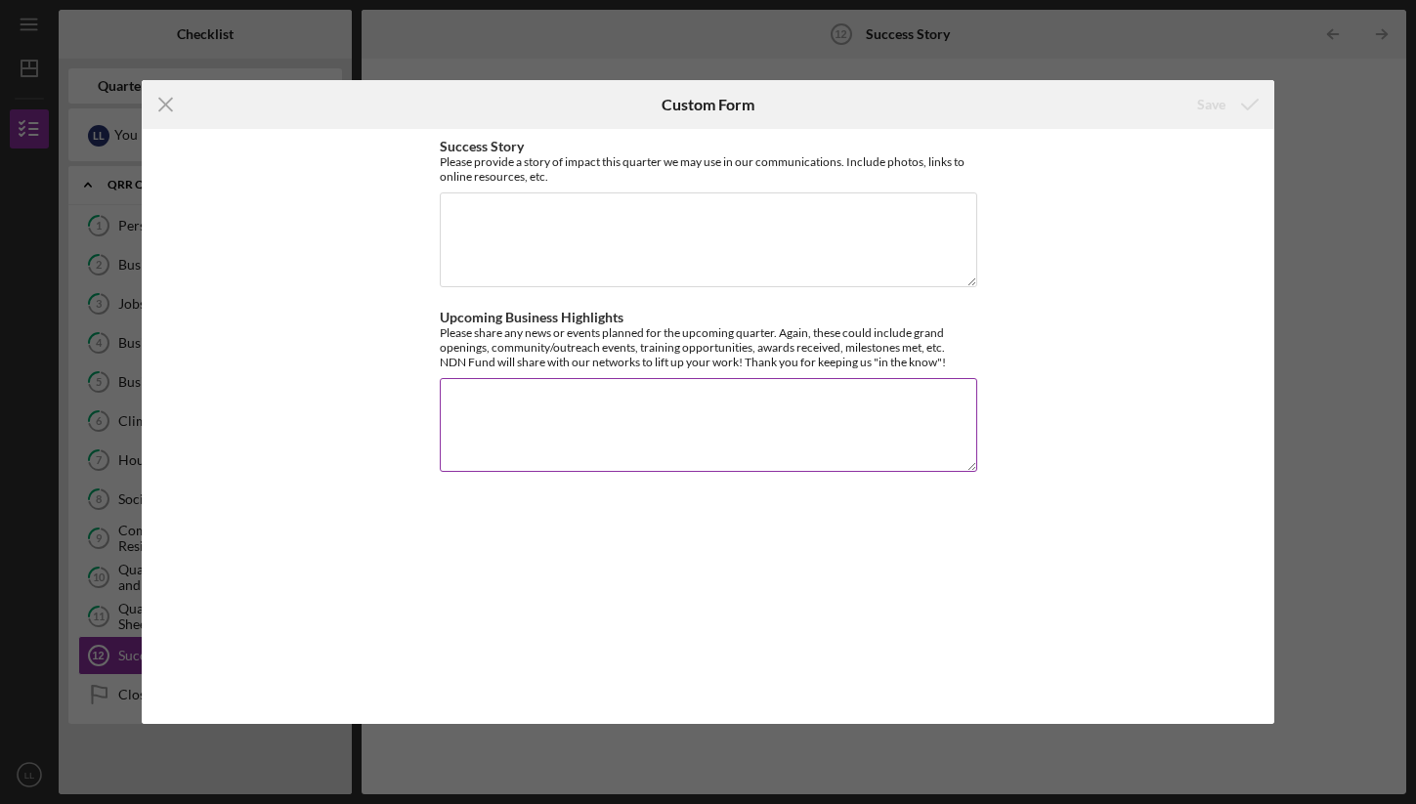
click at [599, 319] on label "Upcoming Business Highlights" at bounding box center [532, 317] width 184 height 17
click at [599, 378] on textarea "Upcoming Business Highlights" at bounding box center [708, 425] width 537 height 94
click at [599, 319] on label "Upcoming Business Highlights" at bounding box center [532, 317] width 184 height 17
click at [599, 378] on textarea "Upcoming Business Highlights" at bounding box center [708, 425] width 537 height 94
click at [599, 319] on label "Upcoming Business Highlights" at bounding box center [532, 317] width 184 height 17
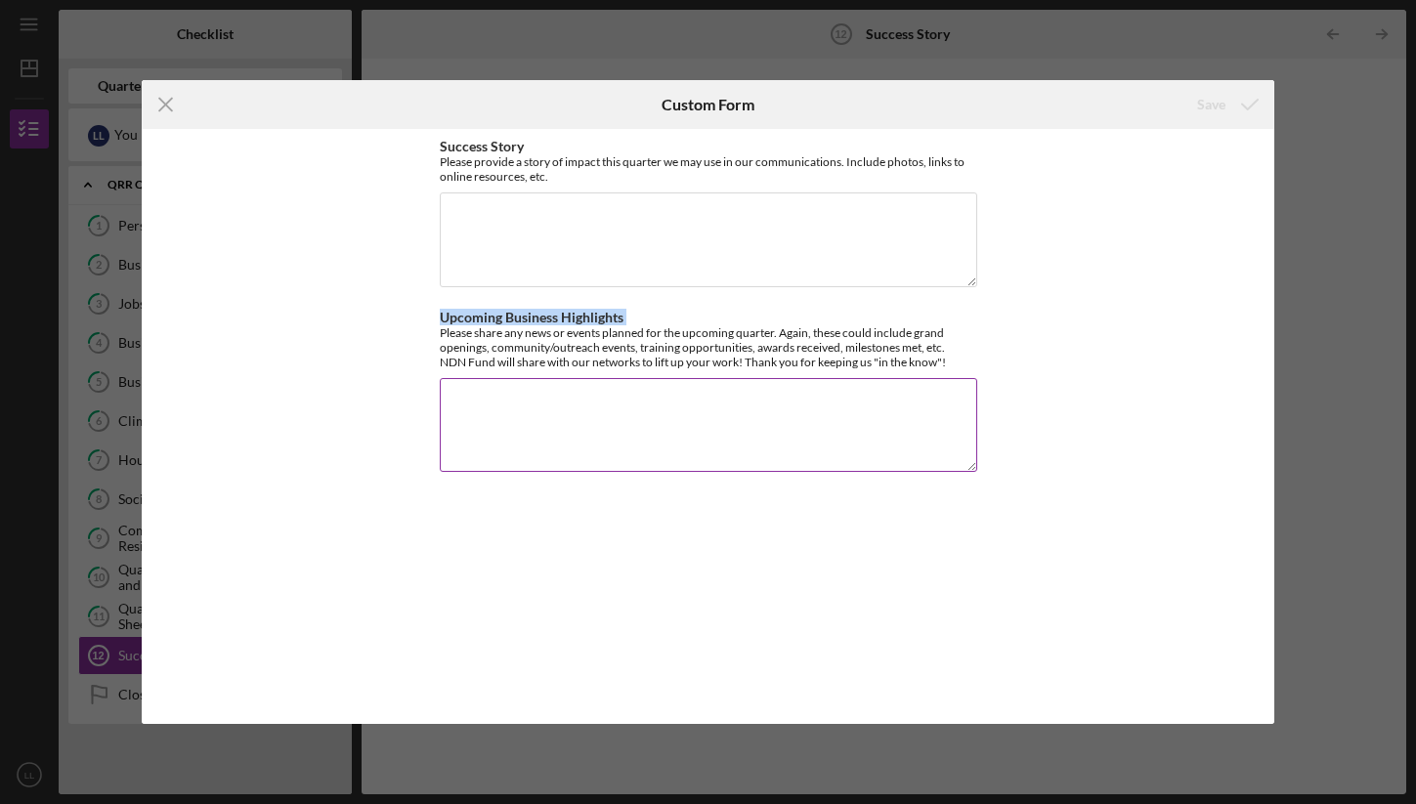
click at [599, 378] on textarea "Upcoming Business Highlights" at bounding box center [708, 425] width 537 height 94
copy label "Upcoming Business Highlights"
click at [675, 338] on div "Please share any news or events planned for the upcoming quarter. Again, these …" at bounding box center [708, 347] width 537 height 44
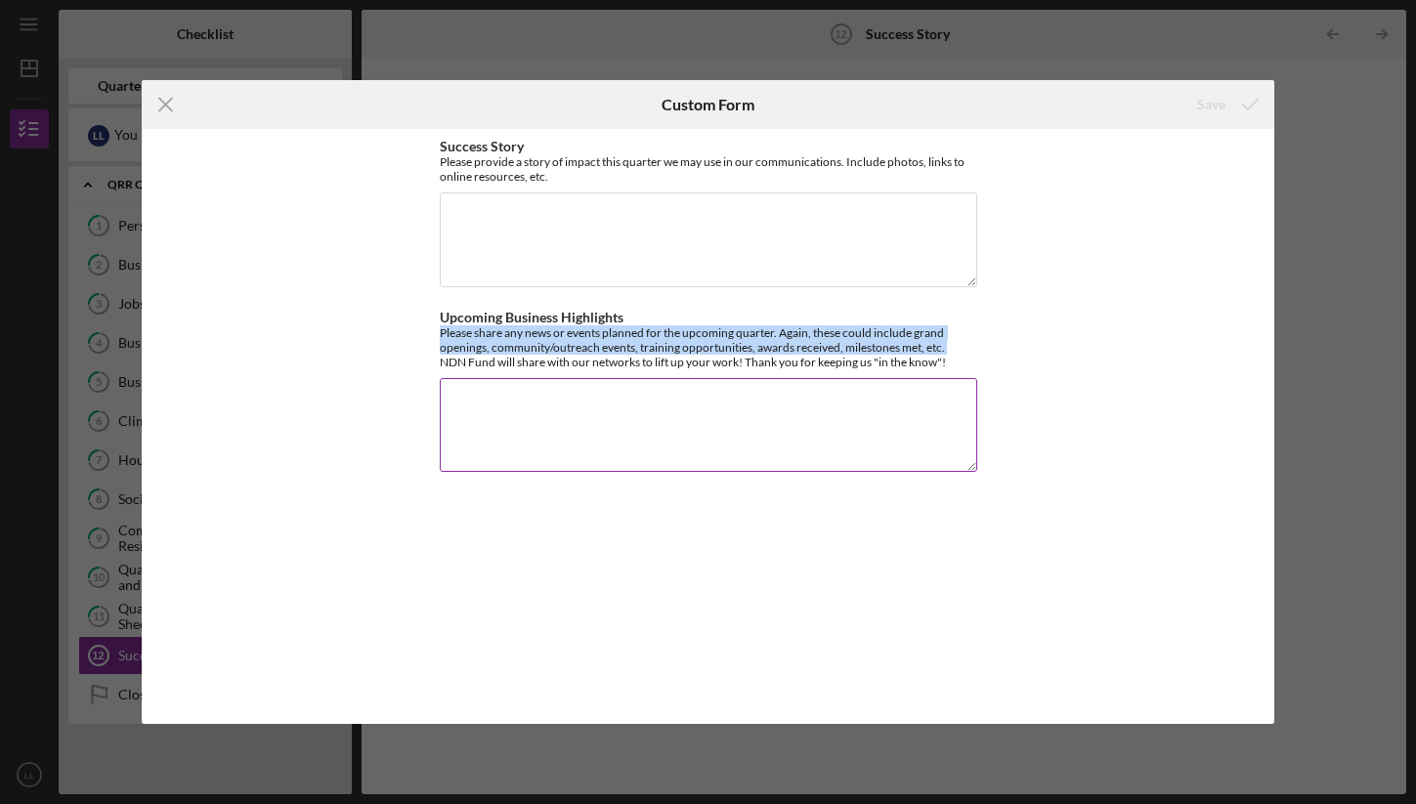
click at [675, 338] on div "Please share any news or events planned for the upcoming quarter. Again, these …" at bounding box center [708, 347] width 537 height 44
copy div "Please share any news or events planned for the upcoming quarter. Again, these …"
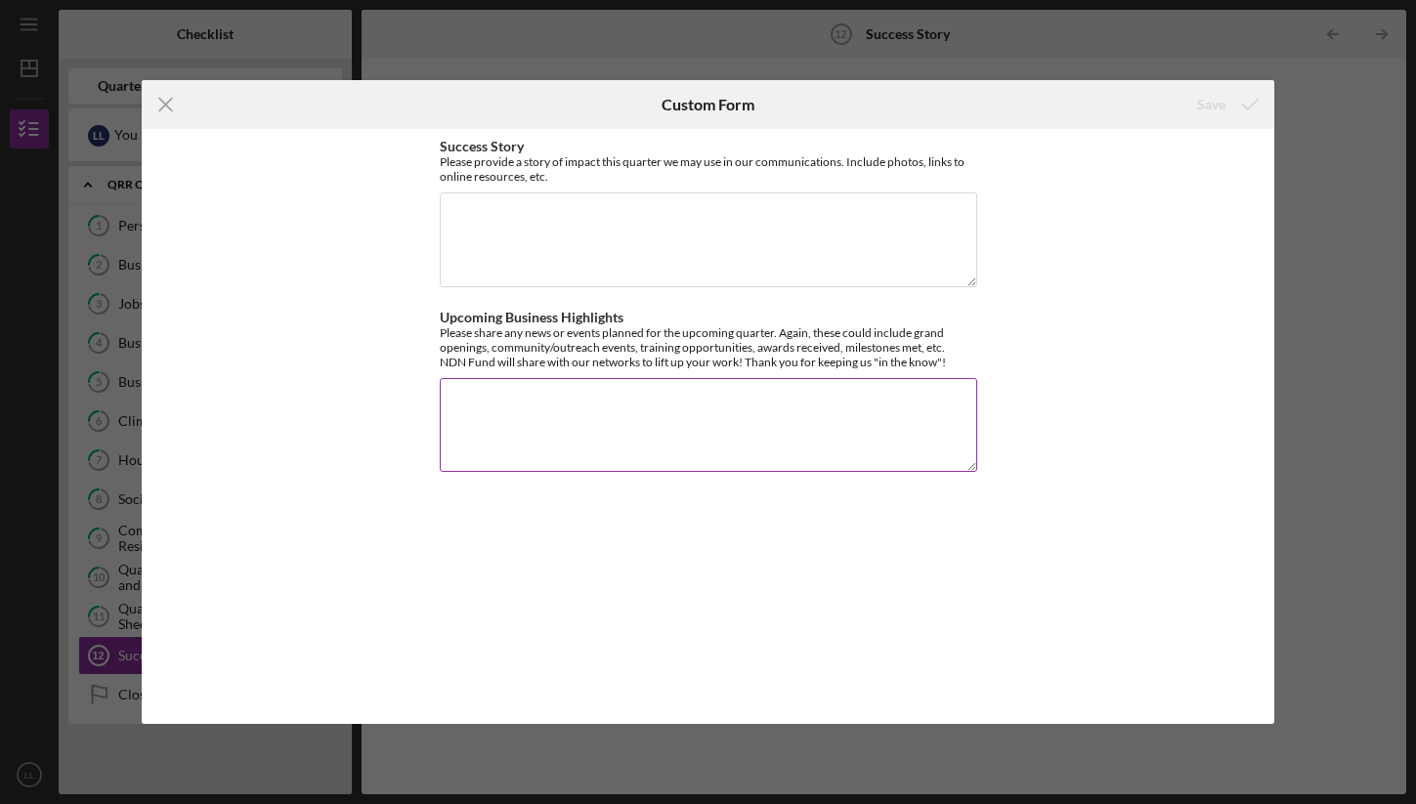
click at [665, 357] on div "Please share any news or events planned for the upcoming quarter. Again, these …" at bounding box center [708, 347] width 537 height 44
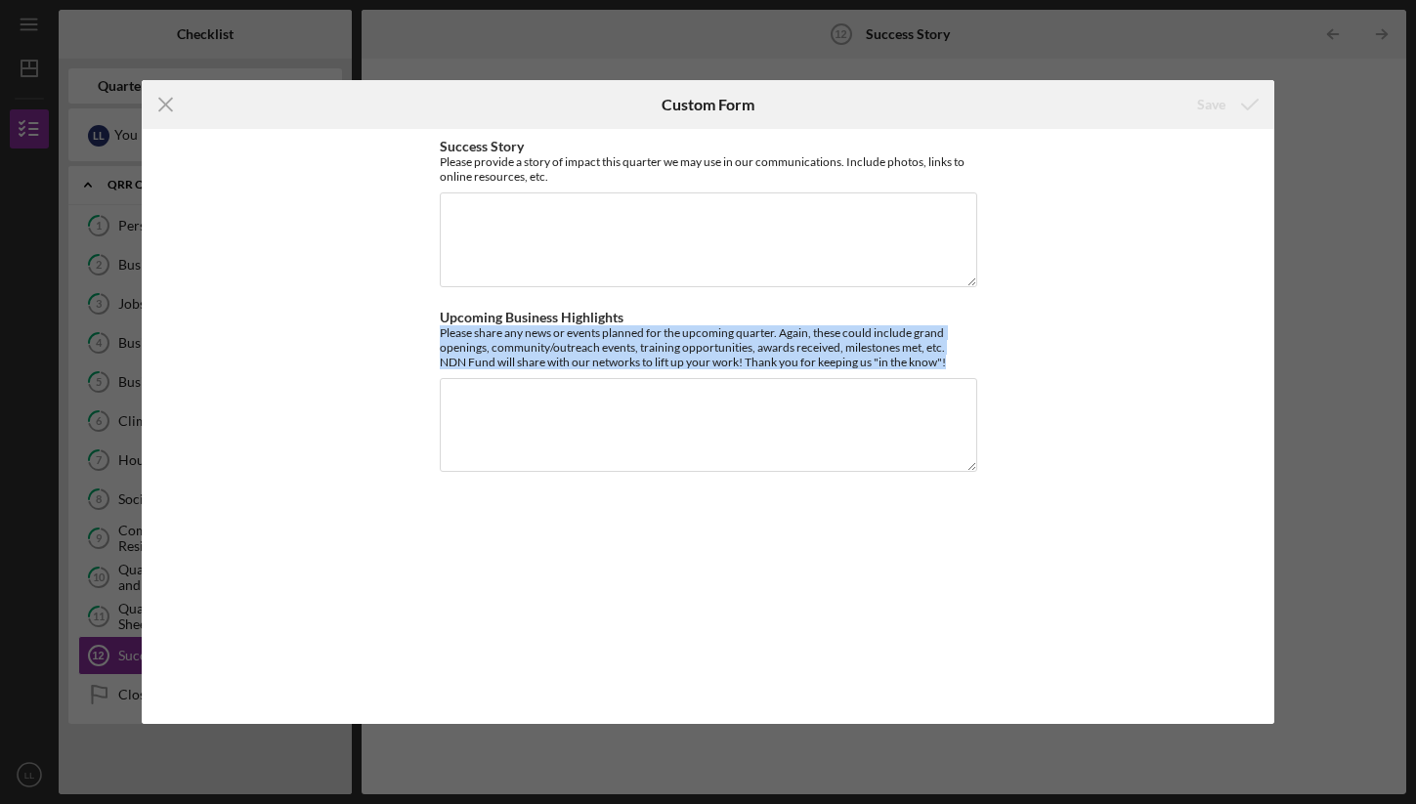
drag, startPoint x: 965, startPoint y: 358, endPoint x: 438, endPoint y: 333, distance: 528.1
click at [438, 333] on div "Success Story Please provide a story of impact this quarter we may use in our c…" at bounding box center [708, 426] width 1132 height 594
copy div "Please share any news or events planned for the upcoming quarter. Again, these …"
